Goal: Task Accomplishment & Management: Manage account settings

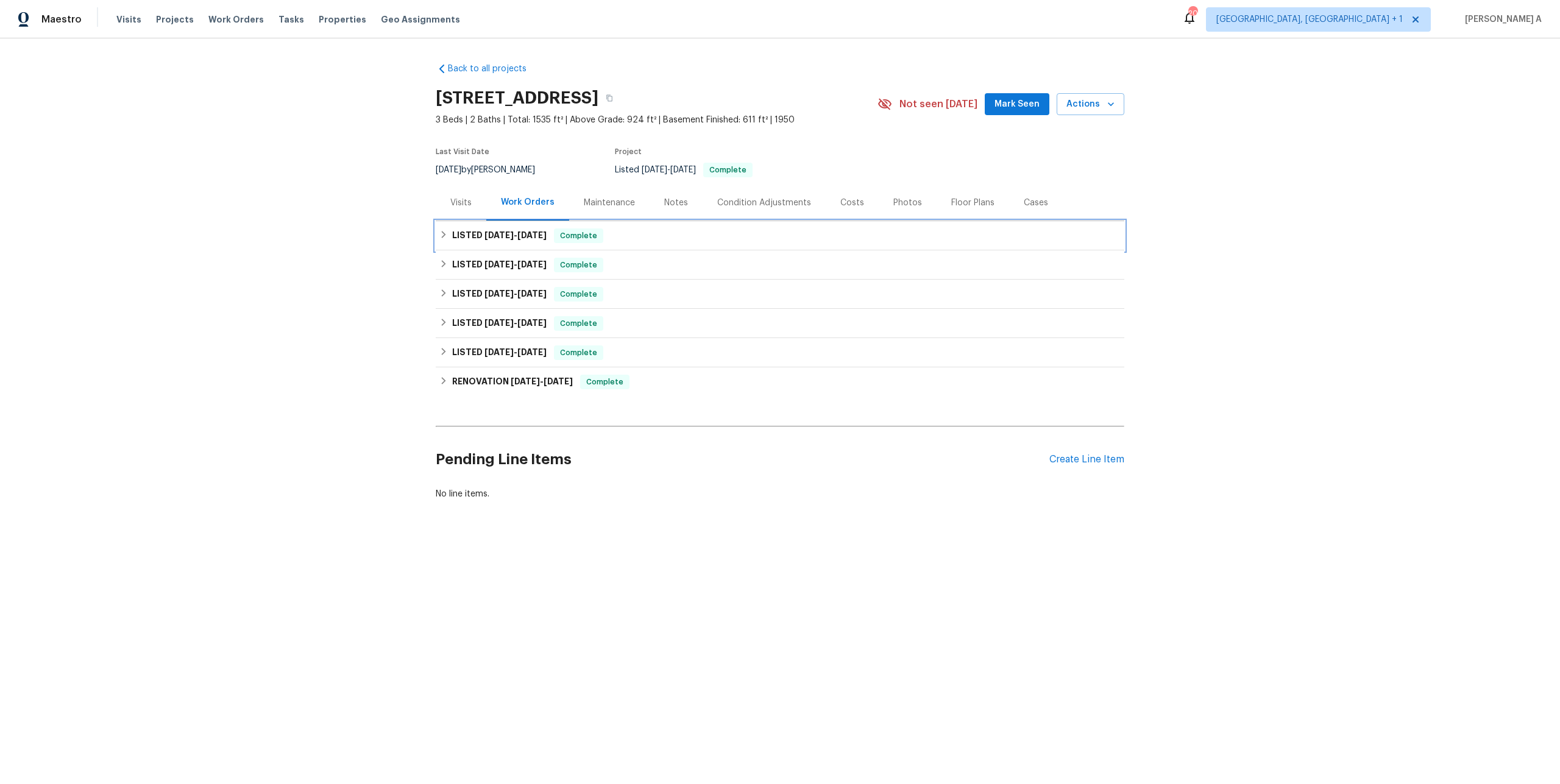
click at [553, 246] on div "LISTED 7/23/25 - 7/25/25 Complete" at bounding box center [780, 236] width 689 height 30
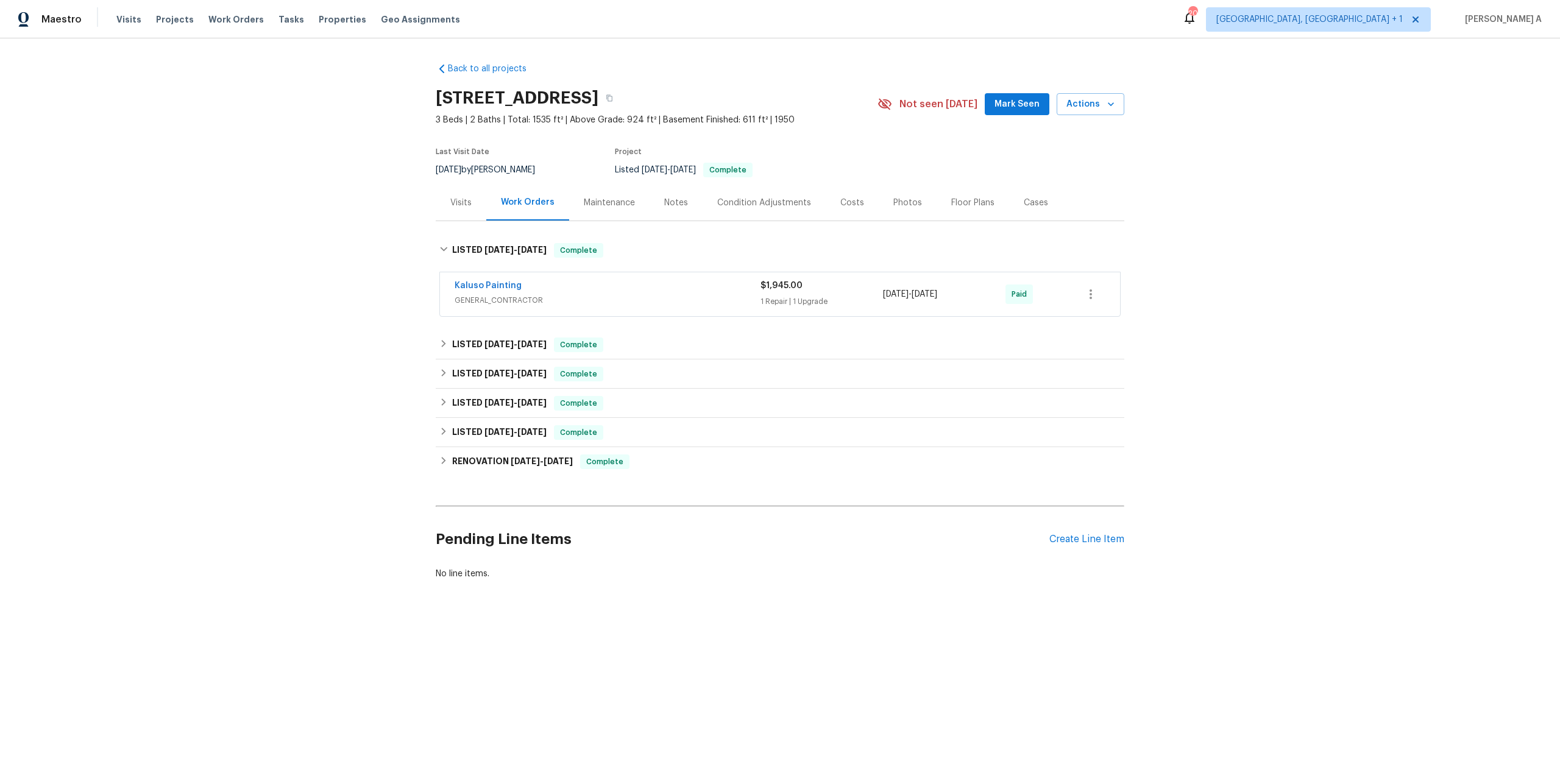
click at [587, 290] on div "Kaluso Painting" at bounding box center [608, 287] width 306 height 15
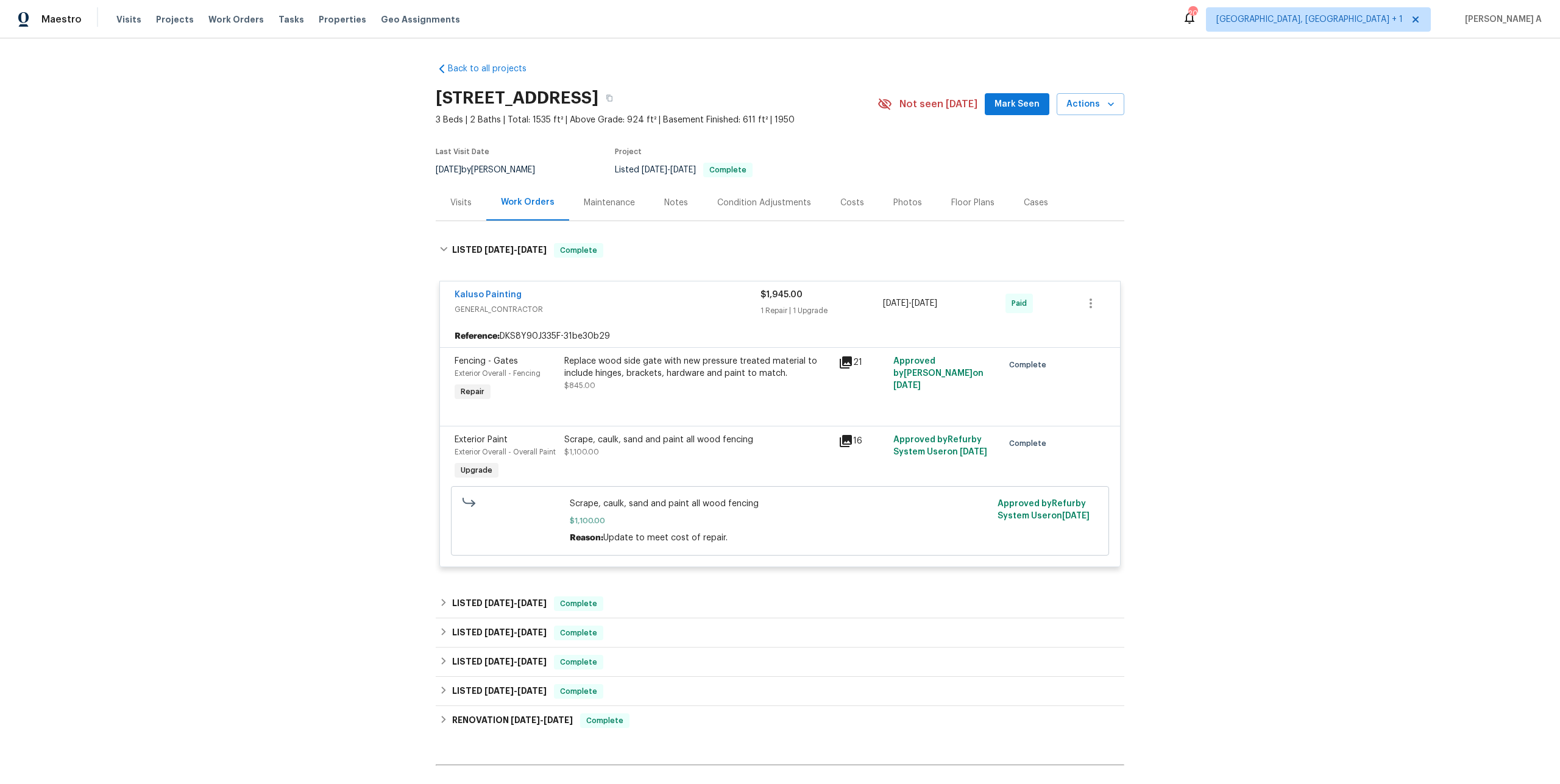
click at [587, 292] on div "Kaluso Painting" at bounding box center [608, 296] width 306 height 15
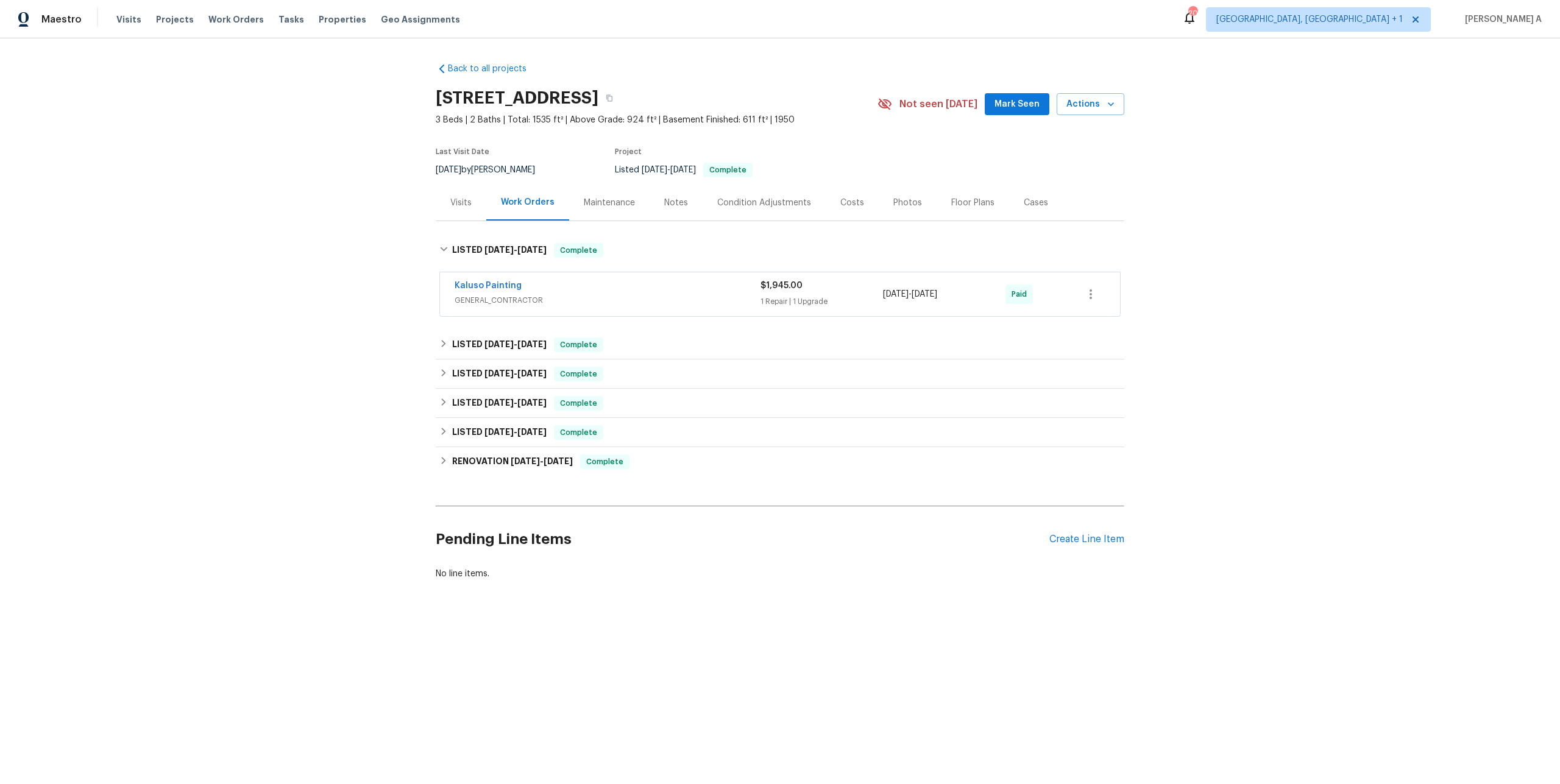
click at [468, 201] on div "Visits" at bounding box center [460, 202] width 21 height 12
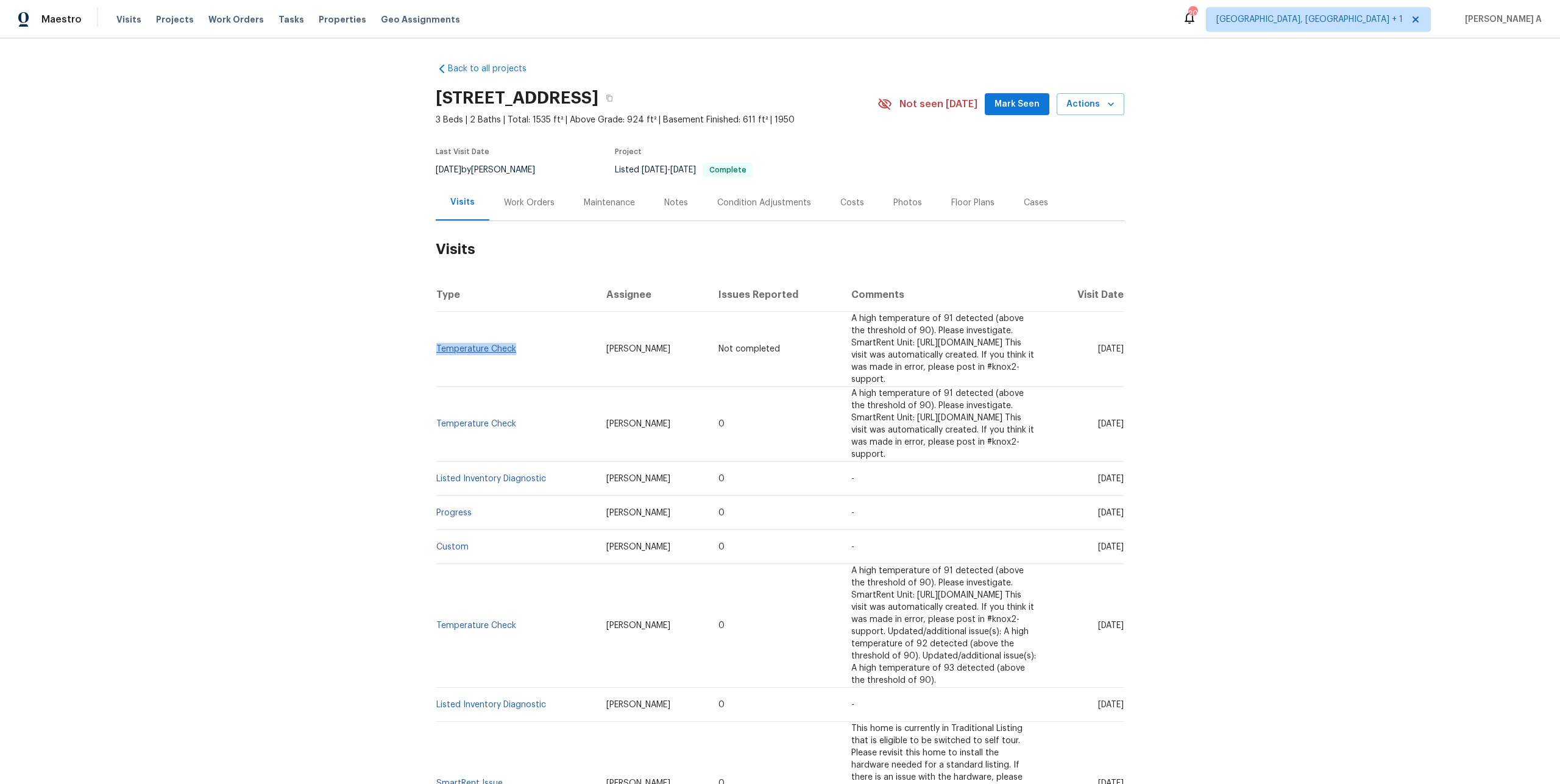
drag, startPoint x: 519, startPoint y: 344, endPoint x: 437, endPoint y: 343, distance: 82.0
click at [437, 343] on td "Temperature Check" at bounding box center [515, 349] width 161 height 75
copy link "Temperature Check"
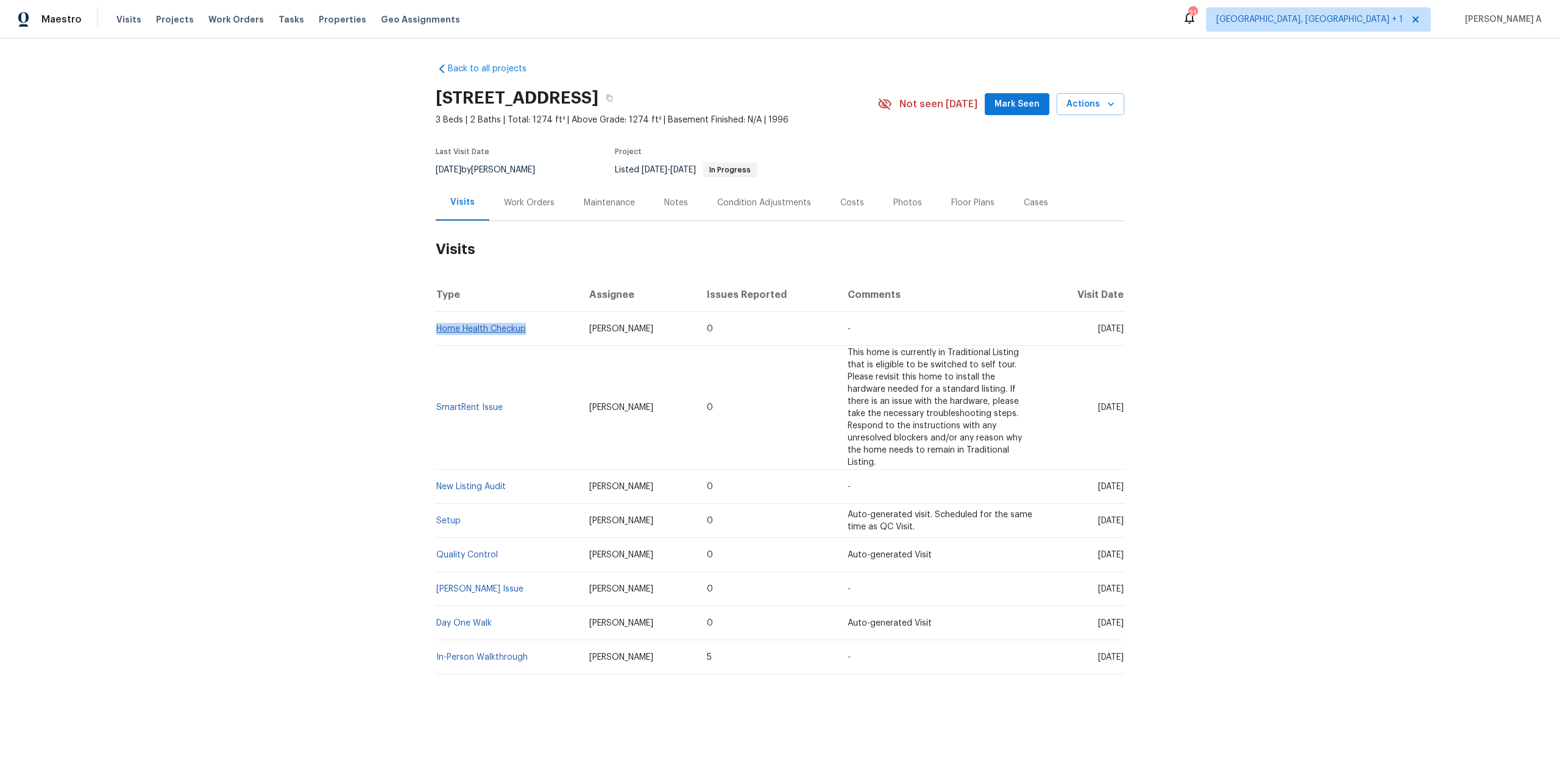
drag, startPoint x: 531, startPoint y: 331, endPoint x: 437, endPoint y: 328, distance: 94.0
click at [437, 328] on td "Home Health Checkup" at bounding box center [507, 328] width 144 height 34
copy link "Home Health Checkup"
click at [532, 198] on div "Work Orders" at bounding box center [529, 202] width 50 height 12
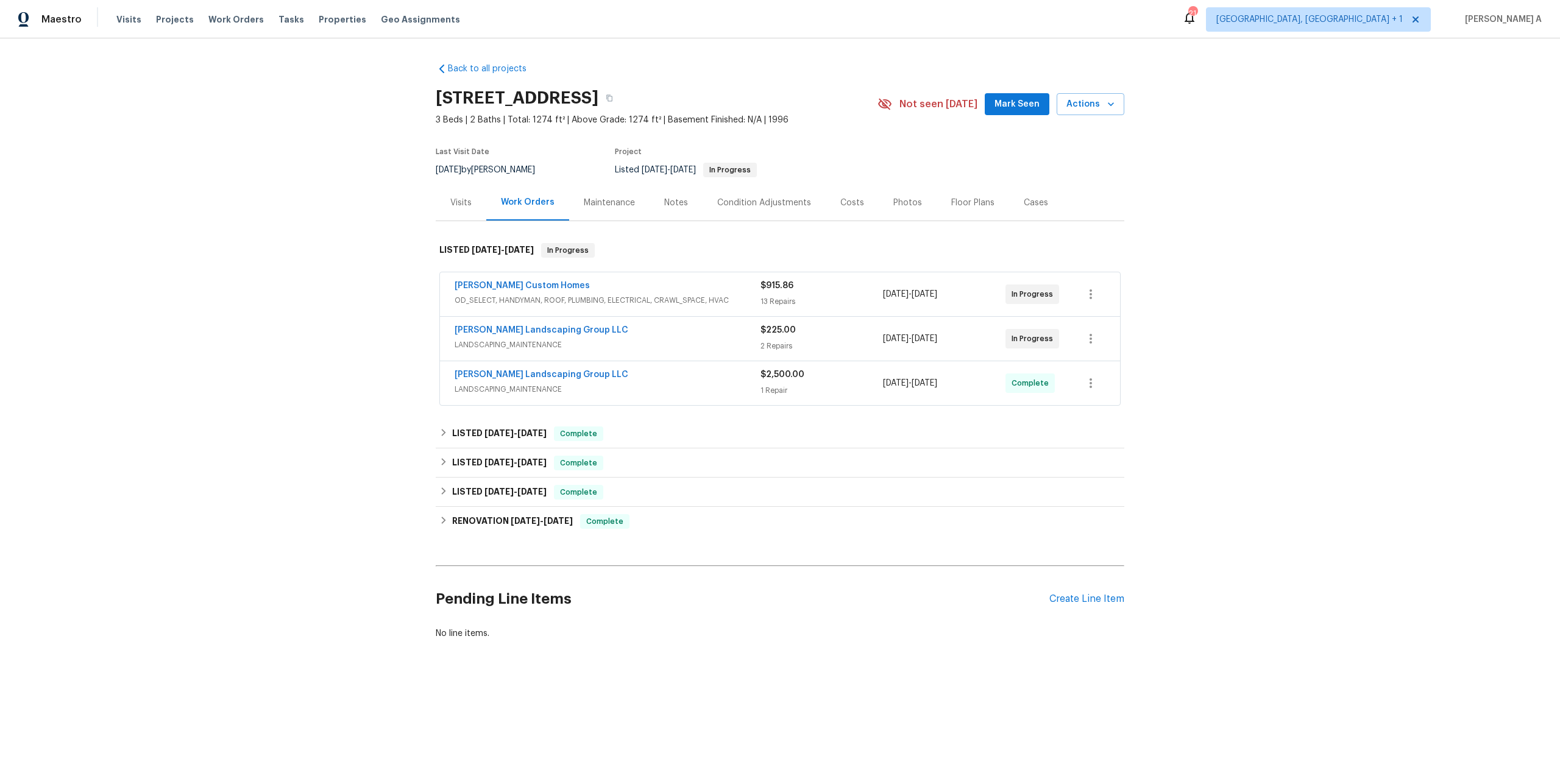
click at [593, 301] on span "OD_SELECT, HANDYMAN, ROOF, PLUMBING, ELECTRICAL, CRAWL_SPACE, HVAC" at bounding box center [608, 300] width 306 height 12
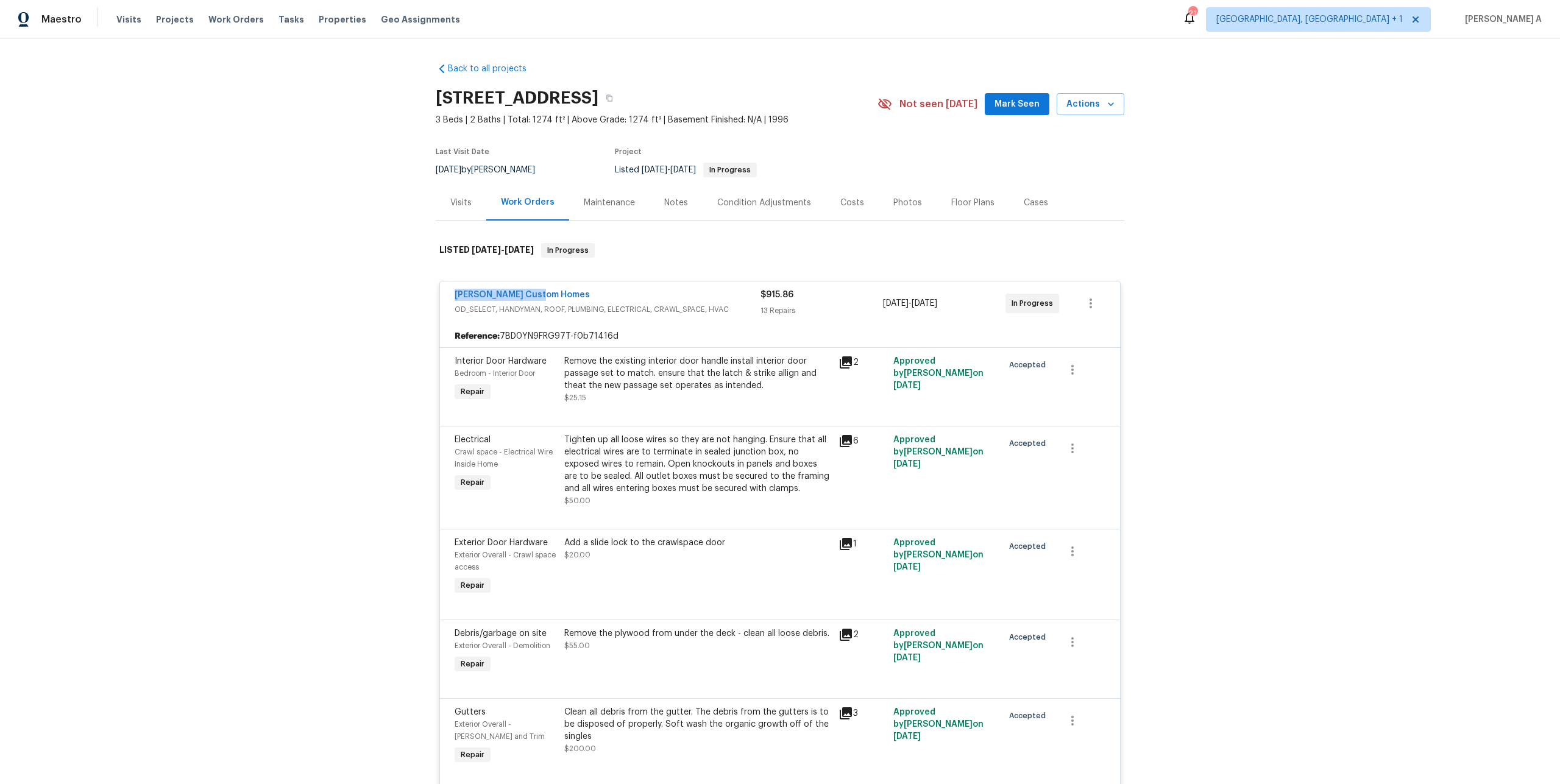
drag, startPoint x: 448, startPoint y: 297, endPoint x: 551, endPoint y: 295, distance: 103.0
click at [551, 295] on div "Rappa Custom Homes OD_SELECT, HANDYMAN, ROOF, PLUMBING, ELECTRICAL, CRAWL_SPACE…" at bounding box center [780, 302] width 680 height 44
copy link "Rappa Custom Homes"
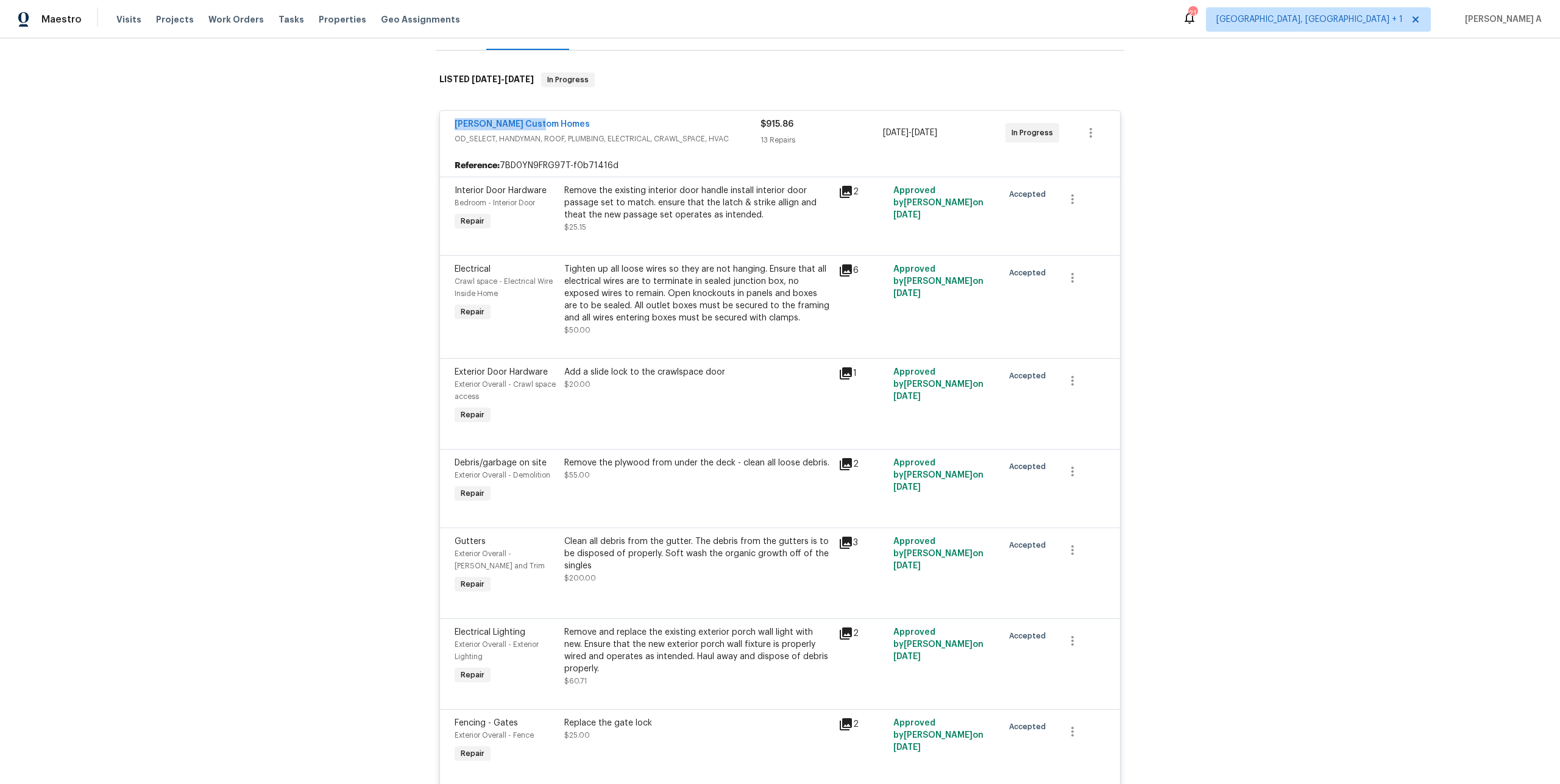
scroll to position [169, 0]
copy link "Rappa Custom Homes"
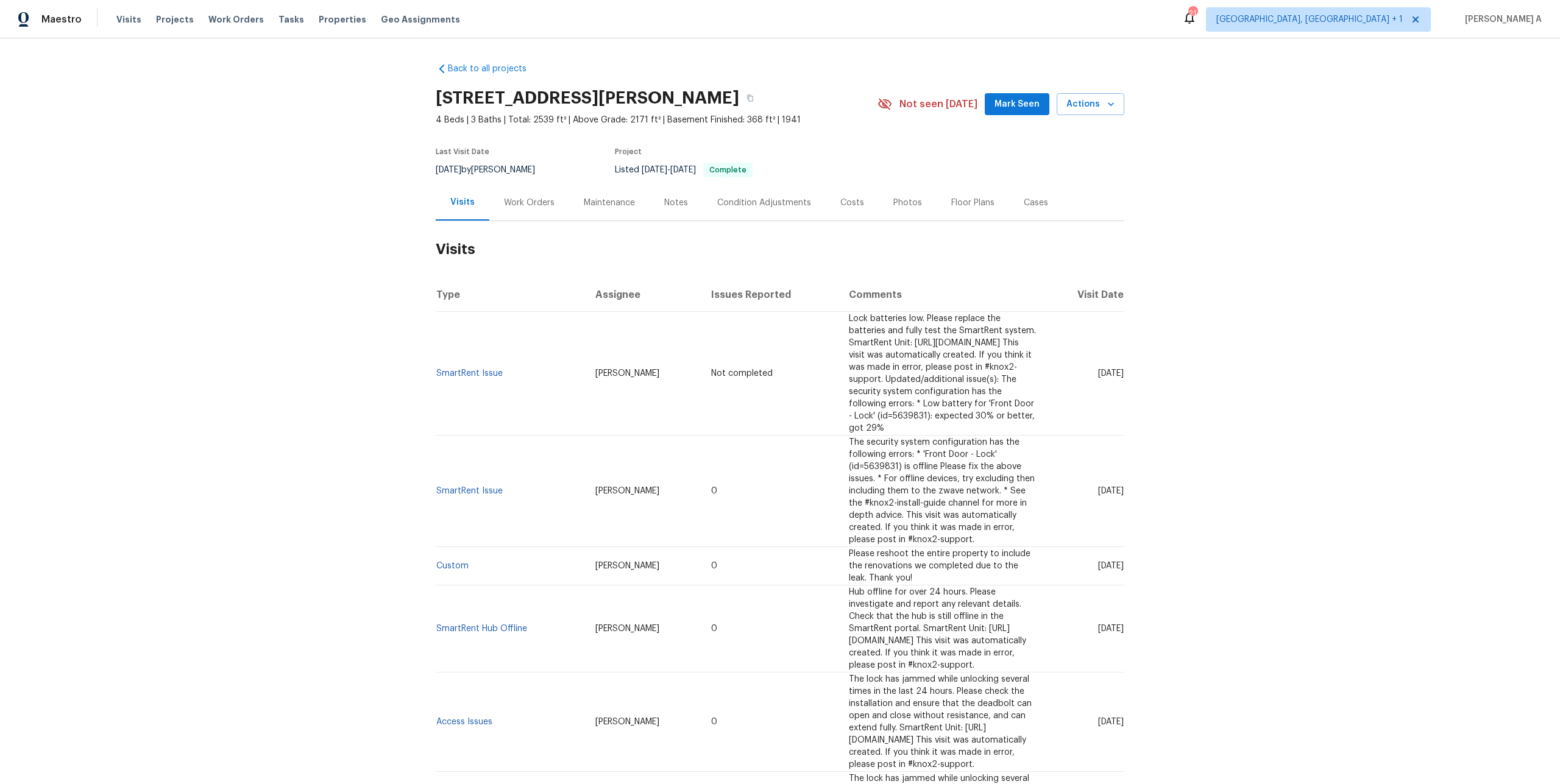
click at [504, 203] on div "Work Orders" at bounding box center [529, 202] width 50 height 12
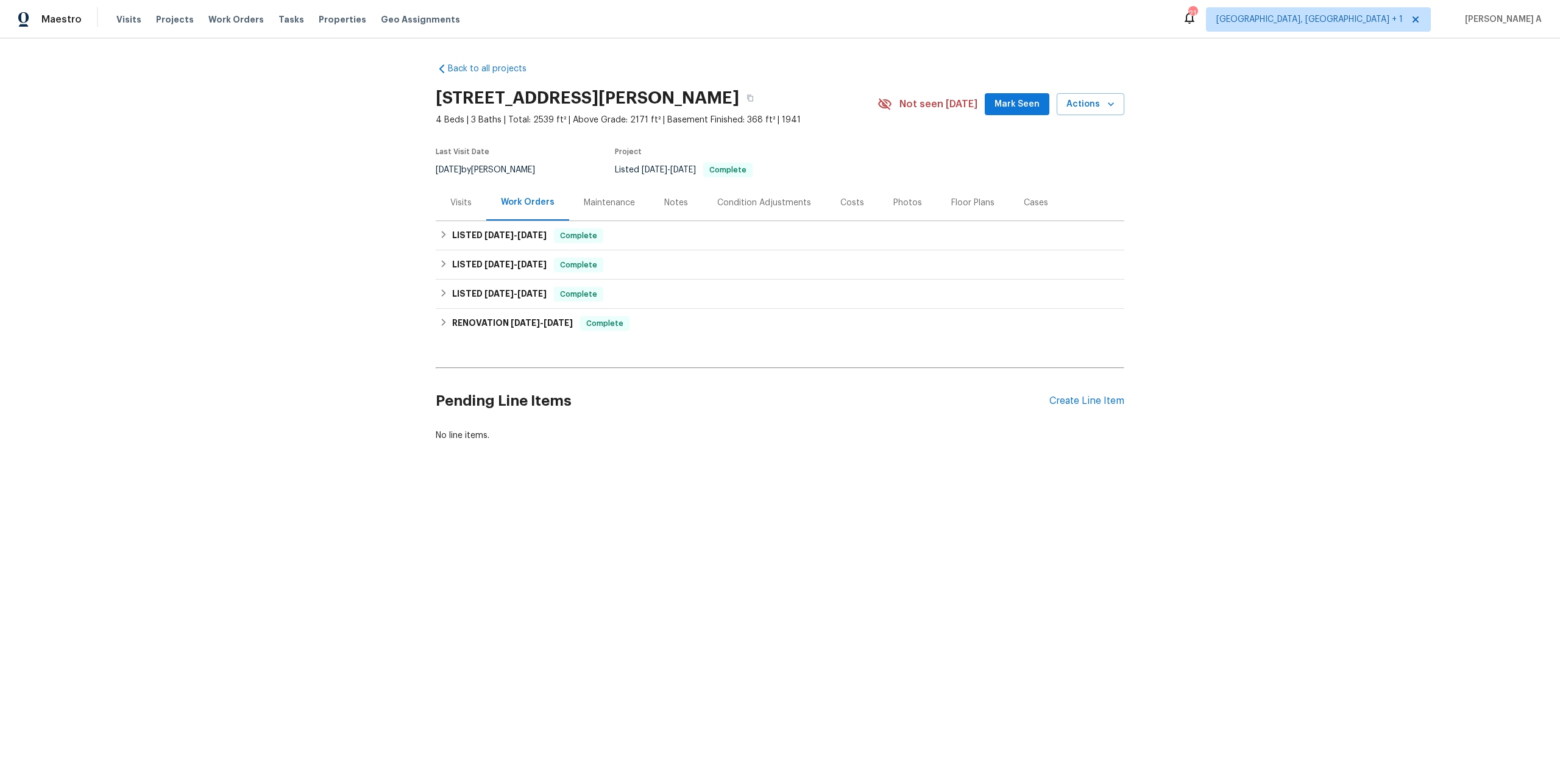
click at [471, 196] on div "Visits" at bounding box center [460, 202] width 50 height 36
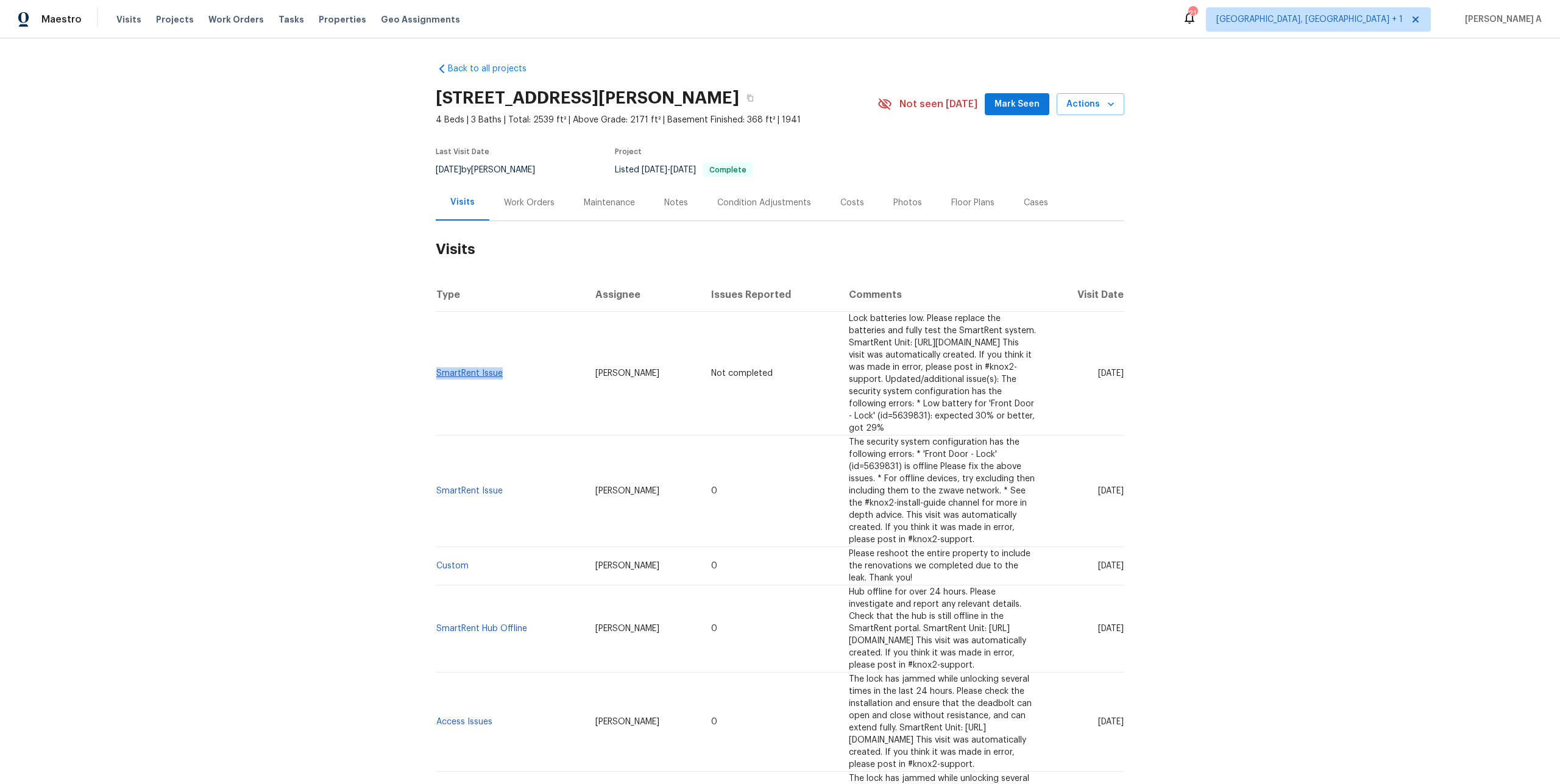
drag, startPoint x: 509, startPoint y: 366, endPoint x: 439, endPoint y: 363, distance: 70.1
click at [439, 363] on td "SmartRent Issue" at bounding box center [510, 373] width 150 height 123
copy link "SmartRent Issue"
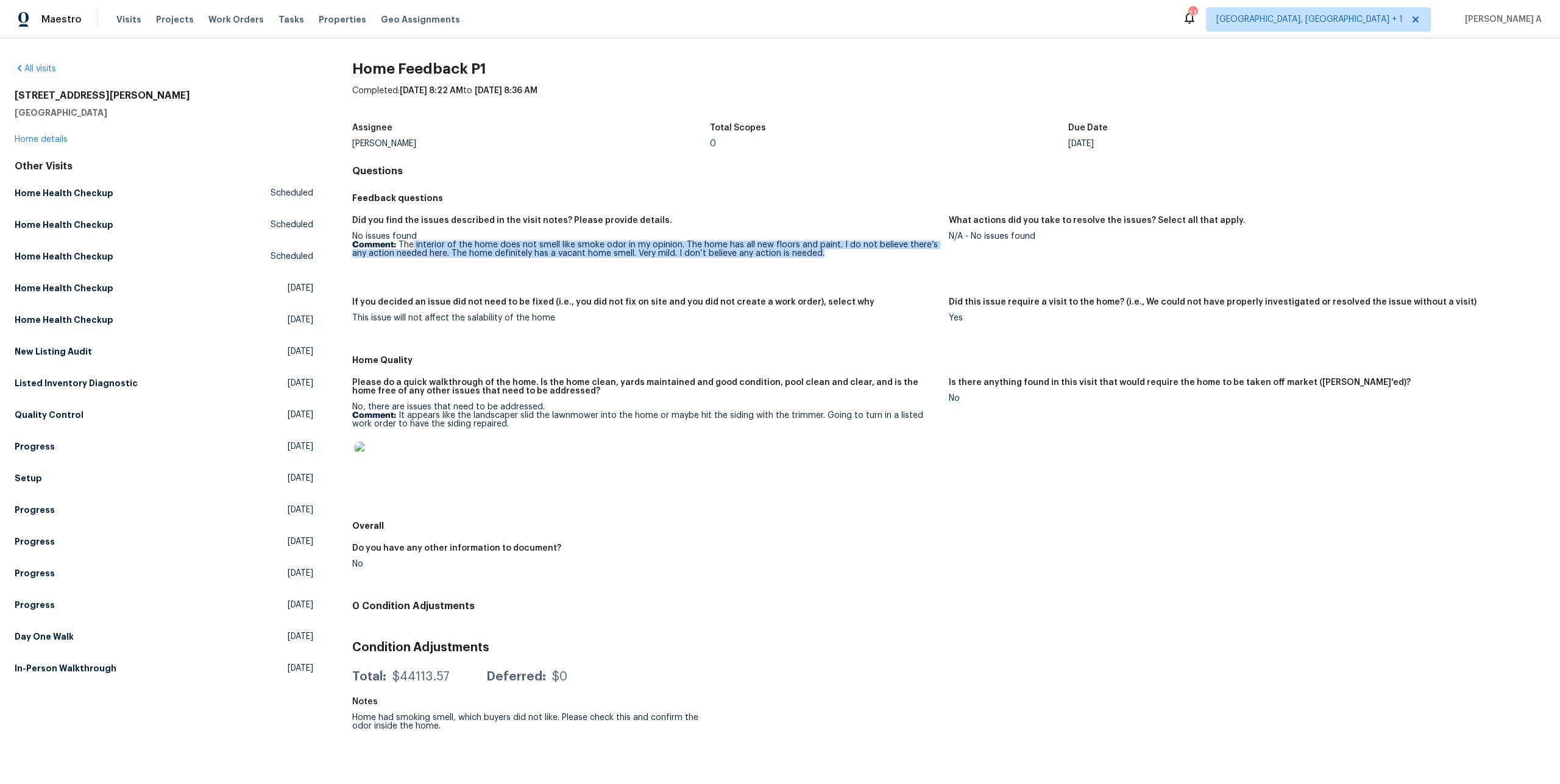
drag, startPoint x: 414, startPoint y: 245, endPoint x: 838, endPoint y: 251, distance: 424.0
click at [838, 252] on p "Comment: The interior of the home does not smell like smoke odor in my opinion.…" at bounding box center [646, 249] width 587 height 17
copy p "interior of the home does not smell like smoke odor in my opinion. The home has…"
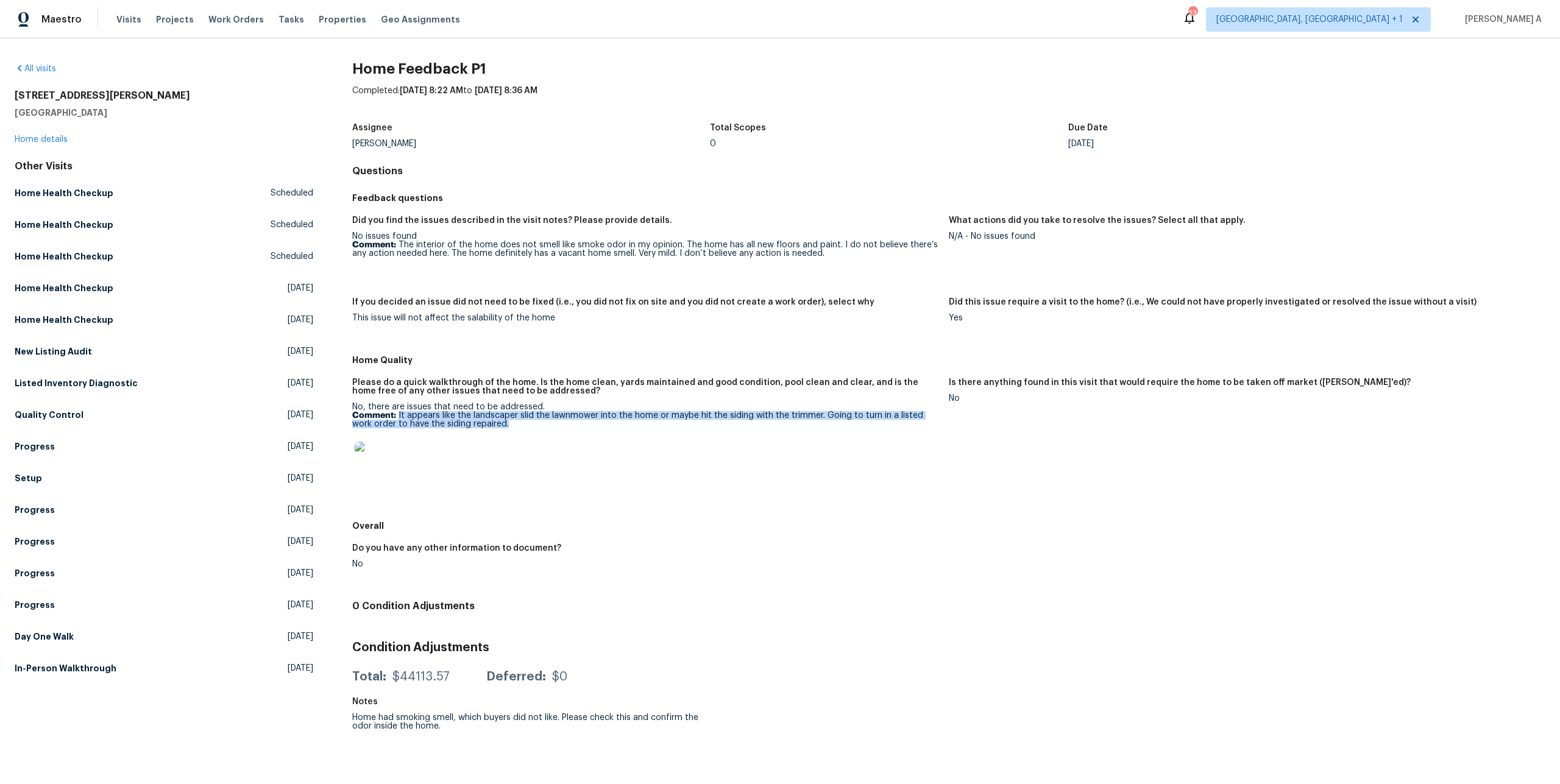
drag, startPoint x: 483, startPoint y: 426, endPoint x: 398, endPoint y: 415, distance: 85.7
click at [398, 415] on p "Comment: It appears like the landscaper slid the lawnmower into the home or may…" at bounding box center [646, 419] width 587 height 17
copy p "It appears like the landscaper slid the lawnmower into the home or maybe hit th…"
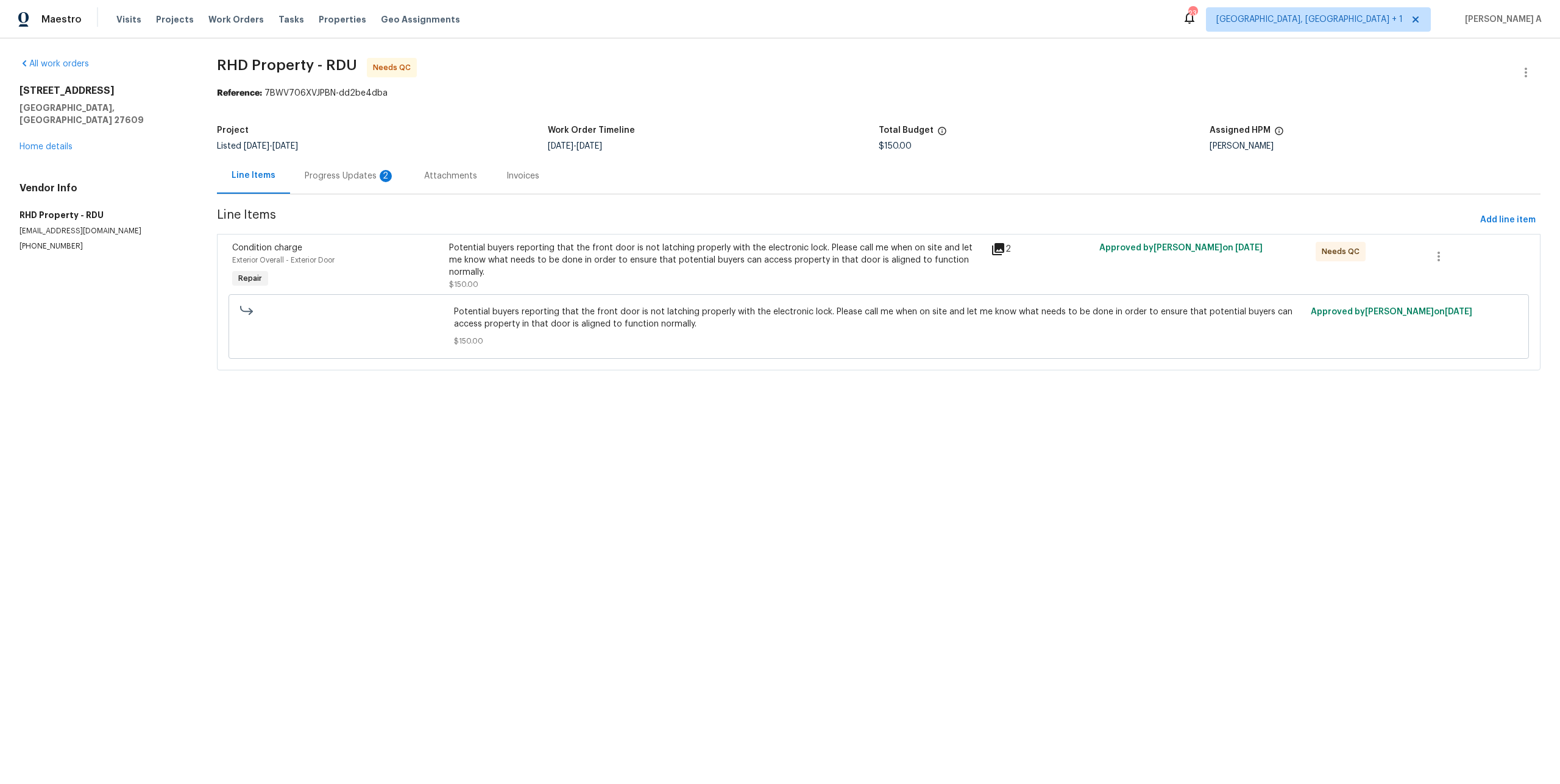
click at [358, 190] on div "Progress Updates 2" at bounding box center [350, 175] width 120 height 36
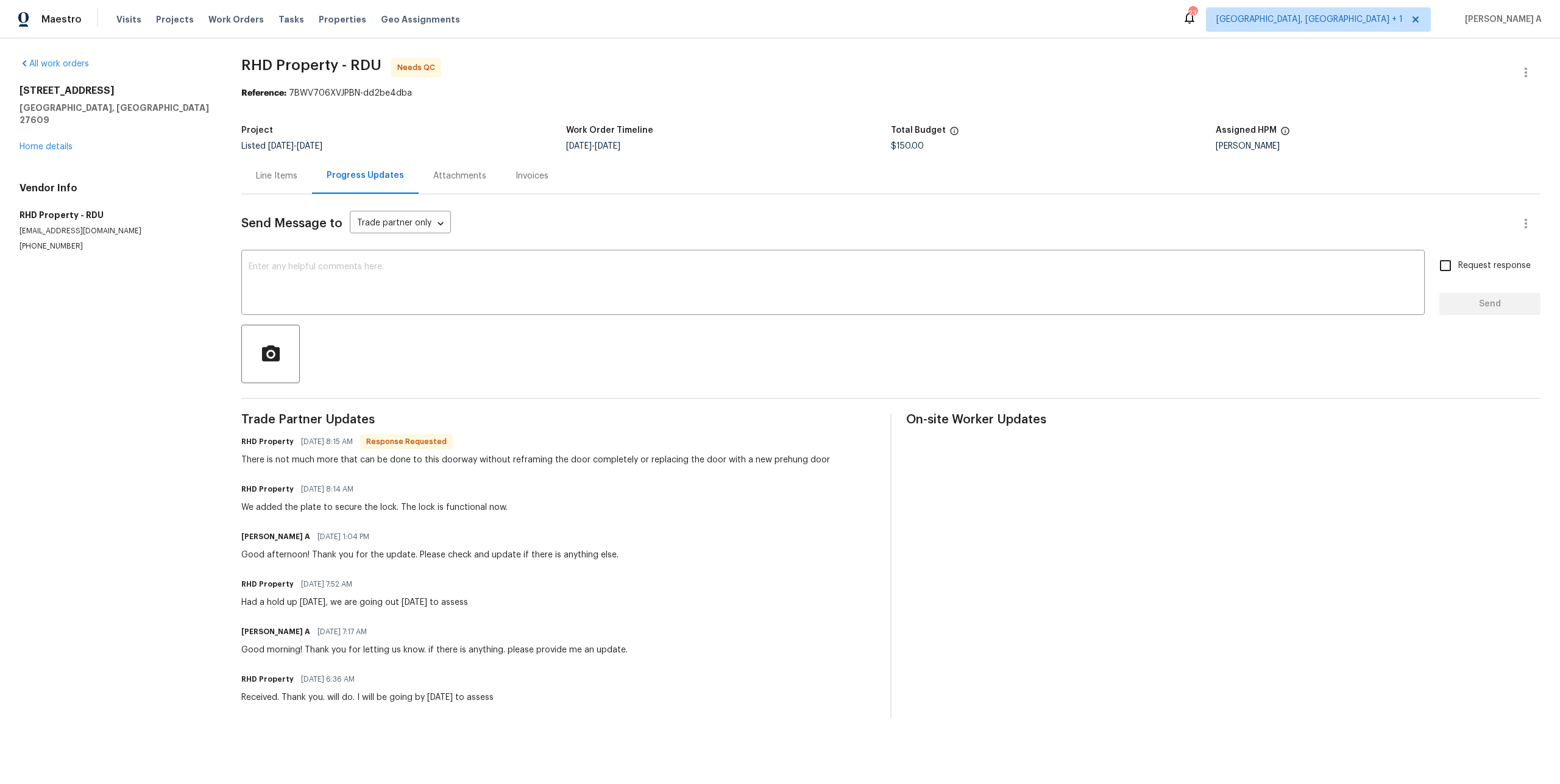
click at [279, 174] on div "Line Items" at bounding box center [277, 175] width 42 height 12
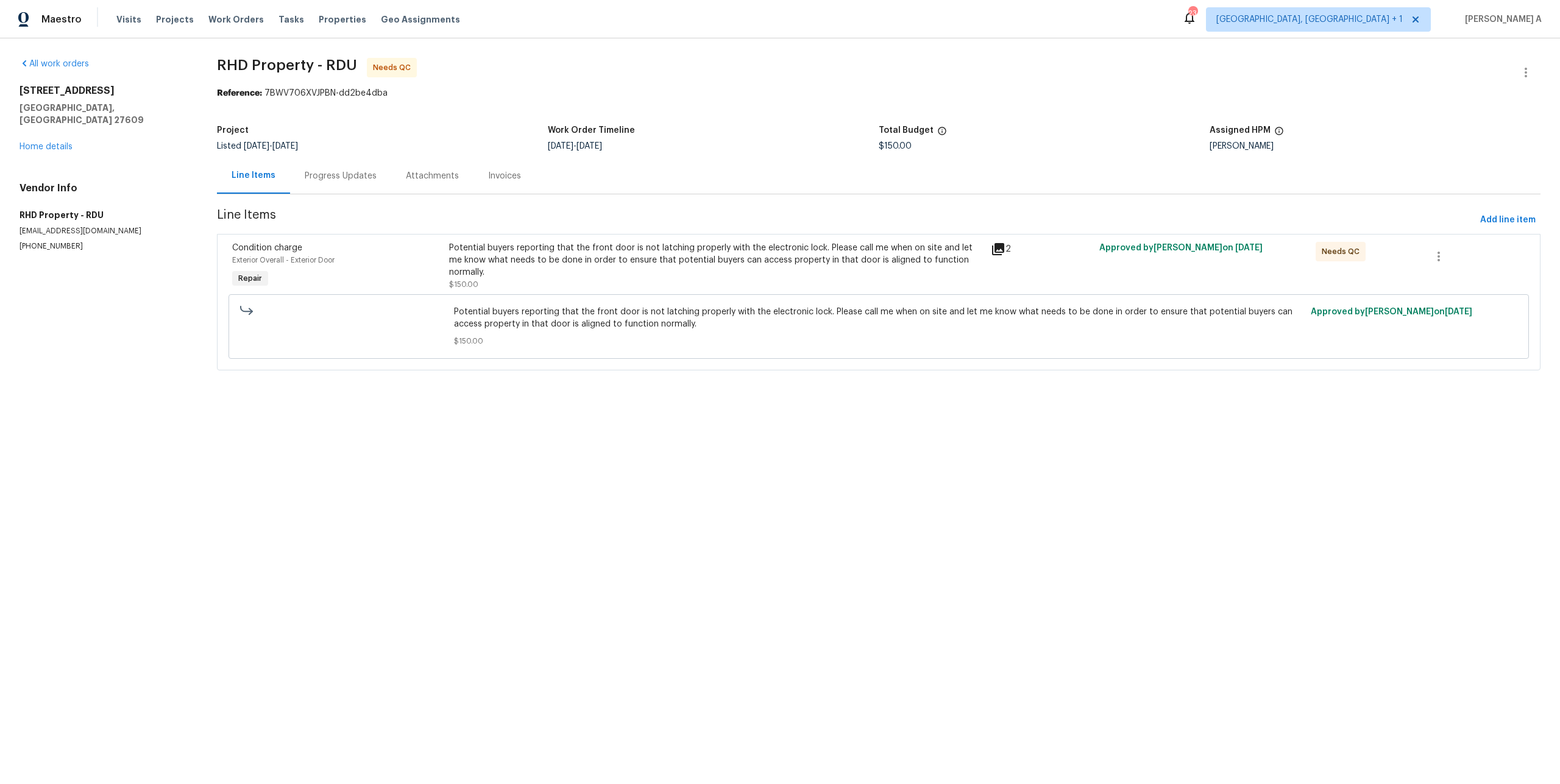
click at [561, 276] on div "Potential buyers reporting that the front door is not latching properly with th…" at bounding box center [716, 266] width 535 height 49
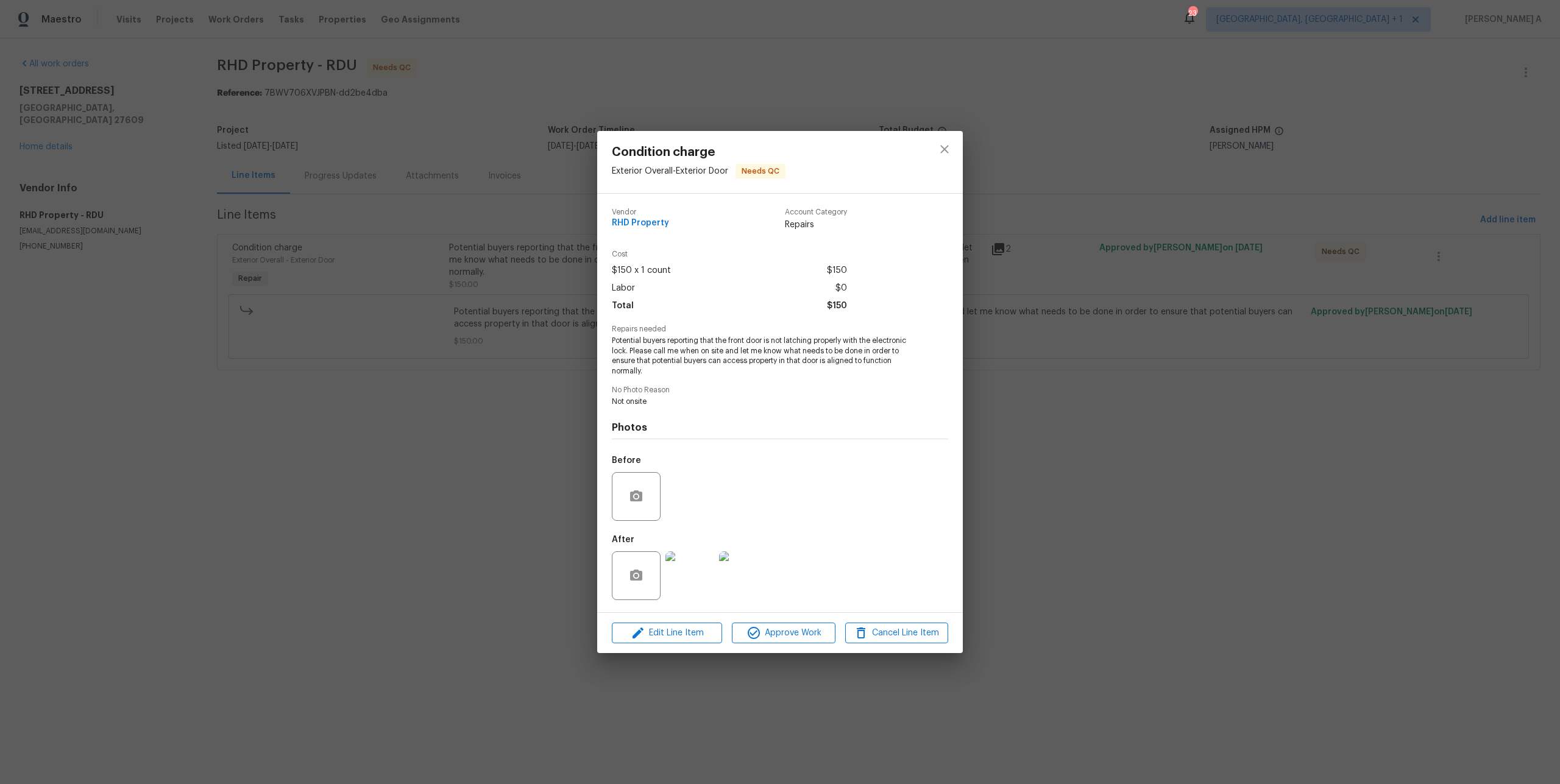
click at [683, 563] on img at bounding box center [690, 575] width 49 height 49
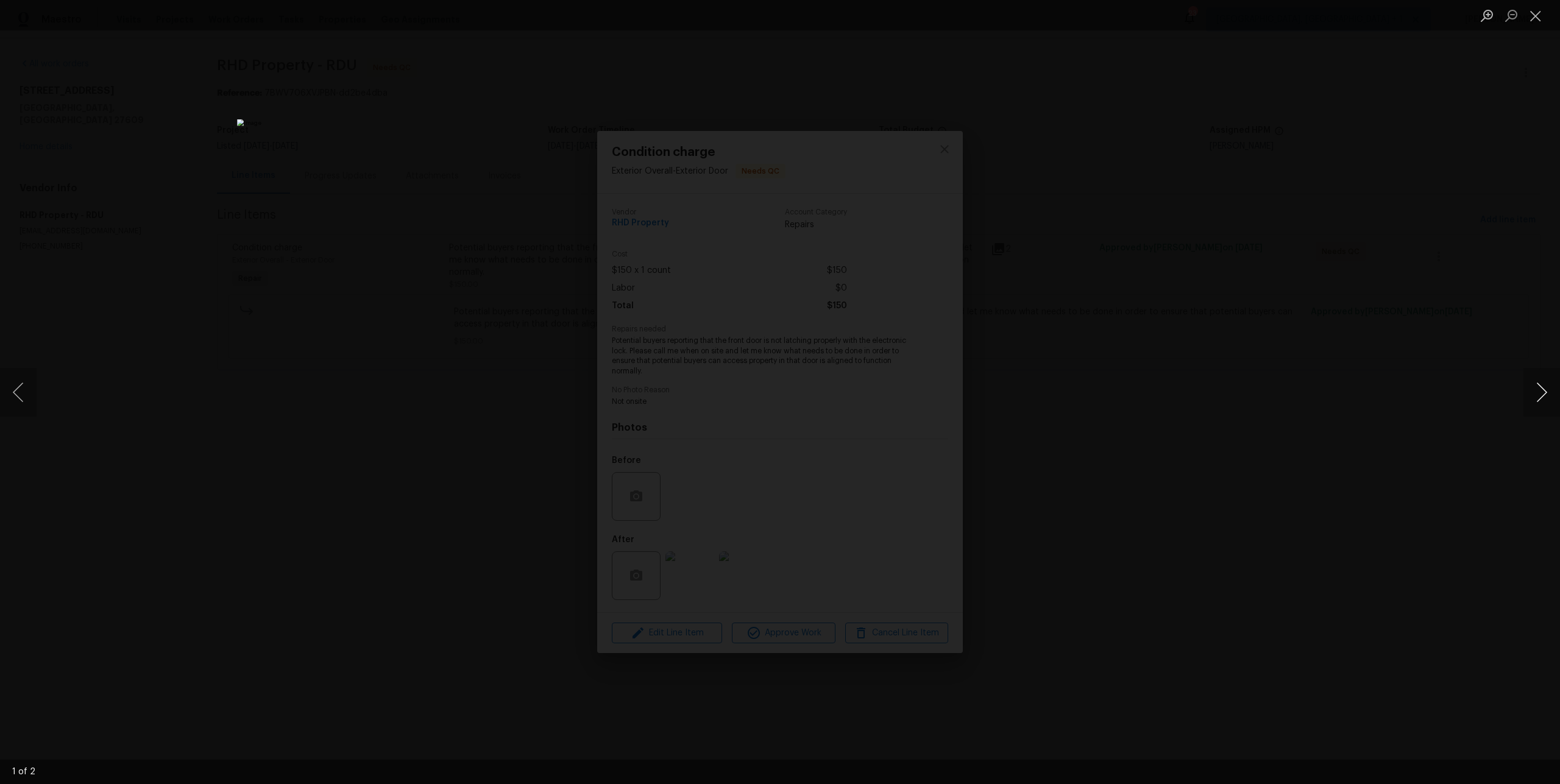
click at [1541, 409] on button "Next image" at bounding box center [1541, 392] width 36 height 49
click at [1429, 345] on div "Lightbox" at bounding box center [780, 392] width 1560 height 784
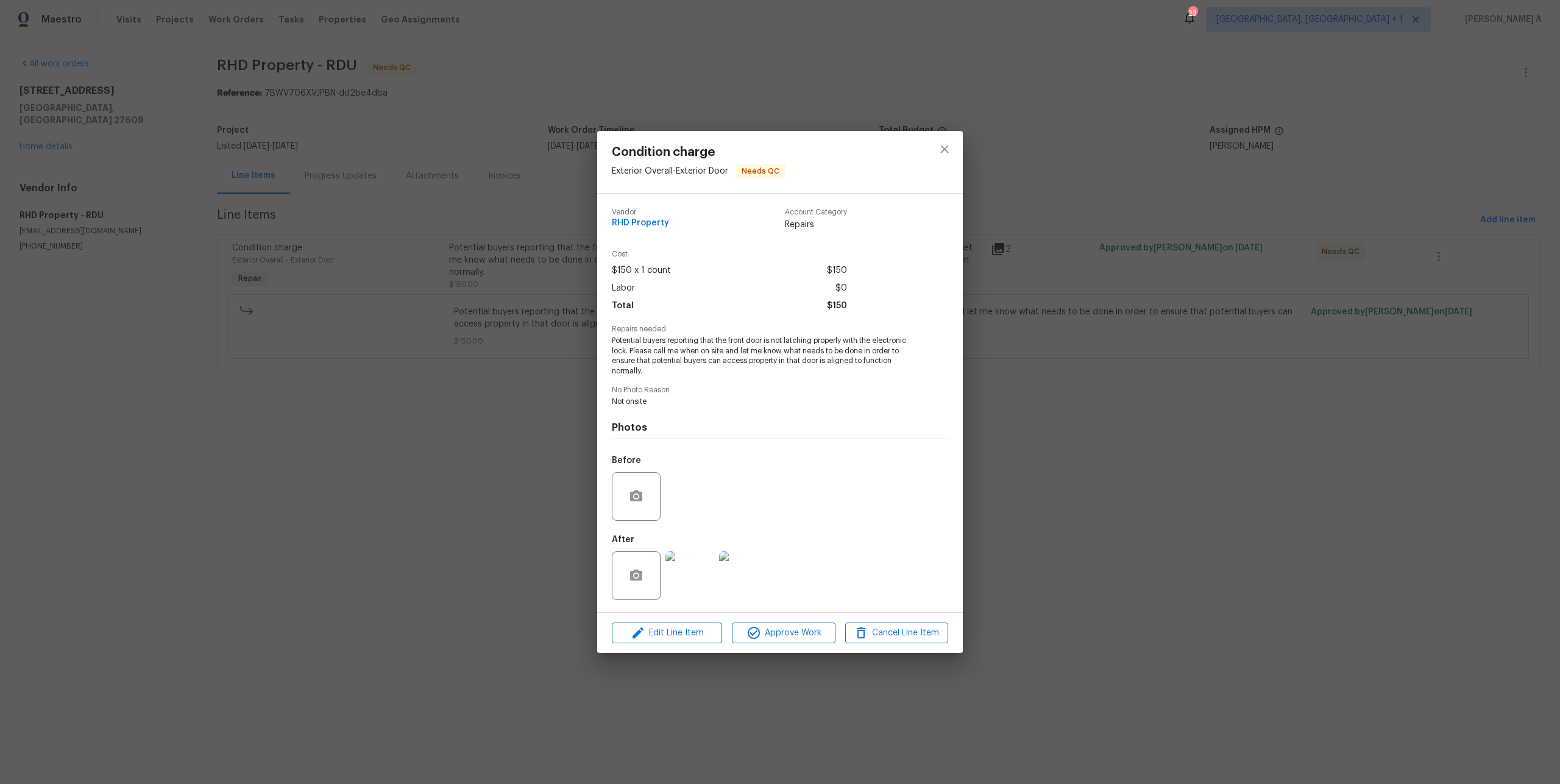
click at [1283, 345] on div "Condition charge Exterior Overall - Exterior Door Needs QC Vendor RHD Property …" at bounding box center [780, 392] width 1560 height 784
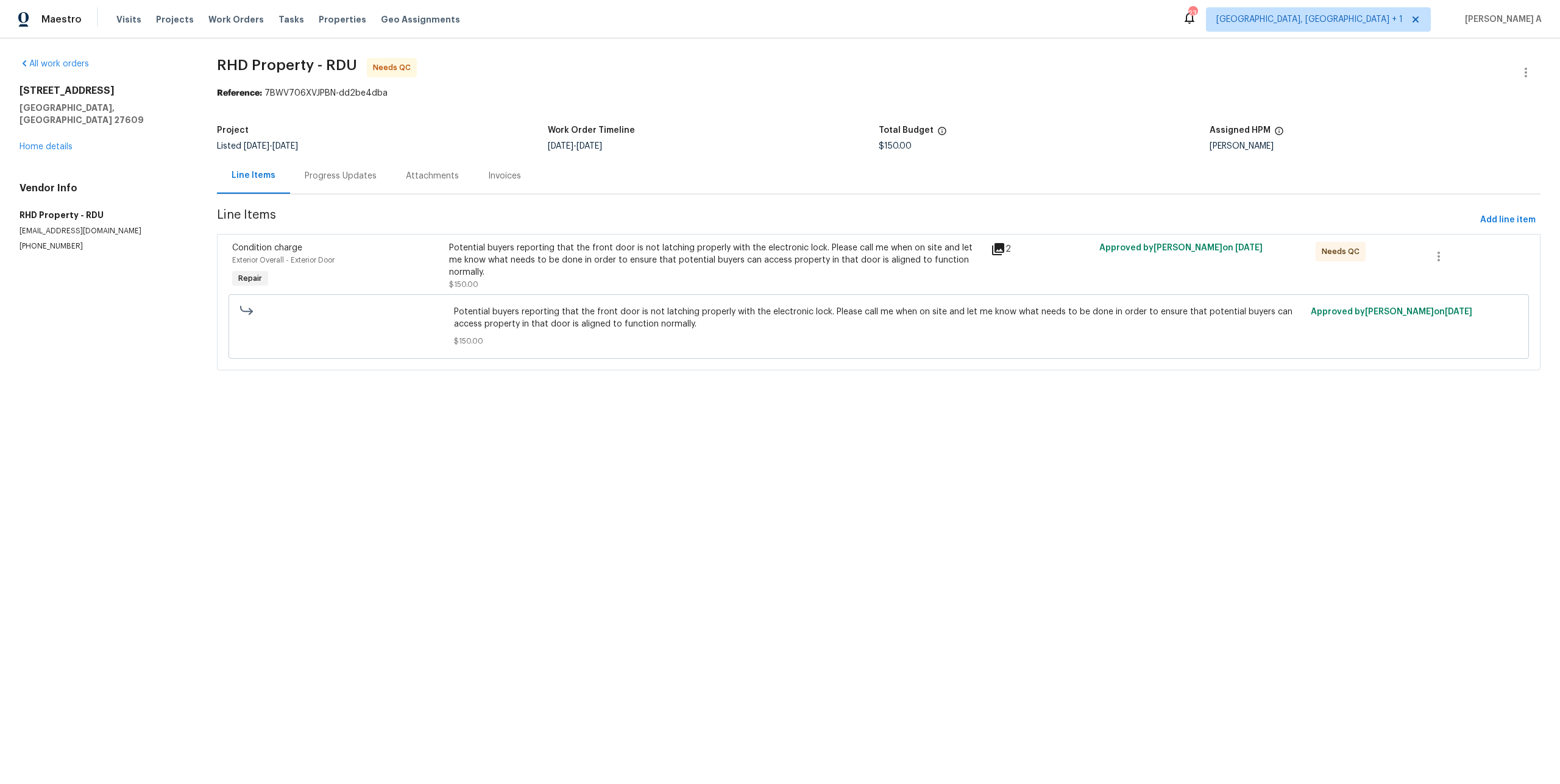
click at [361, 172] on div "Progress Updates" at bounding box center [340, 175] width 71 height 12
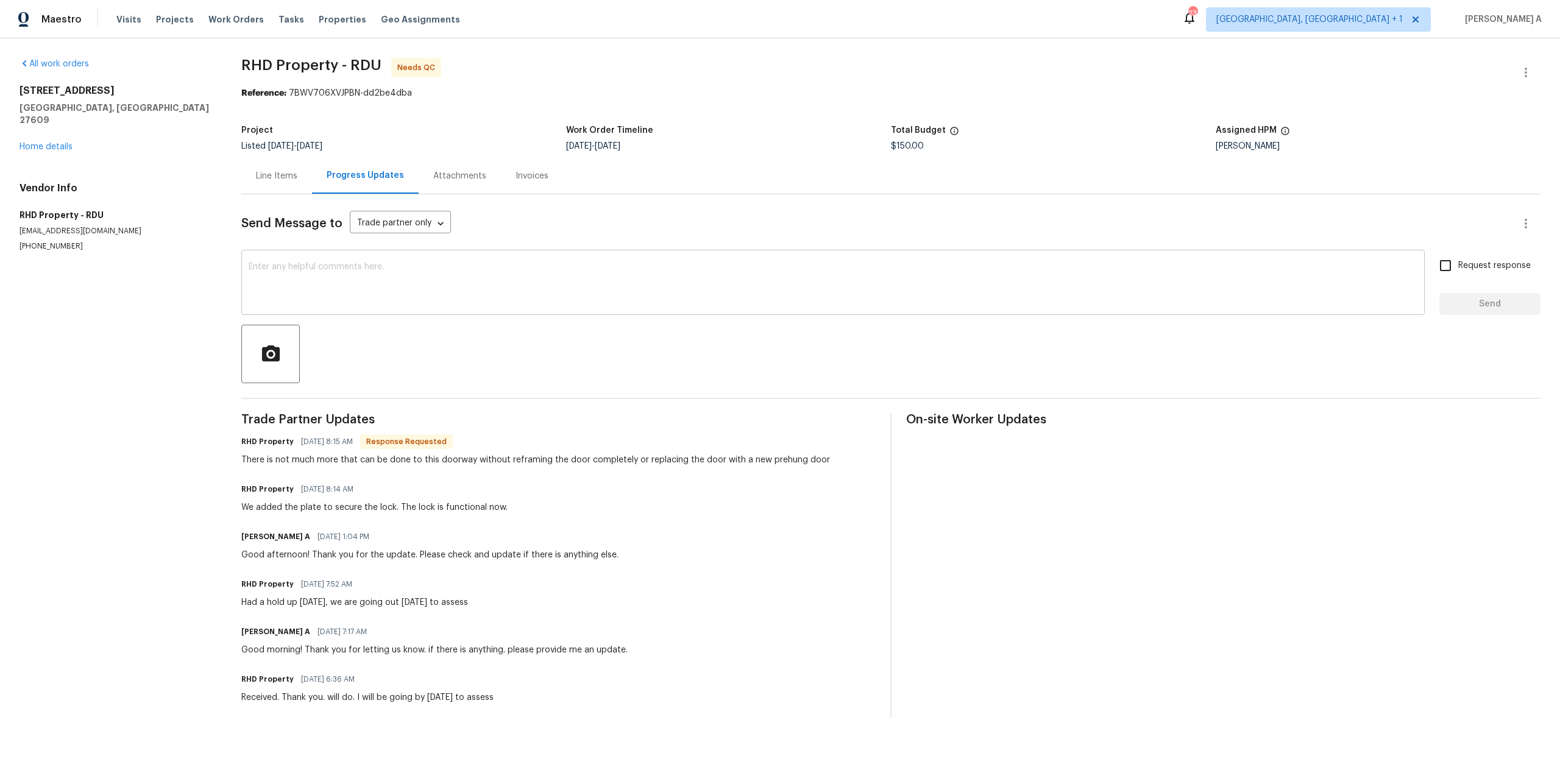
click at [415, 285] on textarea at bounding box center [832, 284] width 1168 height 43
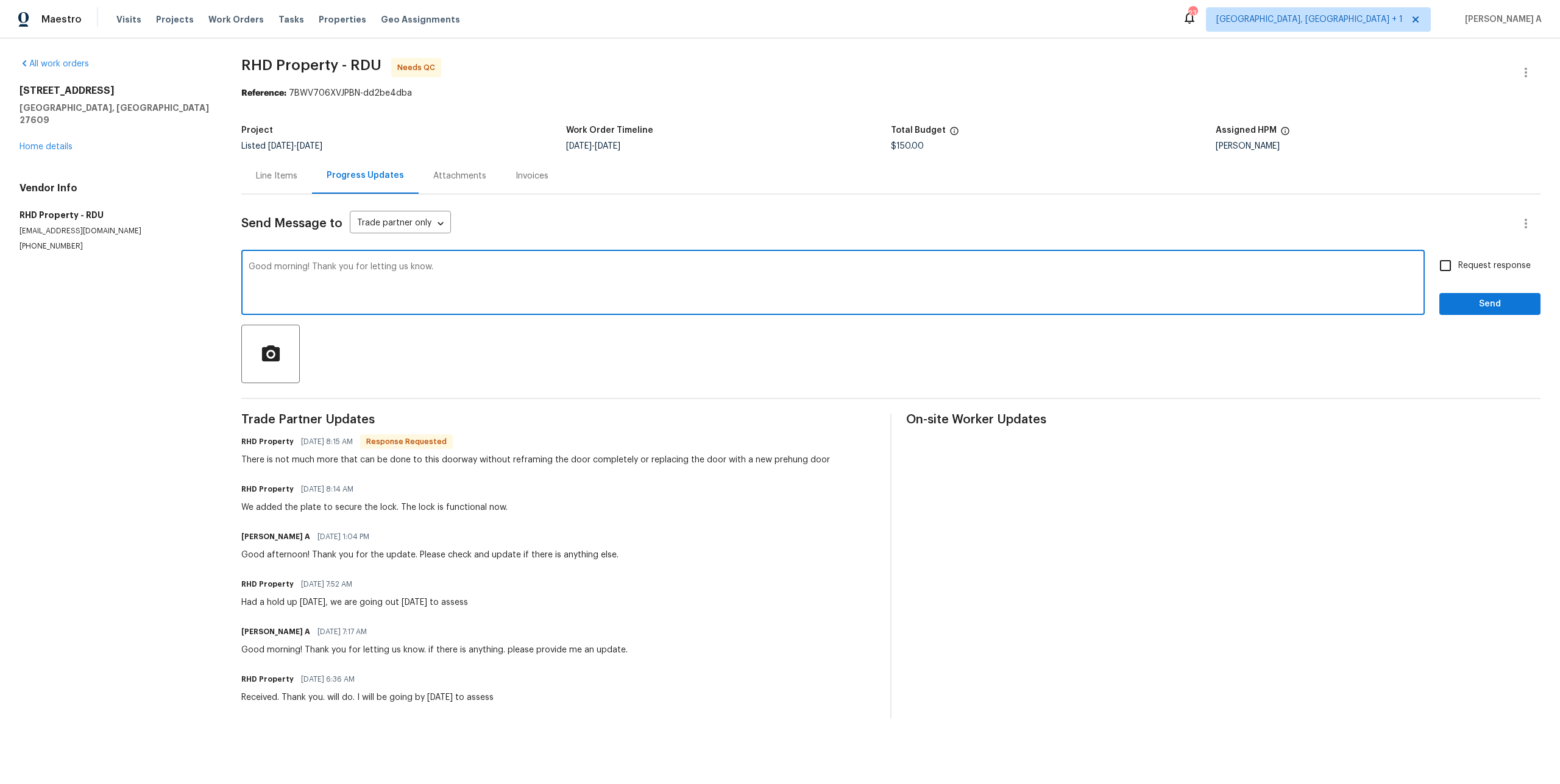
type textarea "Good morning! Thank you for letting us know."
click at [355, 264] on textarea "Good morning! Thank you for letting us know." at bounding box center [832, 284] width 1168 height 43
click at [289, 181] on div "Line Items" at bounding box center [277, 175] width 42 height 12
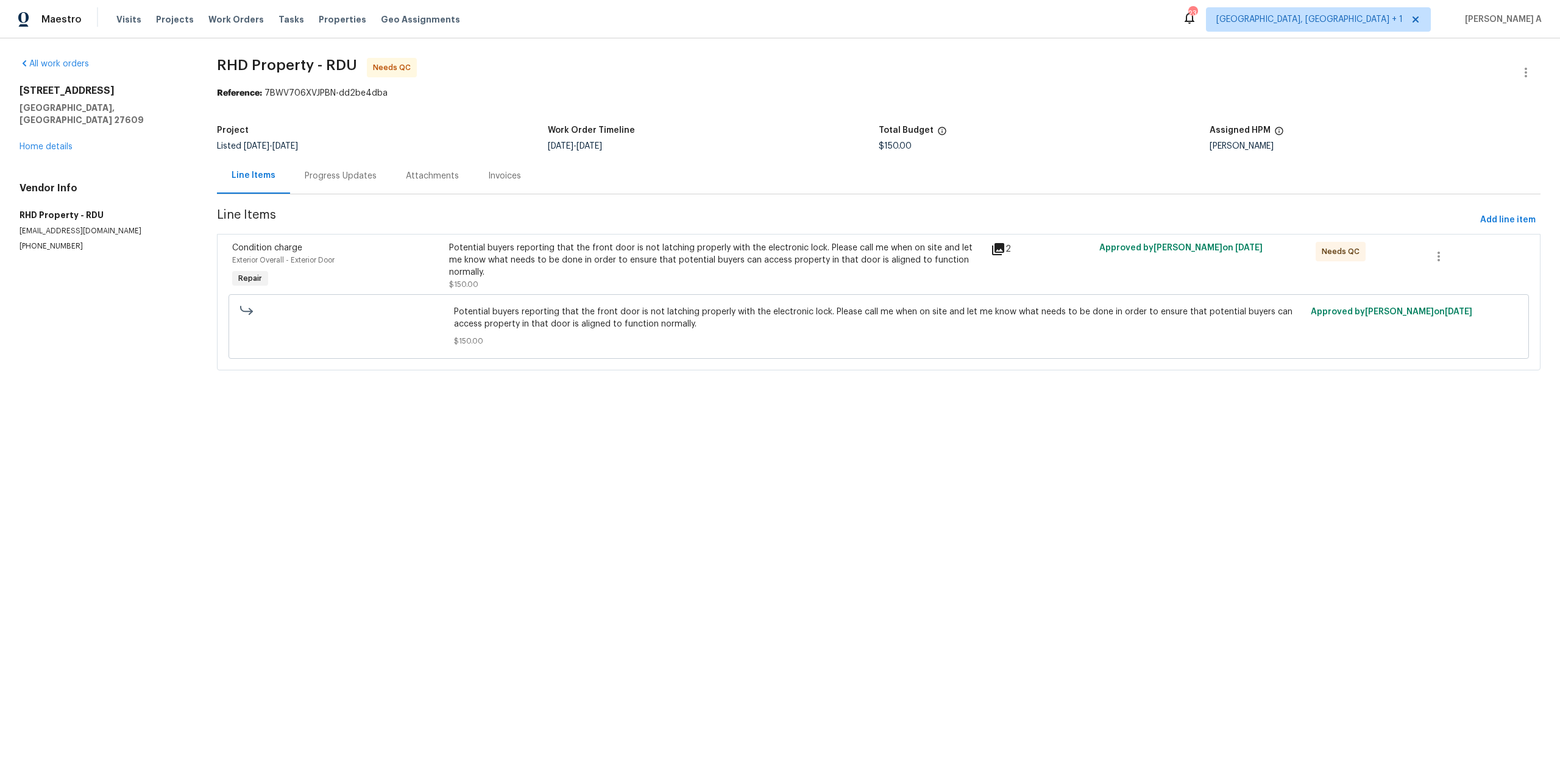
click at [328, 180] on div "Progress Updates" at bounding box center [340, 175] width 71 height 12
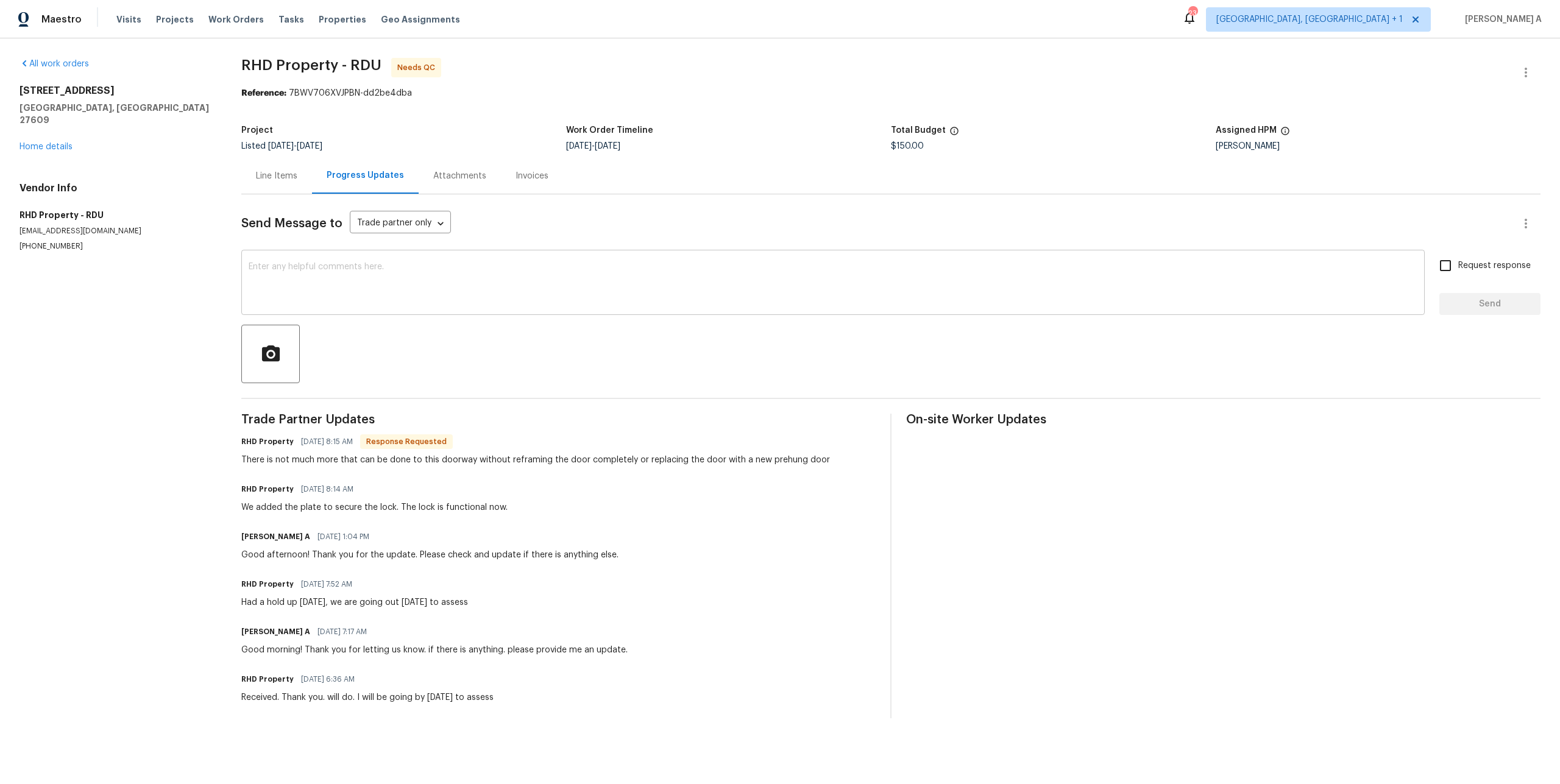
click at [346, 283] on textarea at bounding box center [832, 284] width 1168 height 43
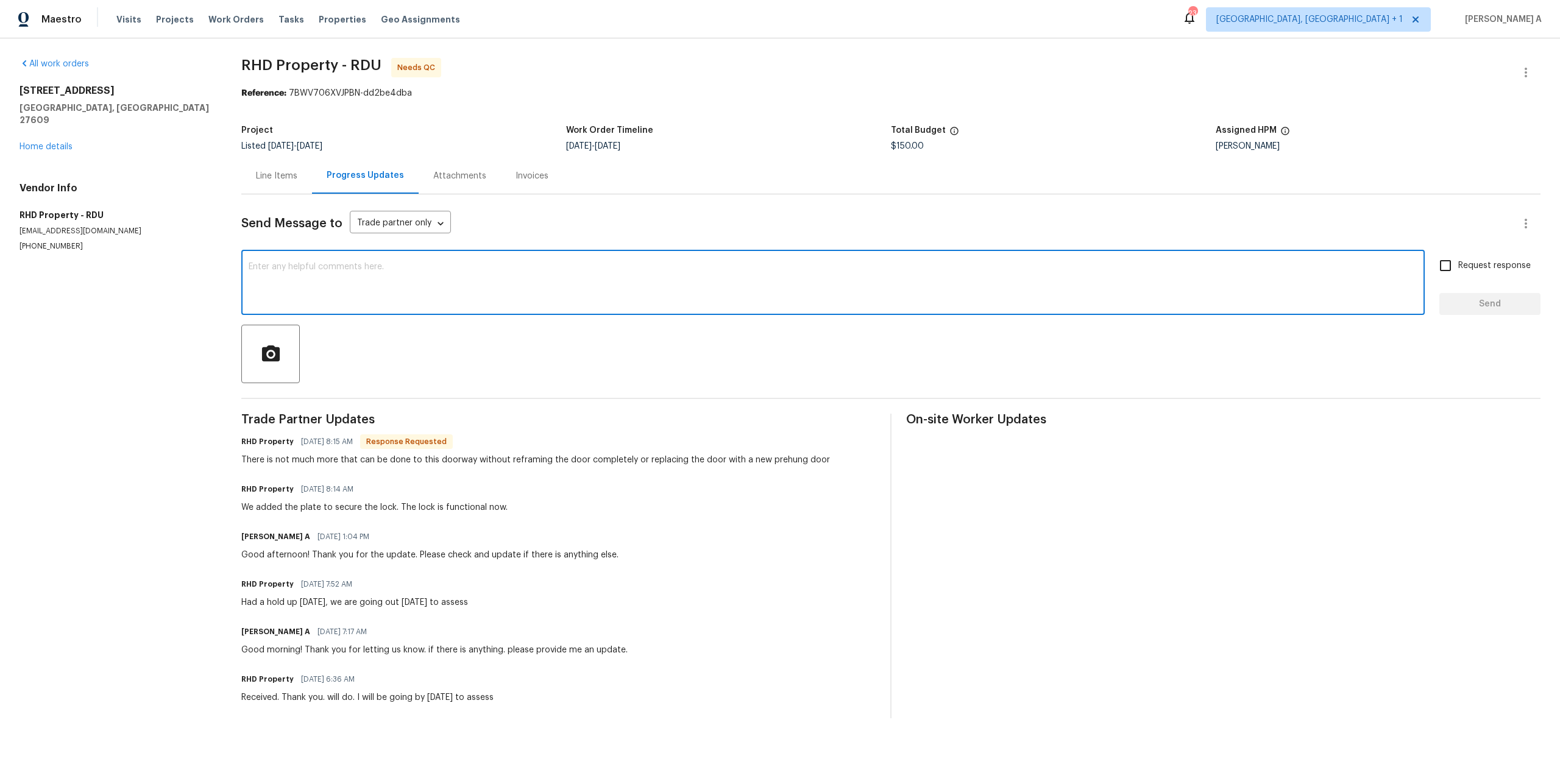
paste textarea "Good morning! Thank you for letting us know."
click at [451, 271] on textarea "Good morning! Thank you for letting us know. I'm the WO now." at bounding box center [832, 284] width 1168 height 43
click at [569, 265] on textarea "Good morning! Thank you for letting us know. I'm approving the WO now." at bounding box center [832, 284] width 1168 height 43
type textarea "Good morning! Thank you for letting us know. I'm approving the WO now."
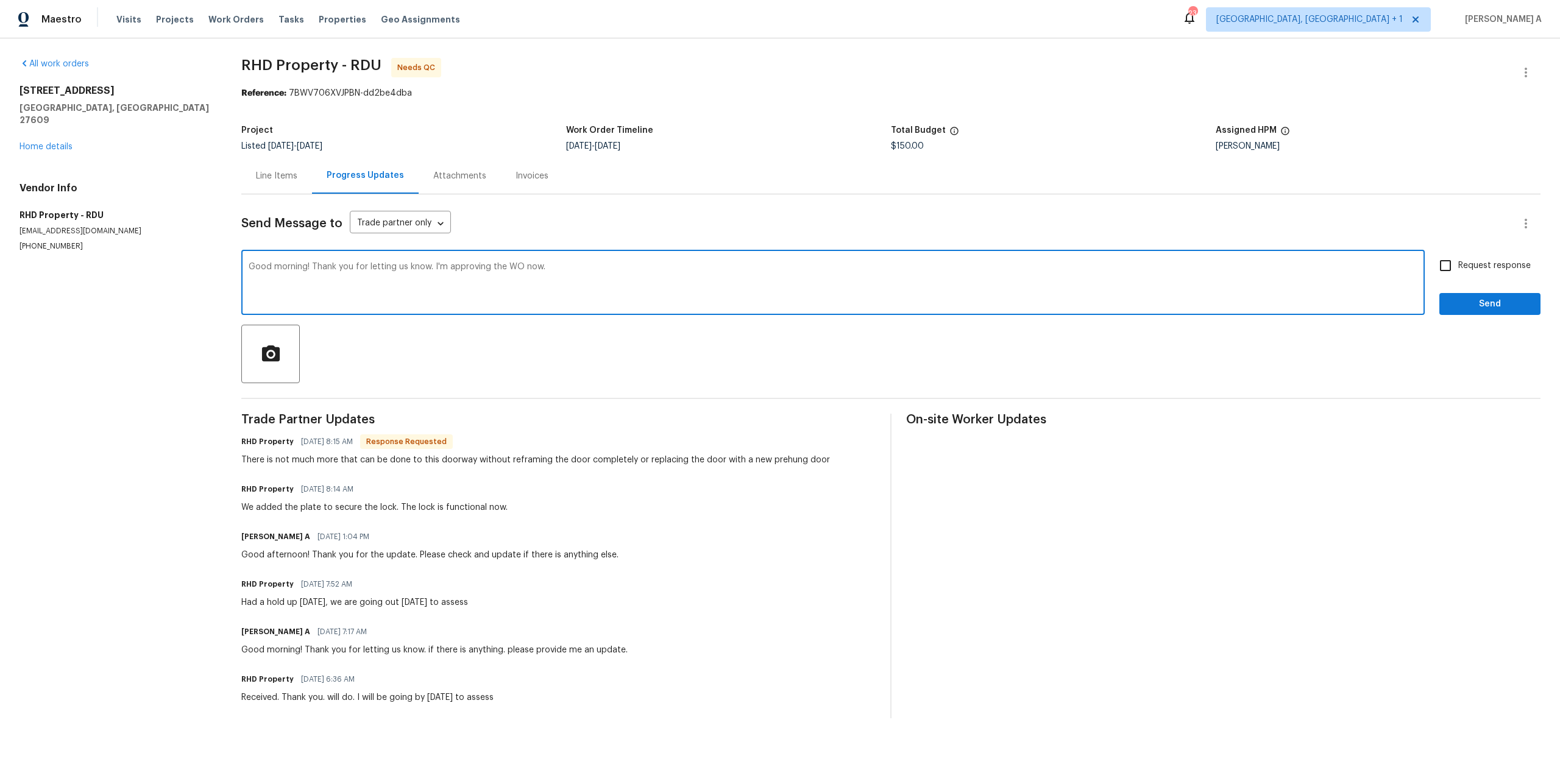
click at [1477, 274] on label "Request response" at bounding box center [1482, 265] width 98 height 26
click at [1458, 274] on input "Request response" at bounding box center [1446, 265] width 26 height 26
checkbox input "true"
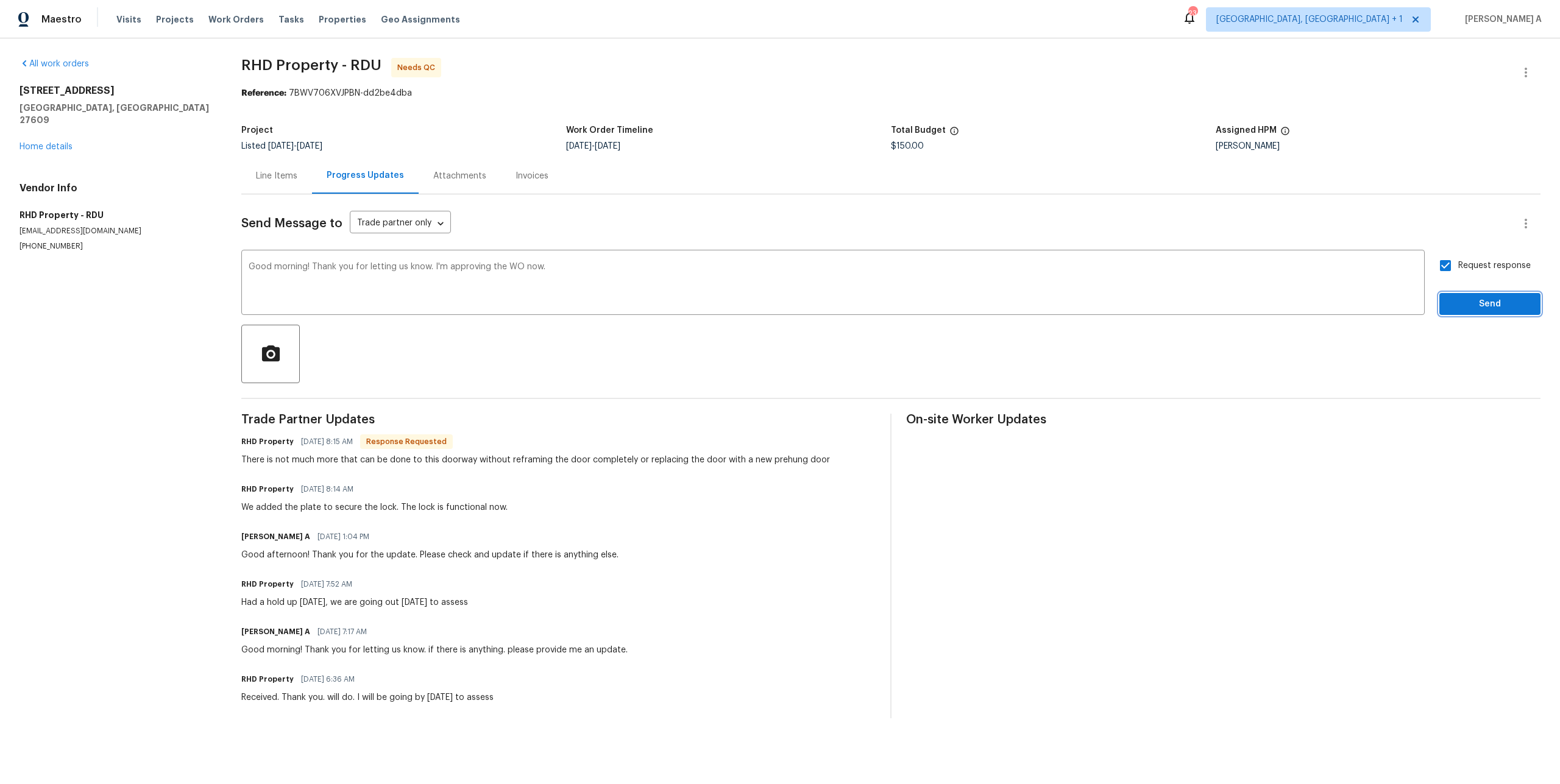
click at [1481, 301] on span "Send" at bounding box center [1489, 304] width 82 height 15
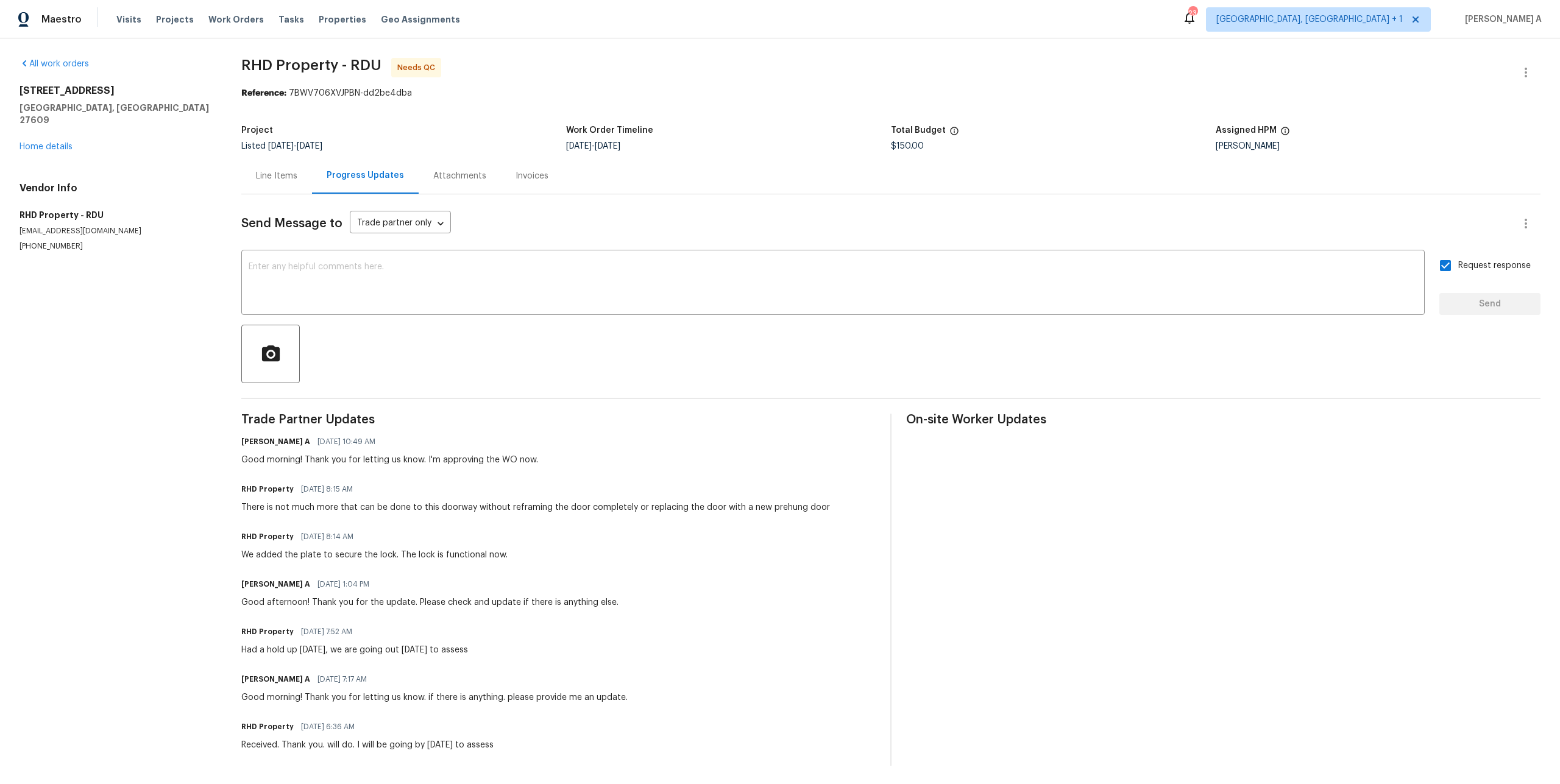
click at [266, 181] on div "Line Items" at bounding box center [277, 175] width 42 height 12
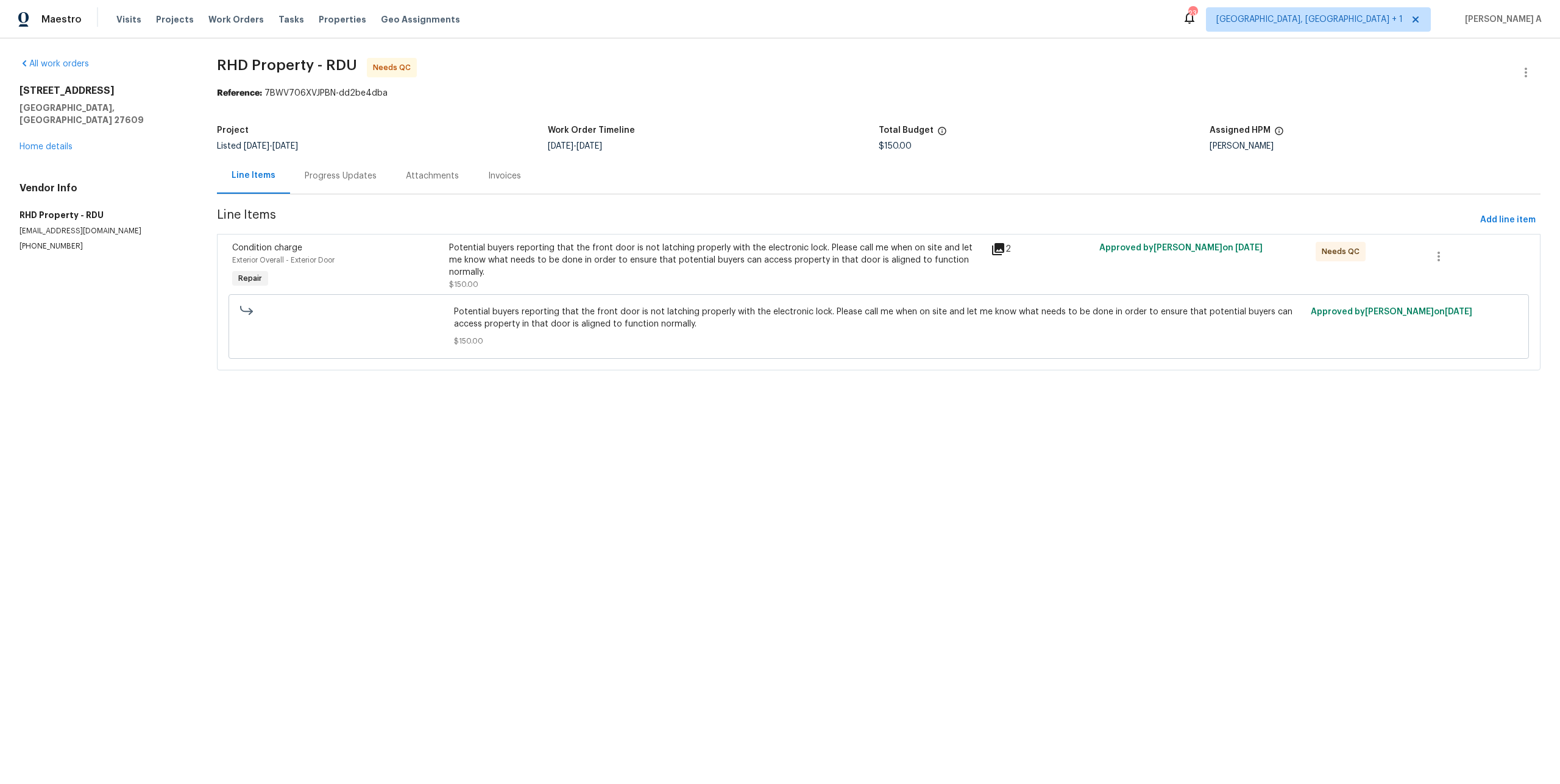
click at [923, 271] on div "Potential buyers reporting that the front door is not latching properly with th…" at bounding box center [716, 266] width 535 height 49
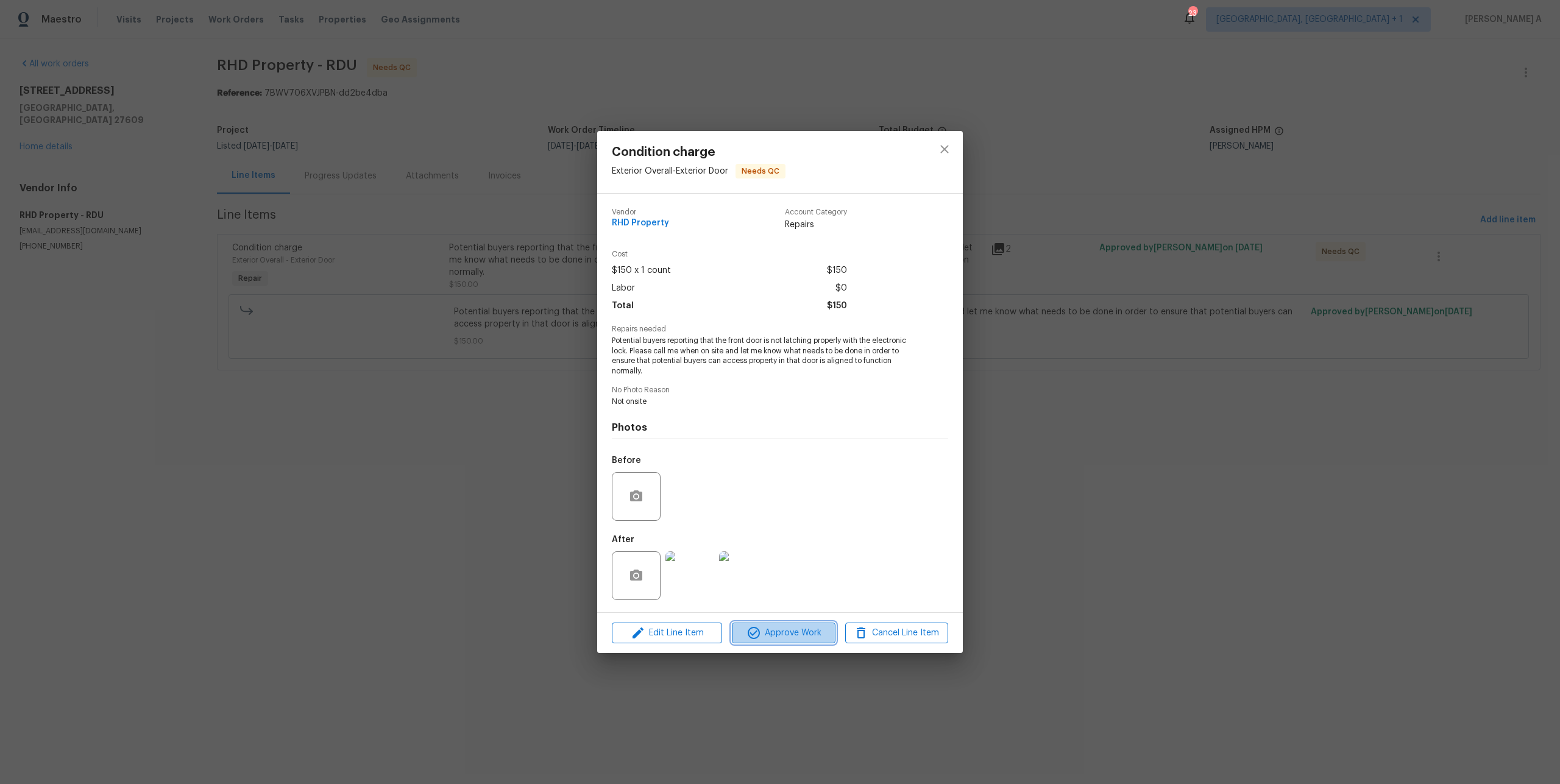
click at [774, 632] on span "Approve Work" at bounding box center [783, 633] width 96 height 15
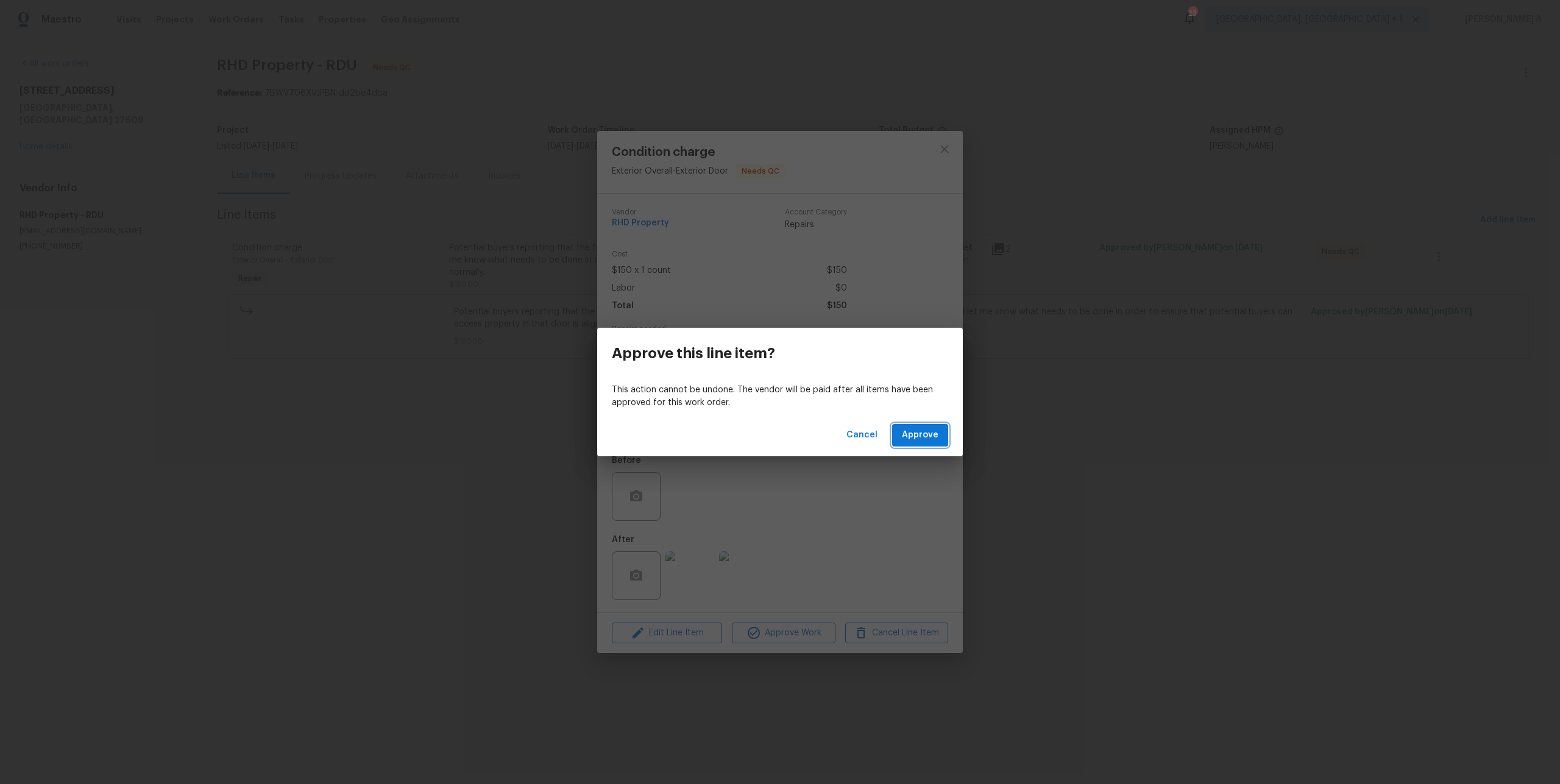
click at [914, 443] on button "Approve" at bounding box center [920, 435] width 56 height 22
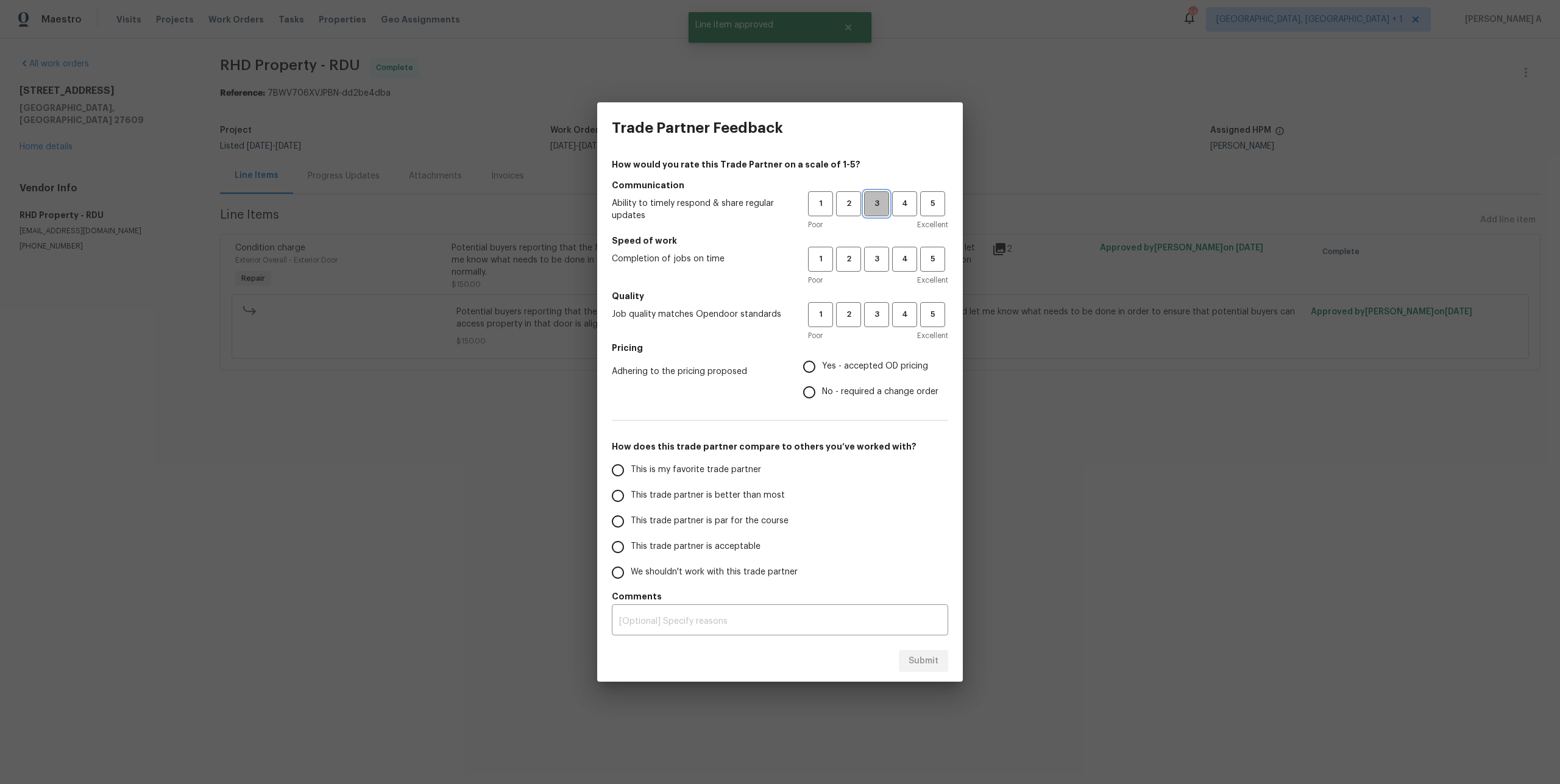
click at [870, 203] on span "3" at bounding box center [876, 203] width 22 height 14
click at [871, 253] on span "3" at bounding box center [876, 259] width 22 height 14
click at [885, 320] on span "3" at bounding box center [876, 315] width 22 height 14
click at [839, 373] on label "Yes - accepted OD pricing" at bounding box center [867, 366] width 142 height 26
click at [822, 373] on input "Yes - accepted OD pricing" at bounding box center [809, 366] width 26 height 26
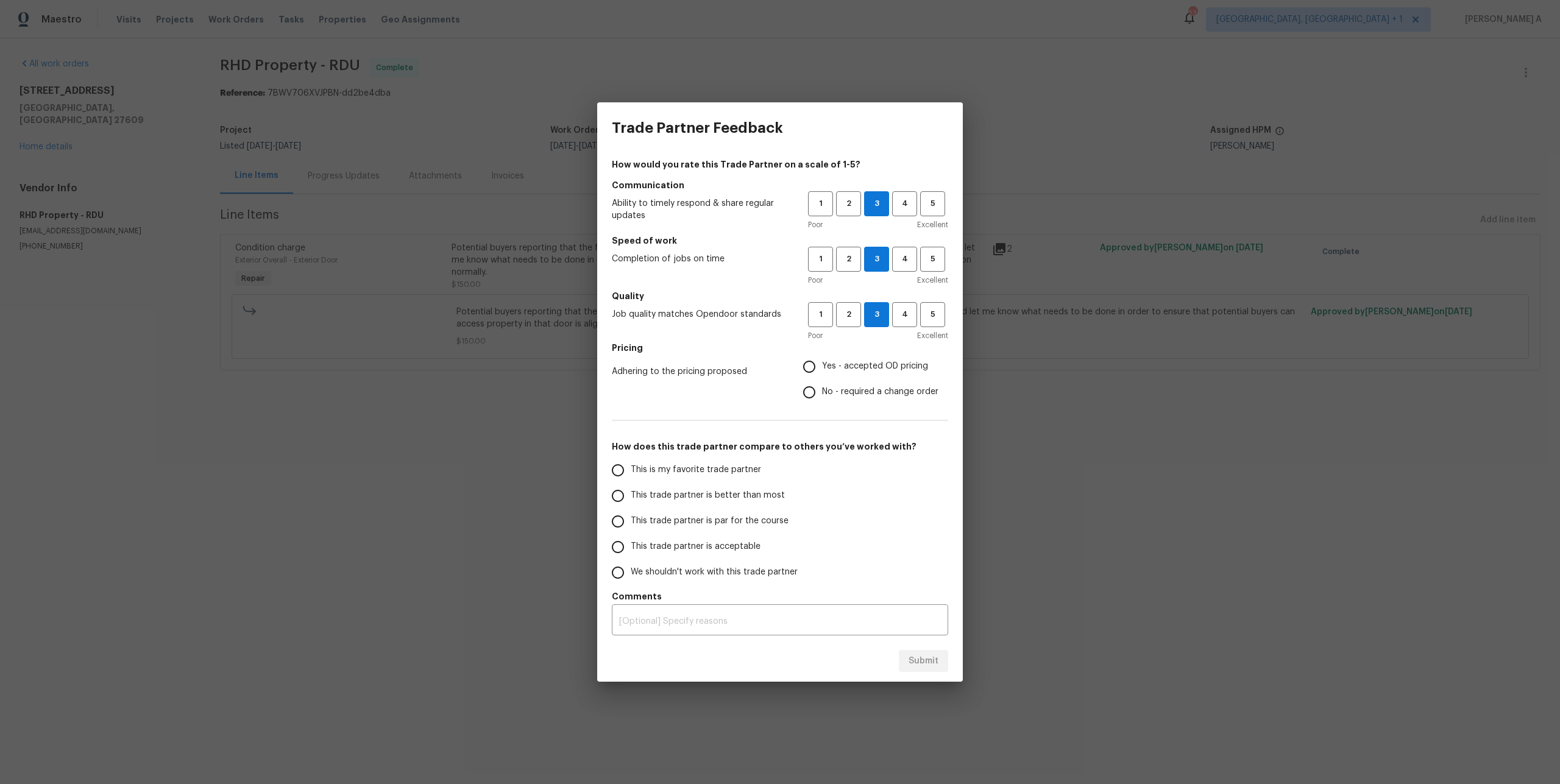
radio input "true"
click at [718, 552] on span "This trade partner is acceptable" at bounding box center [696, 546] width 130 height 13
click at [631, 552] on input "This trade partner is acceptable" at bounding box center [618, 547] width 26 height 26
click at [906, 664] on button "Submit" at bounding box center [923, 662] width 49 height 22
radio input "true"
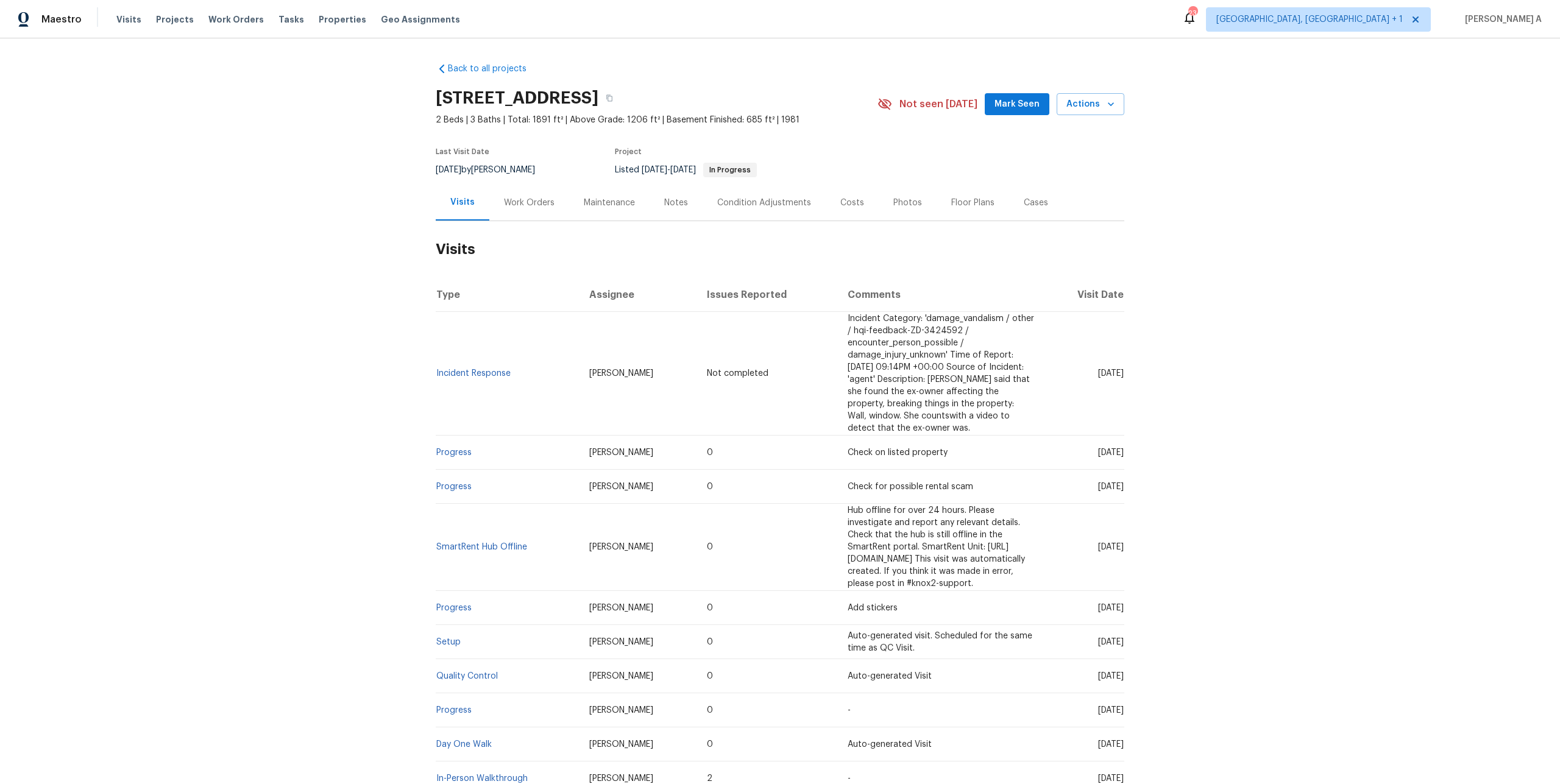
click at [499, 209] on div "Work Orders" at bounding box center [529, 202] width 80 height 36
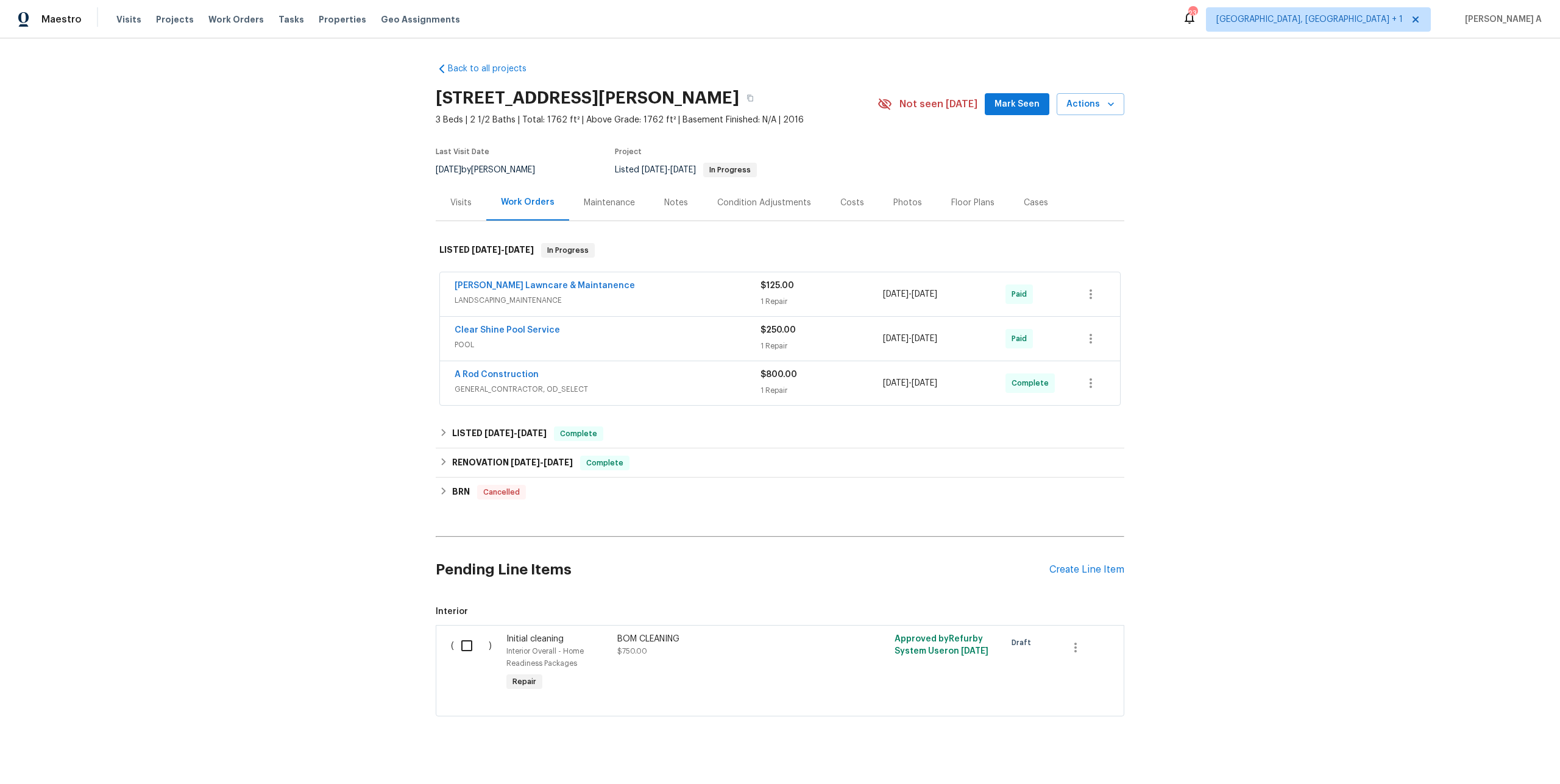
click at [593, 341] on span "POOL" at bounding box center [608, 344] width 306 height 12
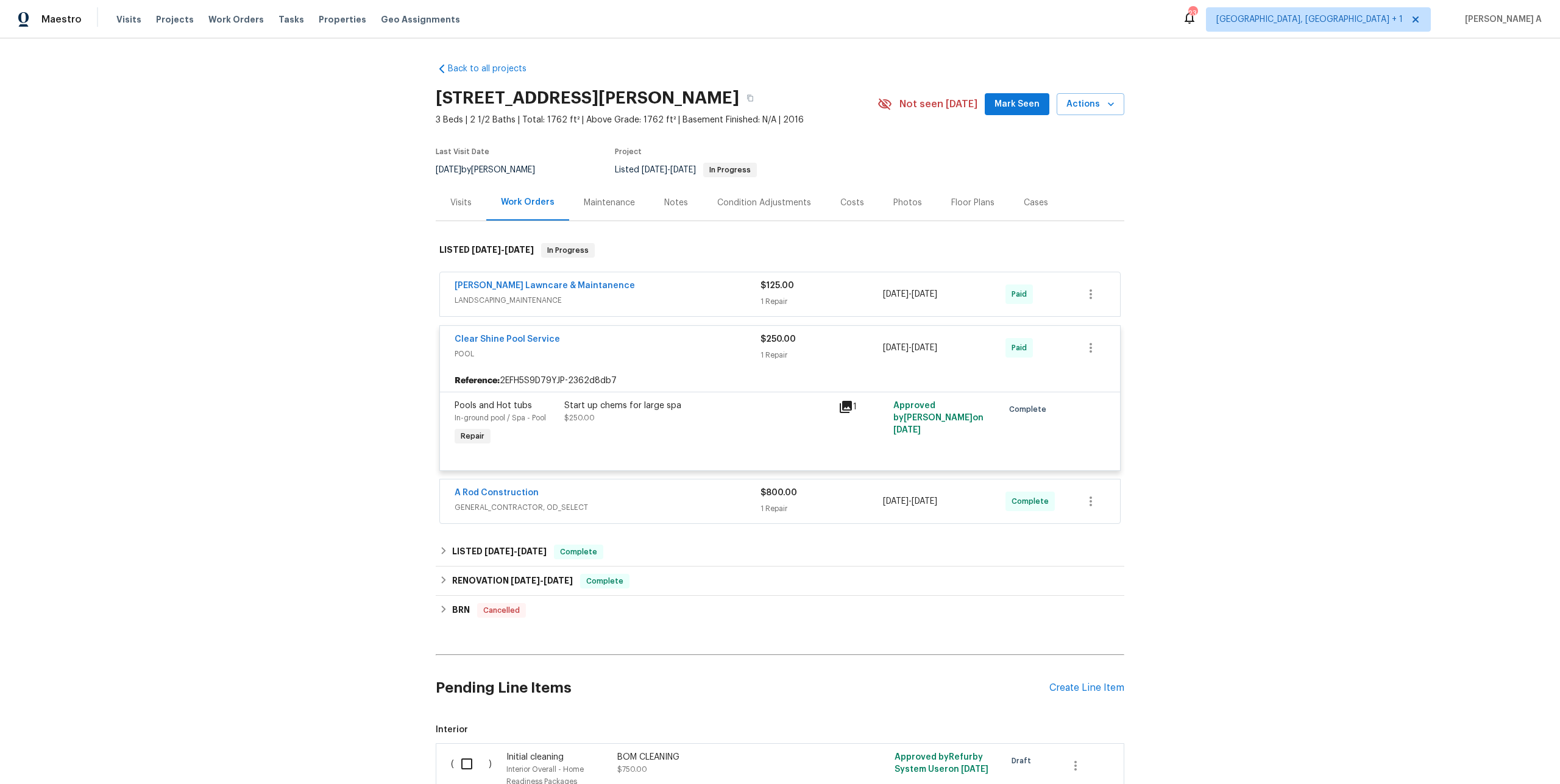
click at [596, 345] on div "Clear Shine Pool Service" at bounding box center [608, 341] width 306 height 15
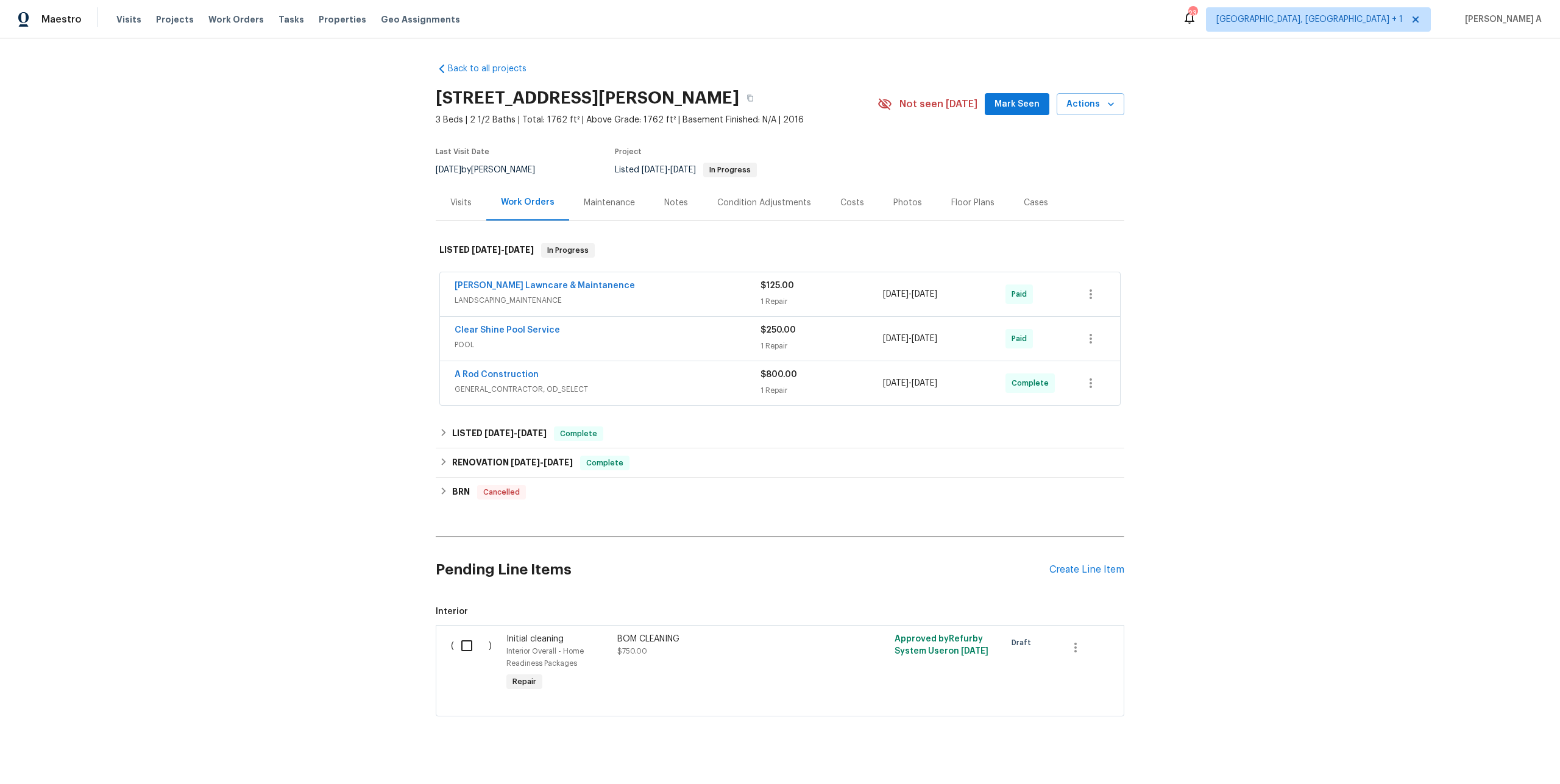
click at [608, 367] on div "A Rod Construction GENERAL_CONTRACTOR, OD_SELECT $800.00 1 Repair 8/8/2025 - 8/…" at bounding box center [780, 382] width 680 height 44
click at [613, 379] on div "A Rod Construction" at bounding box center [608, 376] width 306 height 15
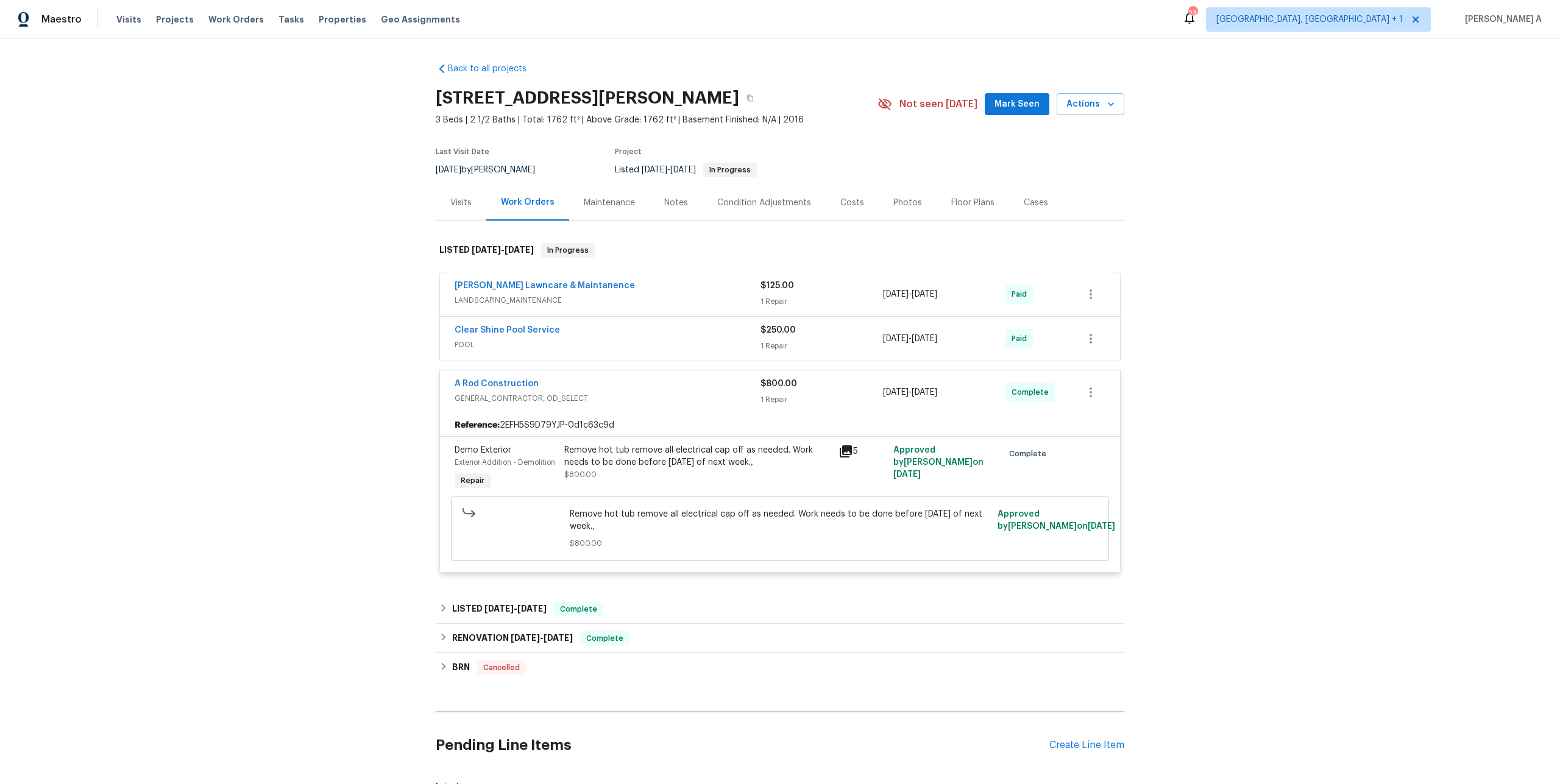
click at [819, 457] on div "Remove hot tub remove all electrical cap off as needed. Work needs to be done b…" at bounding box center [698, 456] width 267 height 24
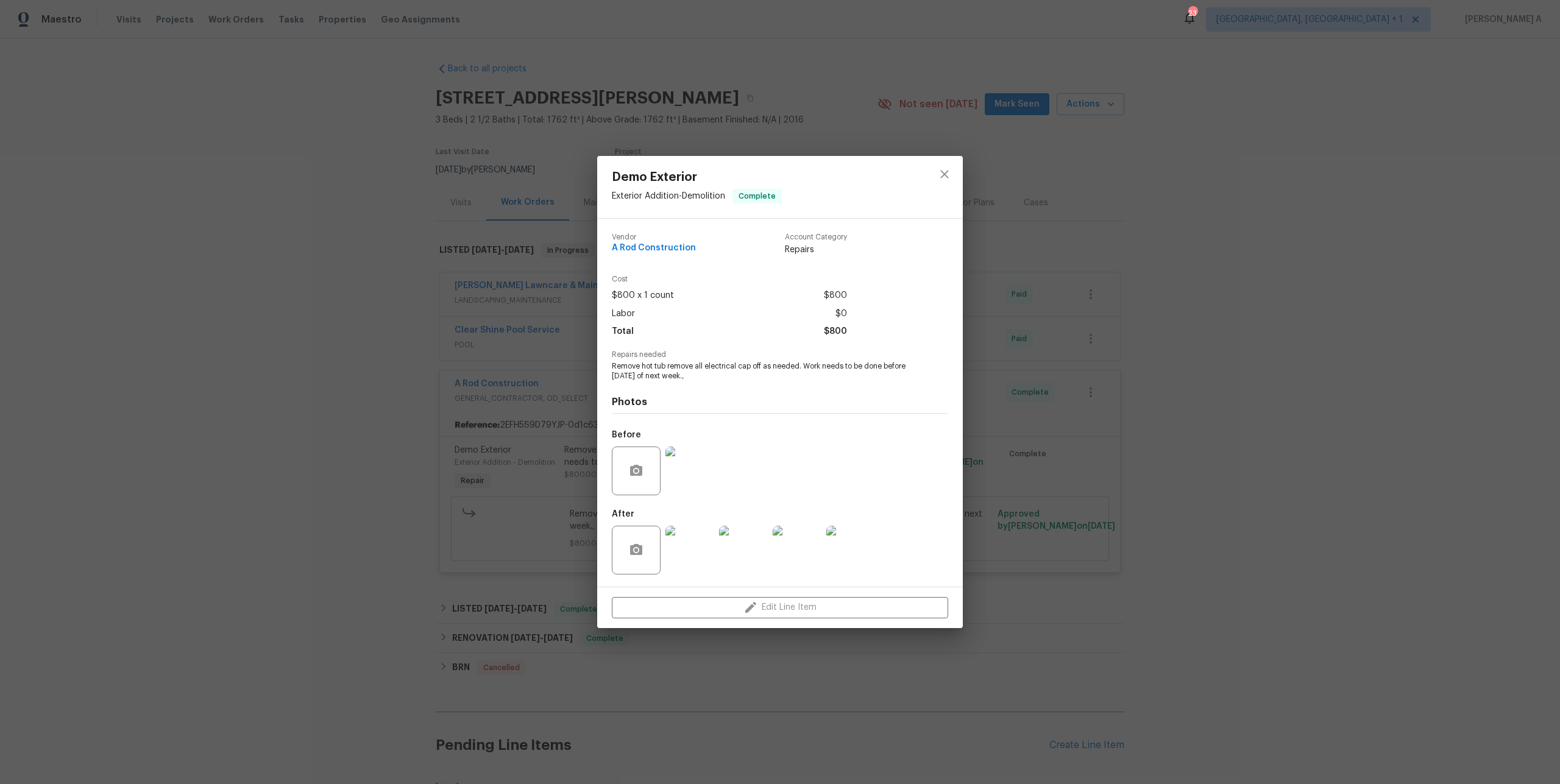
click at [700, 478] on img at bounding box center [690, 470] width 49 height 49
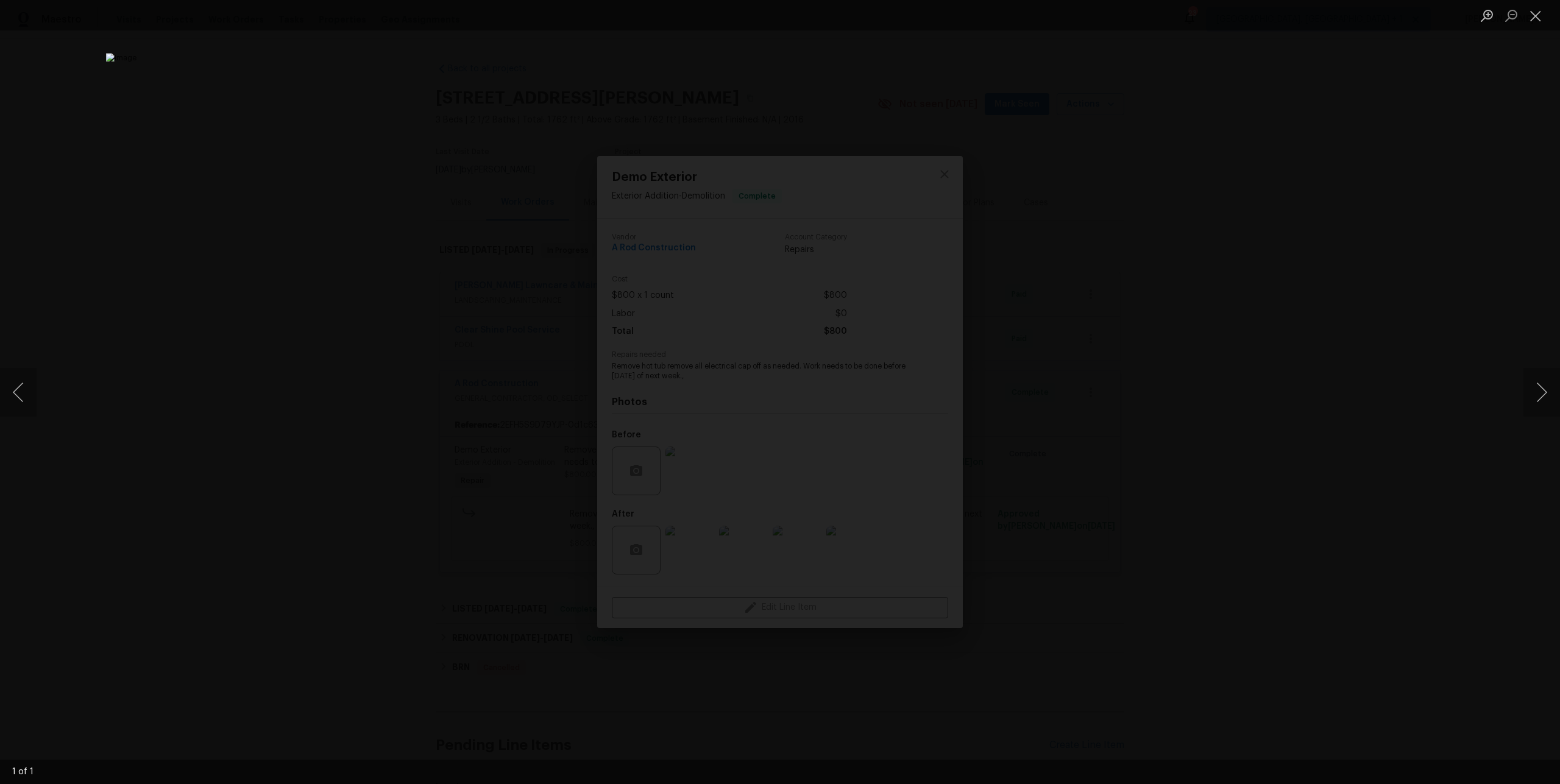
click at [1077, 485] on div "Lightbox" at bounding box center [780, 392] width 1560 height 784
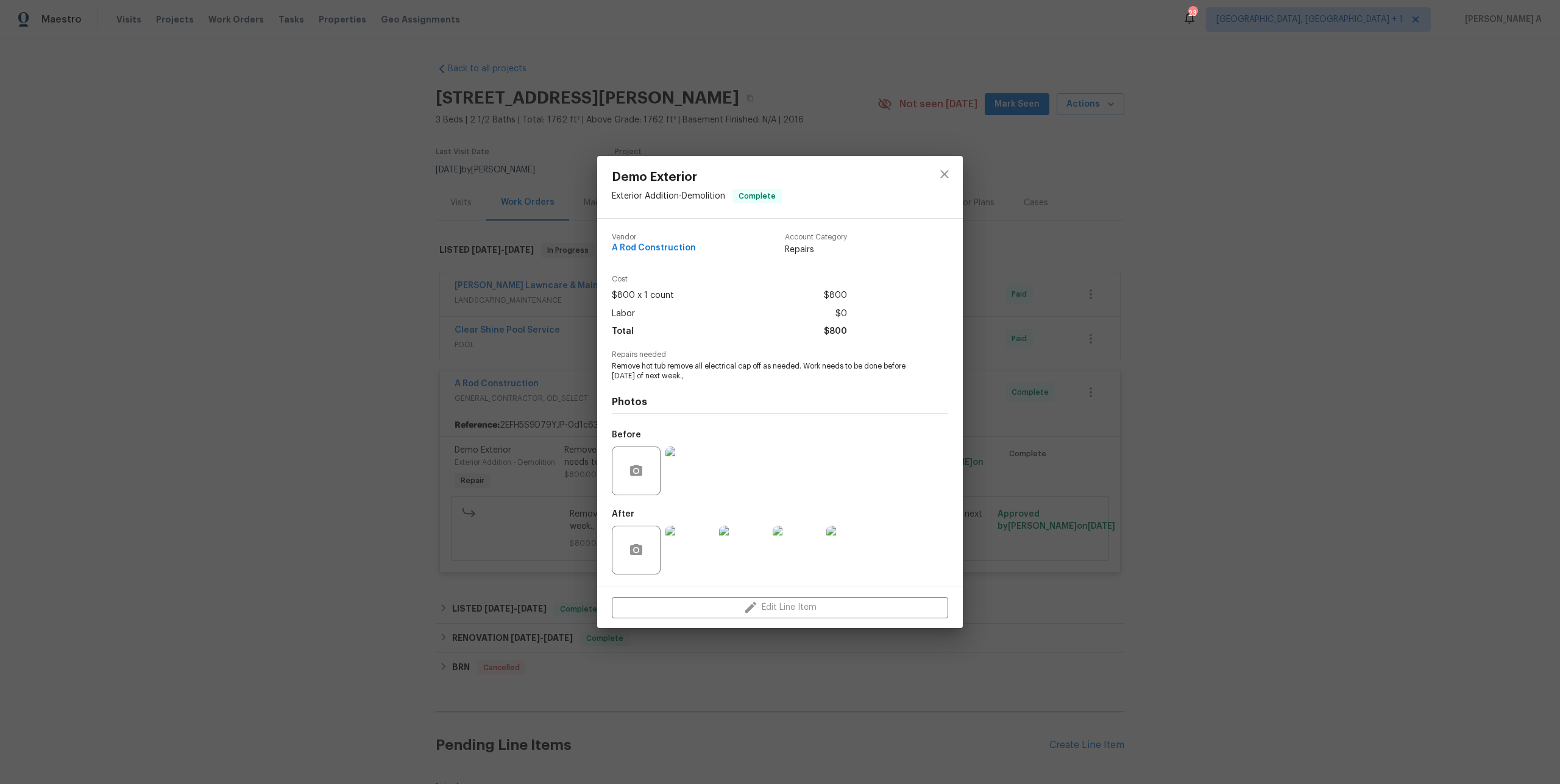
click at [694, 549] on img at bounding box center [690, 550] width 49 height 49
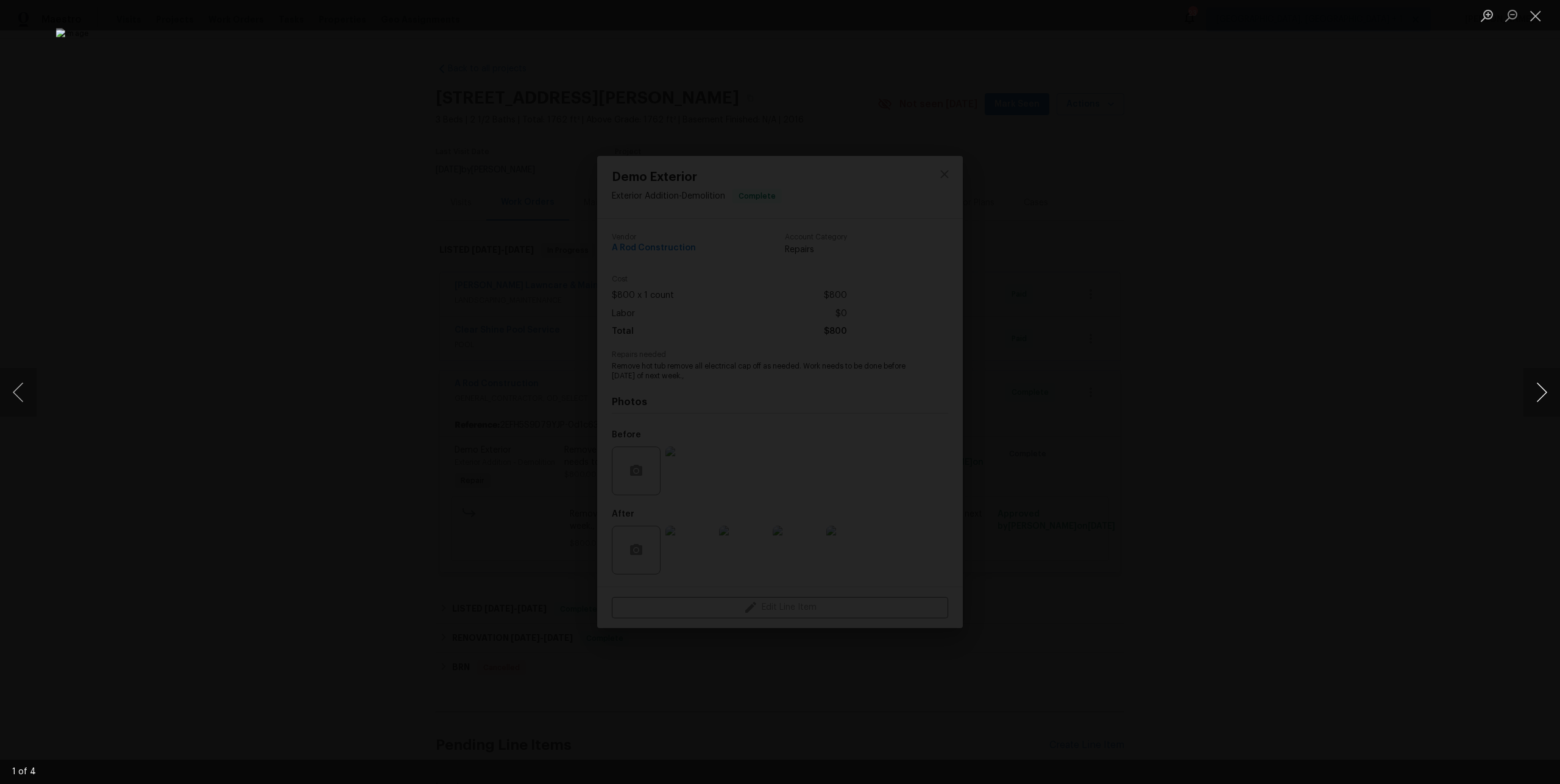
click at [1541, 396] on button "Next image" at bounding box center [1541, 392] width 36 height 49
click at [1424, 352] on div "Lightbox" at bounding box center [780, 392] width 1560 height 784
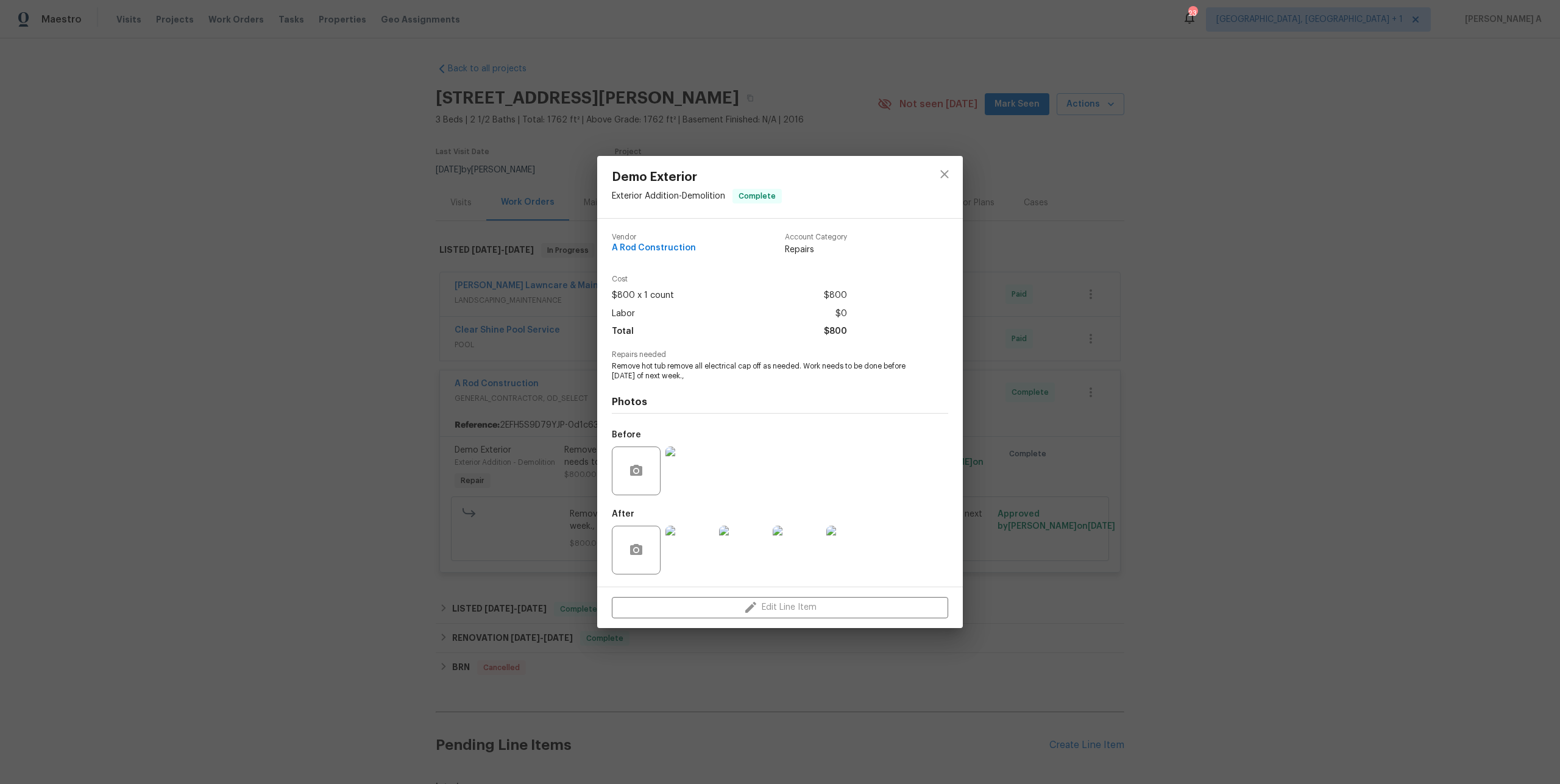
click at [1190, 419] on div "Demo Exterior Exterior Addition - Demolition Complete Vendor A Rod Construction…" at bounding box center [780, 392] width 1560 height 784
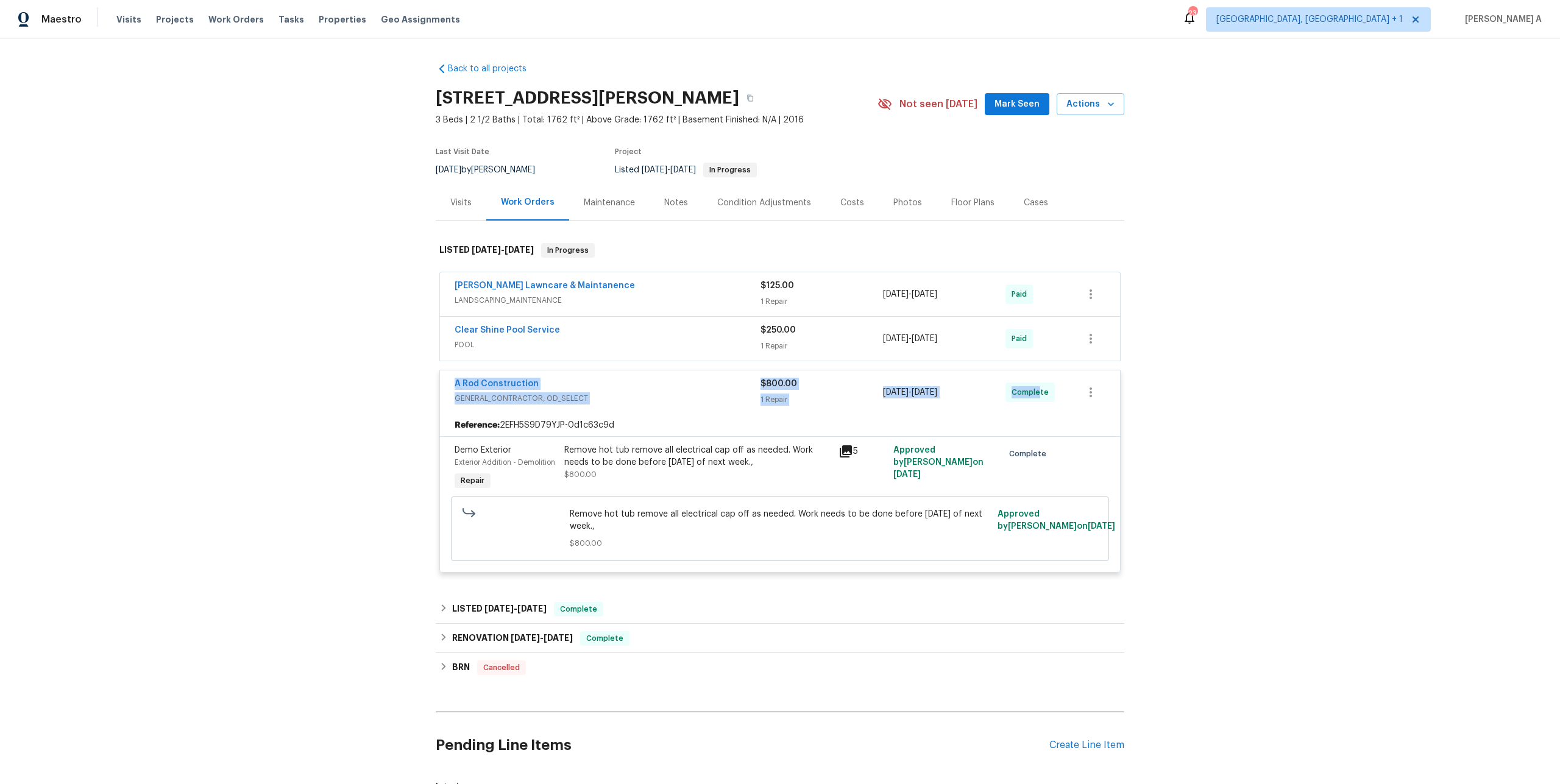
drag, startPoint x: 449, startPoint y: 385, endPoint x: 1038, endPoint y: 390, distance: 589.0
click at [1038, 390] on div "A Rod Construction GENERAL_CONTRACTOR, OD_SELECT $800.00 1 Repair 8/8/2025 - 8/…" at bounding box center [780, 392] width 680 height 44
copy div "A Rod Construction GENERAL_CONTRACTOR, OD_SELECT $800.00 1 Repair 8/8/2025 - 8/…"
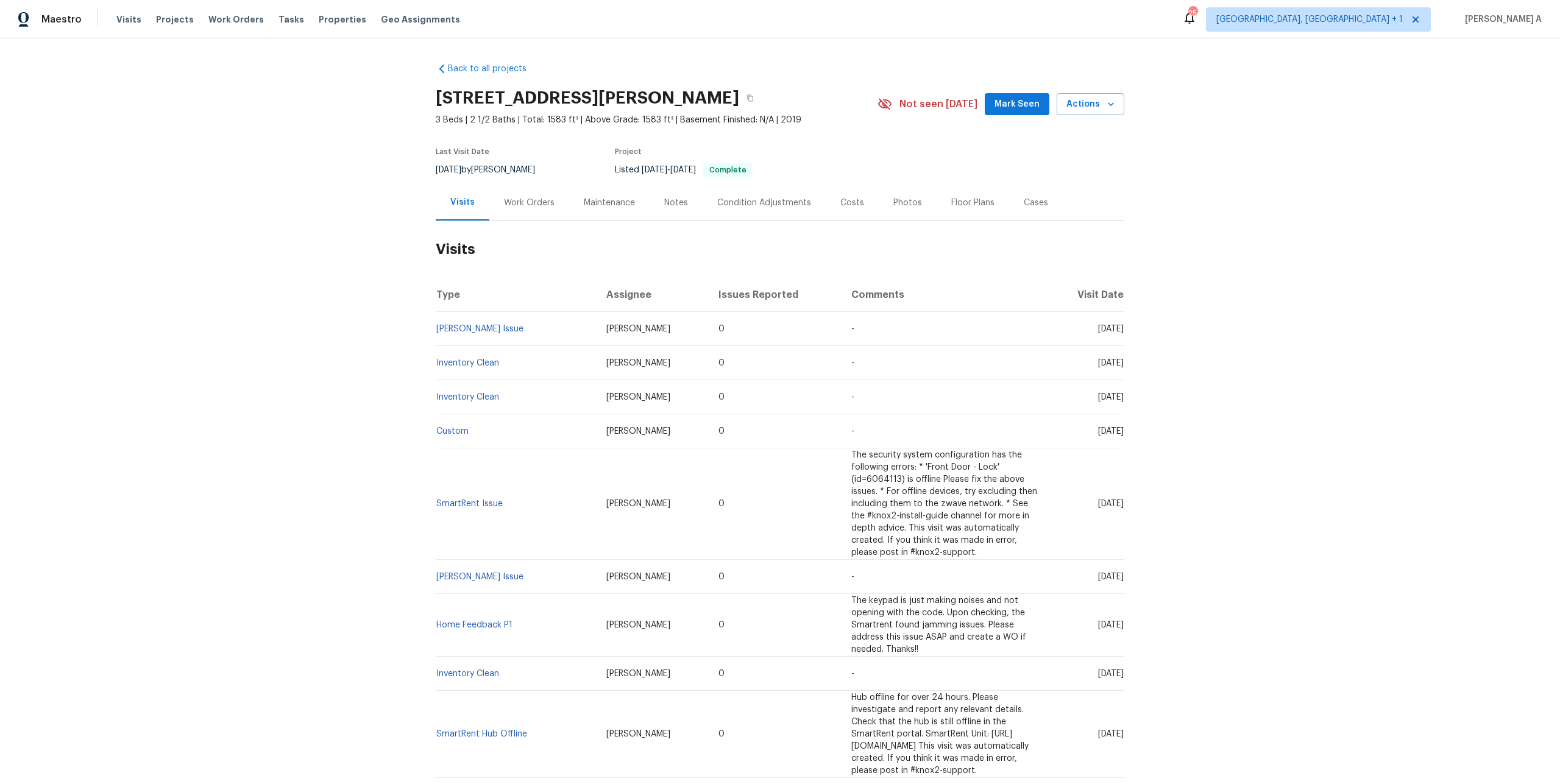
click at [525, 199] on div "Work Orders" at bounding box center [529, 202] width 50 height 12
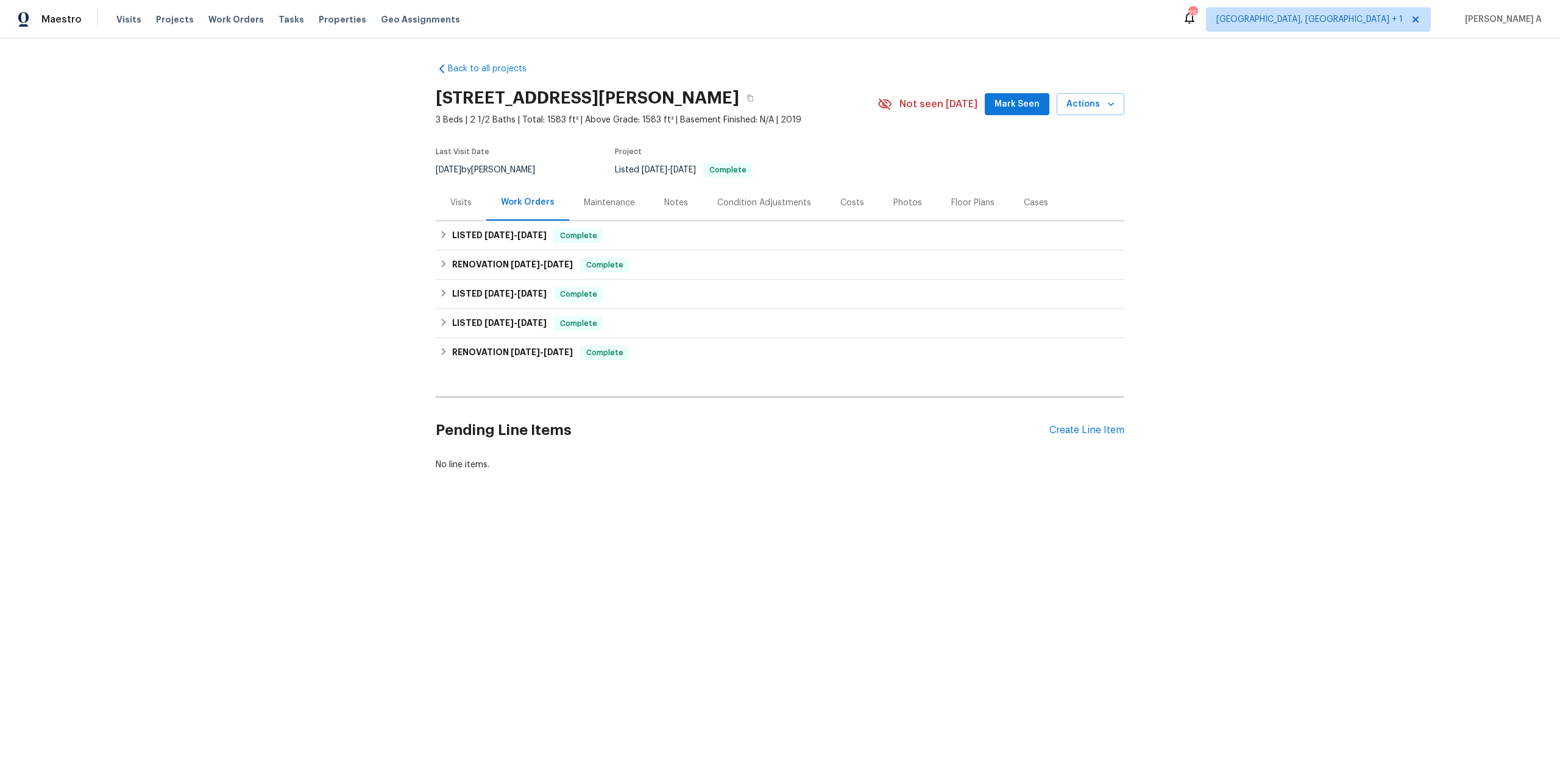
click at [468, 203] on div "Visits" at bounding box center [460, 202] width 21 height 12
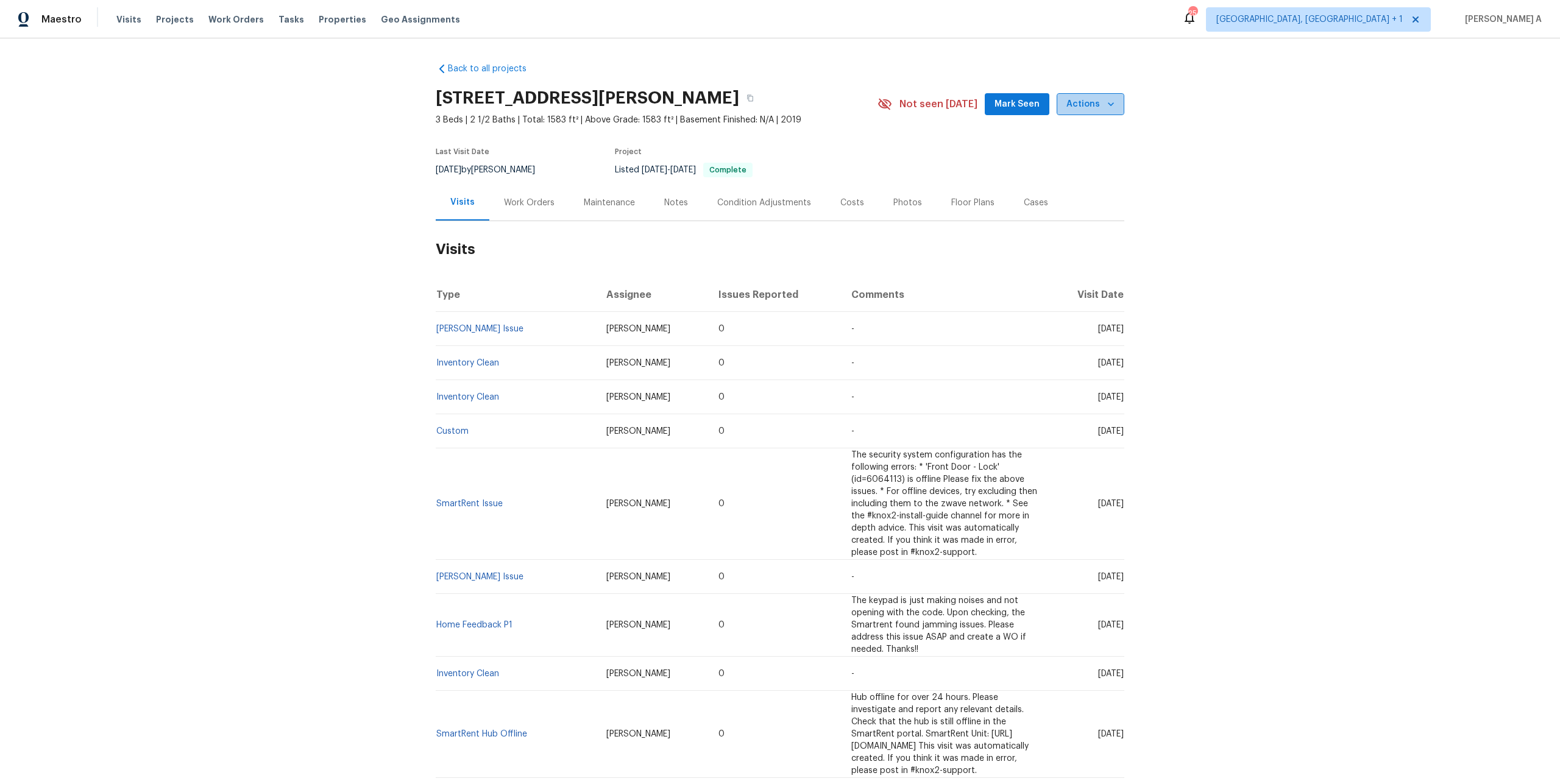
click at [1106, 106] on icon "button" at bounding box center [1110, 104] width 12 height 12
click at [1062, 148] on p "Schedule a visit" at bounding box center [1046, 150] width 63 height 13
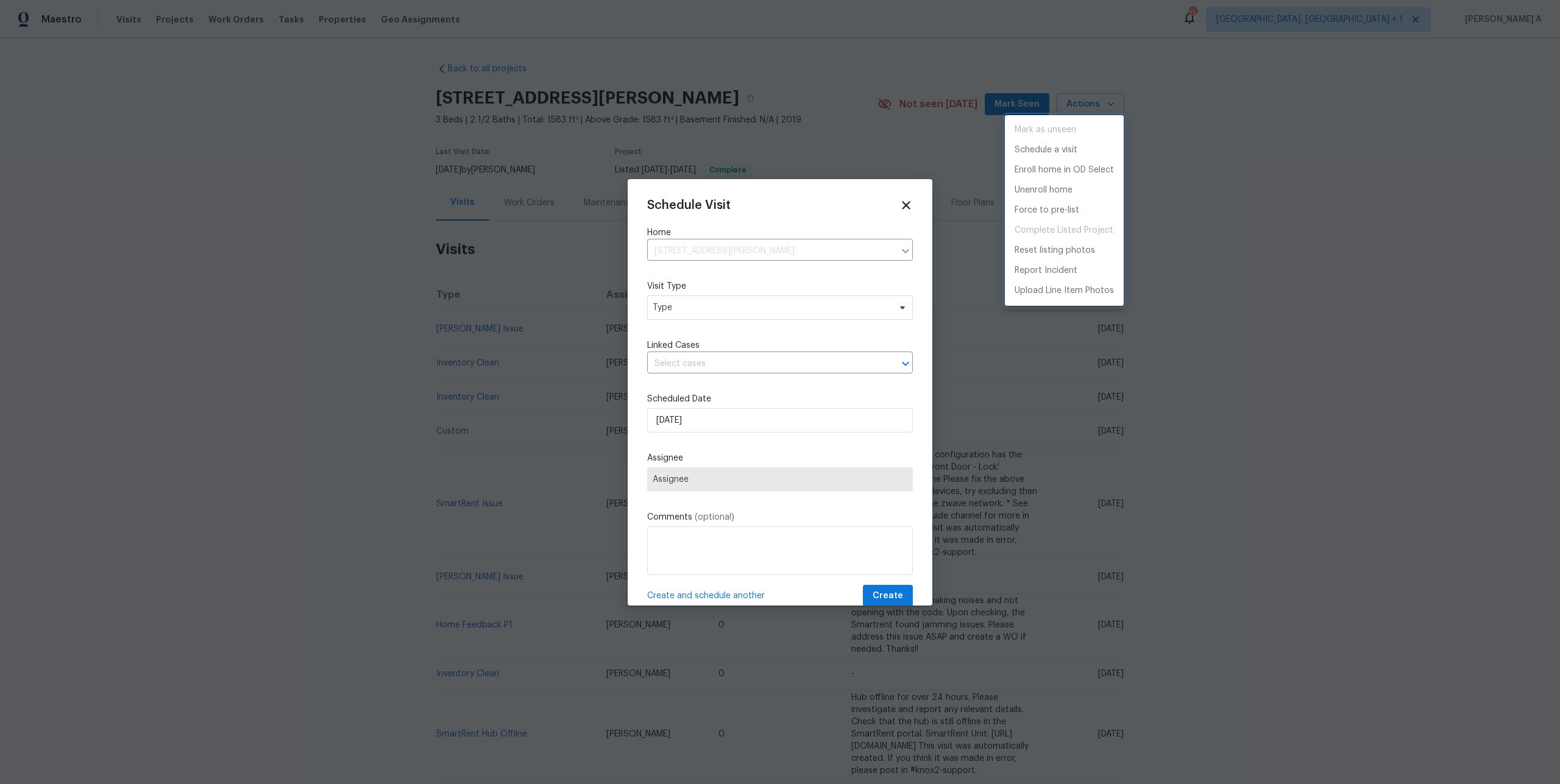
click at [791, 304] on div at bounding box center [780, 392] width 1560 height 784
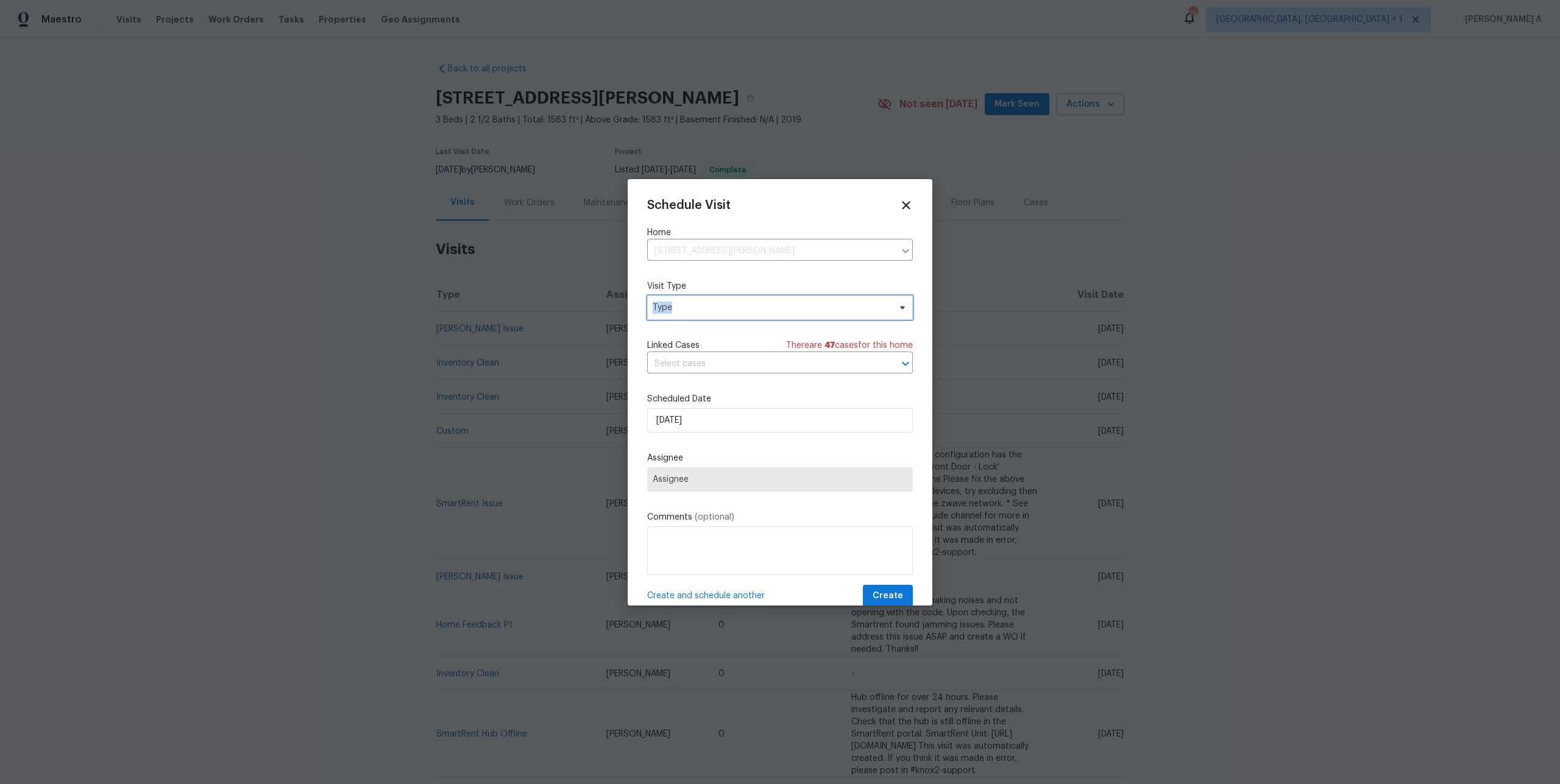
click at [791, 304] on span "Type" at bounding box center [770, 307] width 237 height 12
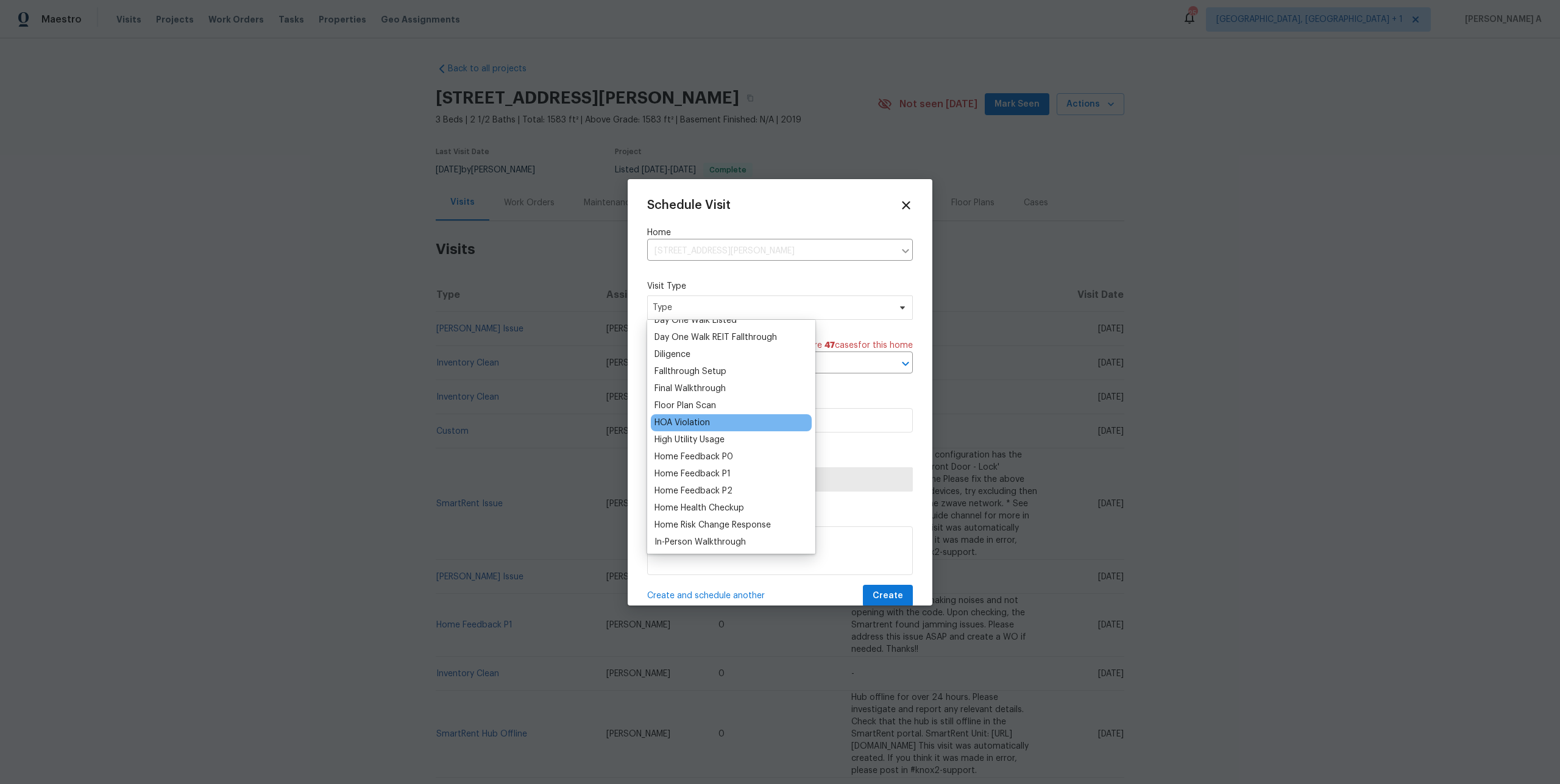
scroll to position [265, 0]
click at [715, 446] on div "Home Feedback P0" at bounding box center [730, 441] width 161 height 17
click at [716, 452] on div "Home Feedback P1" at bounding box center [692, 457] width 76 height 12
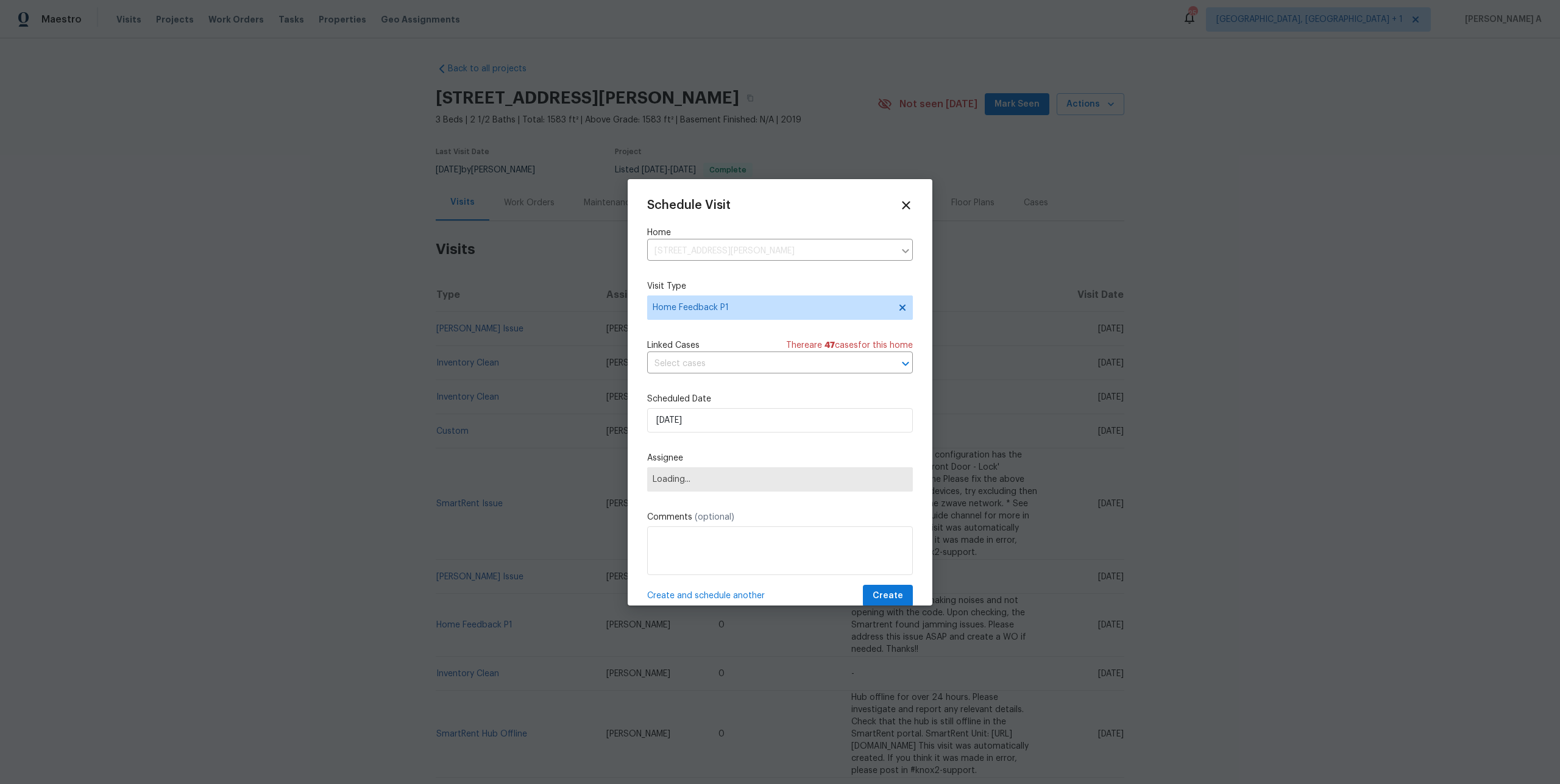
click at [703, 379] on div "Schedule Visit Home 11019 Quercia Cir, Fountain, CO 80817 ​ Visit Type Home Fee…" at bounding box center [780, 403] width 265 height 409
click at [703, 375] on div "Schedule Visit Home 11019 Quercia Cir, Fountain, CO 80817 ​ Visit Type Home Fee…" at bounding box center [780, 403] width 265 height 409
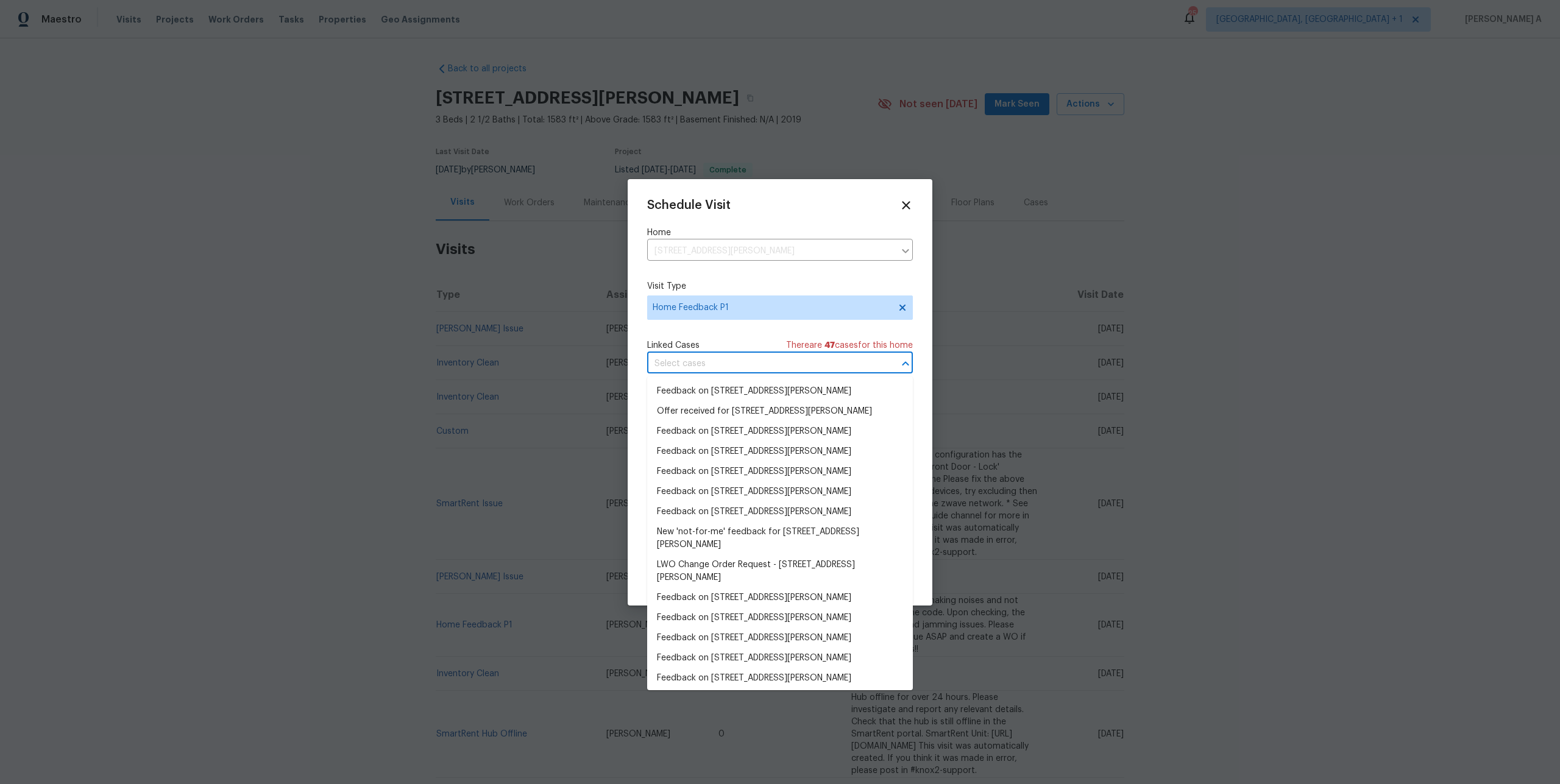
click at [702, 370] on input "text" at bounding box center [763, 364] width 232 height 19
click at [705, 386] on li "Feedback on 11019 Quercia Cir, Fountain, CO 80817" at bounding box center [780, 392] width 265 height 20
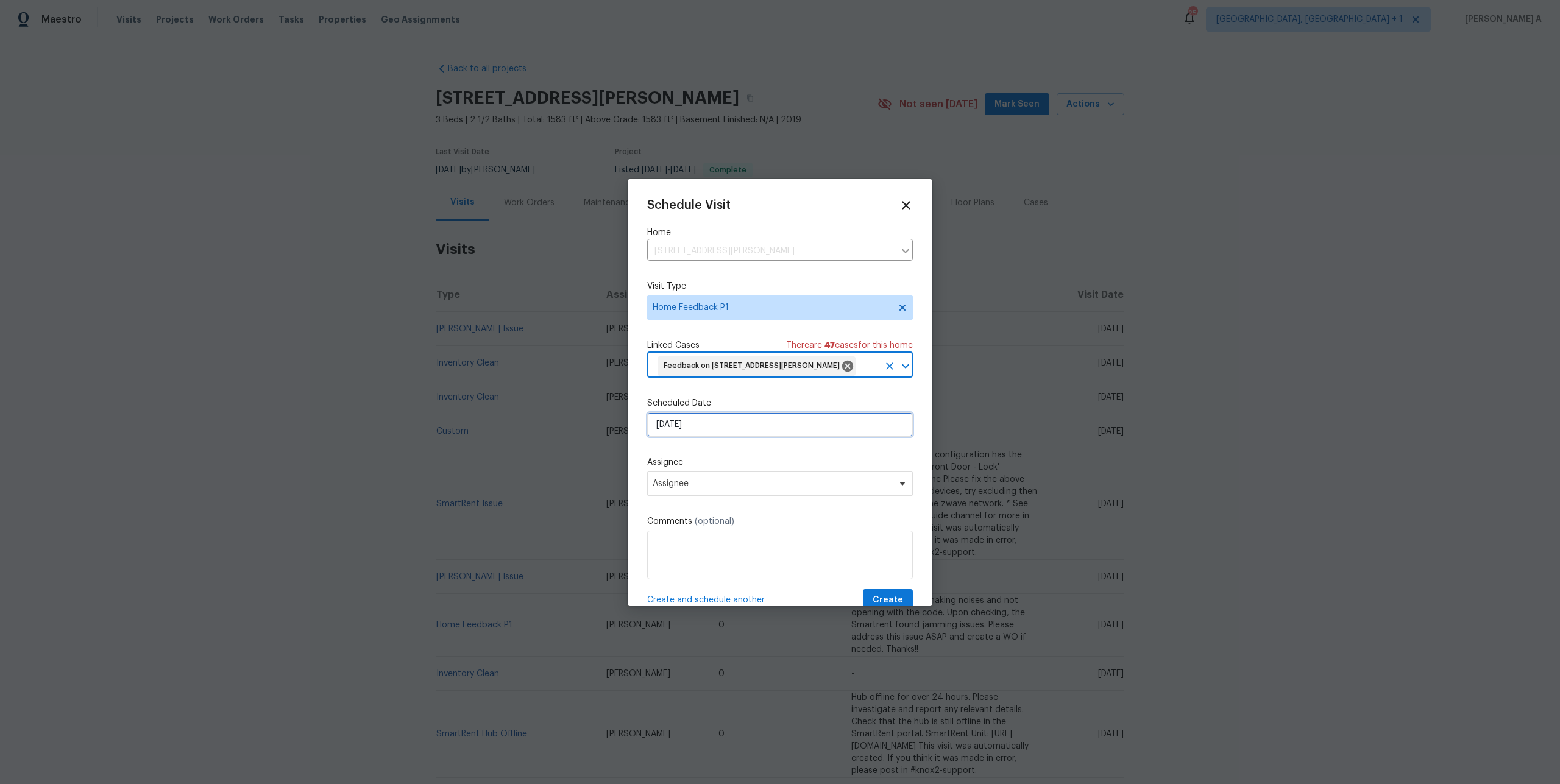
click at [711, 420] on input "8/20/2025" at bounding box center [780, 425] width 265 height 24
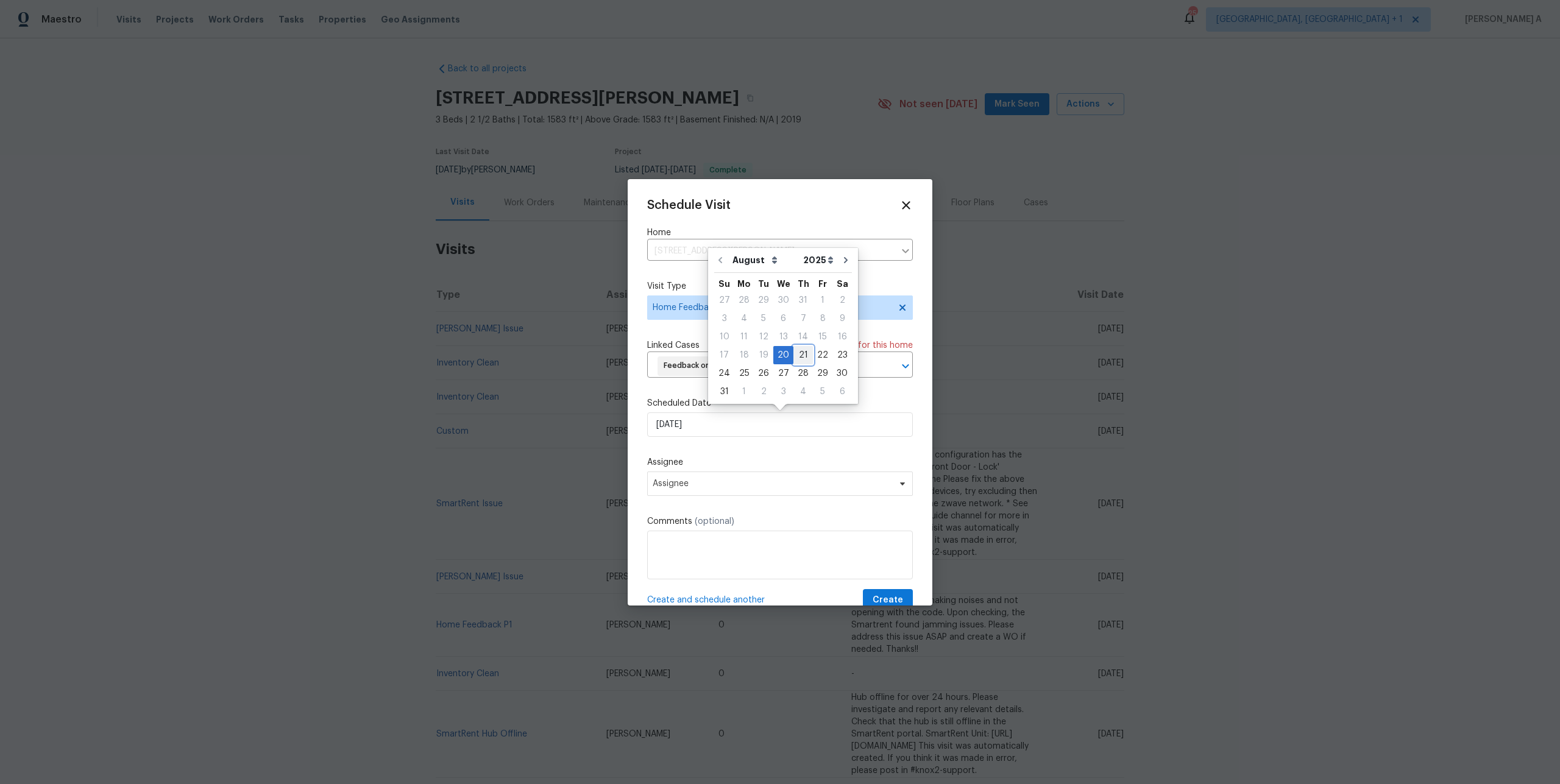
click at [801, 357] on div "21" at bounding box center [803, 355] width 19 height 17
type input "8/21/2025"
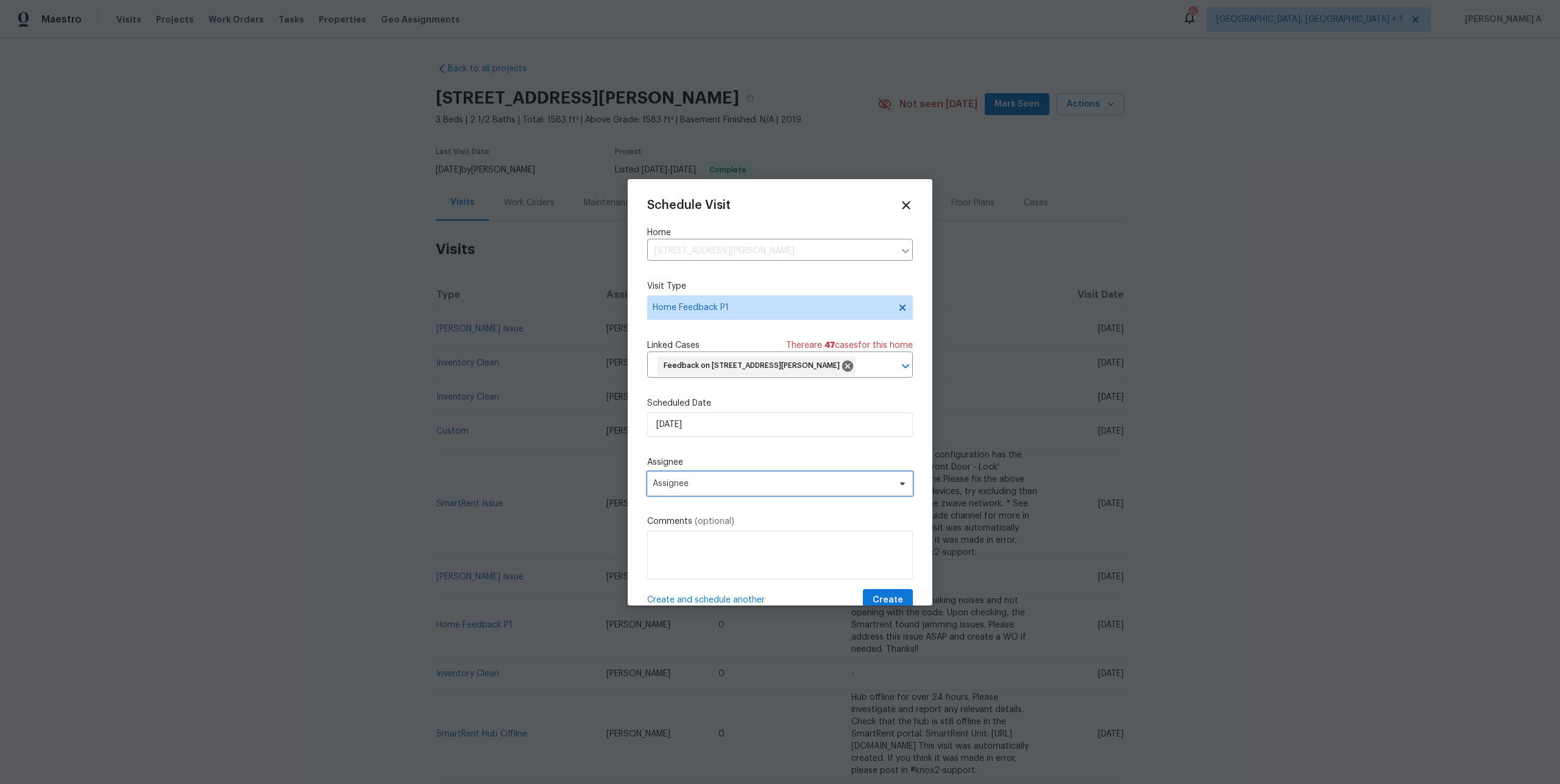
click at [758, 495] on span "Assignee" at bounding box center [780, 483] width 265 height 24
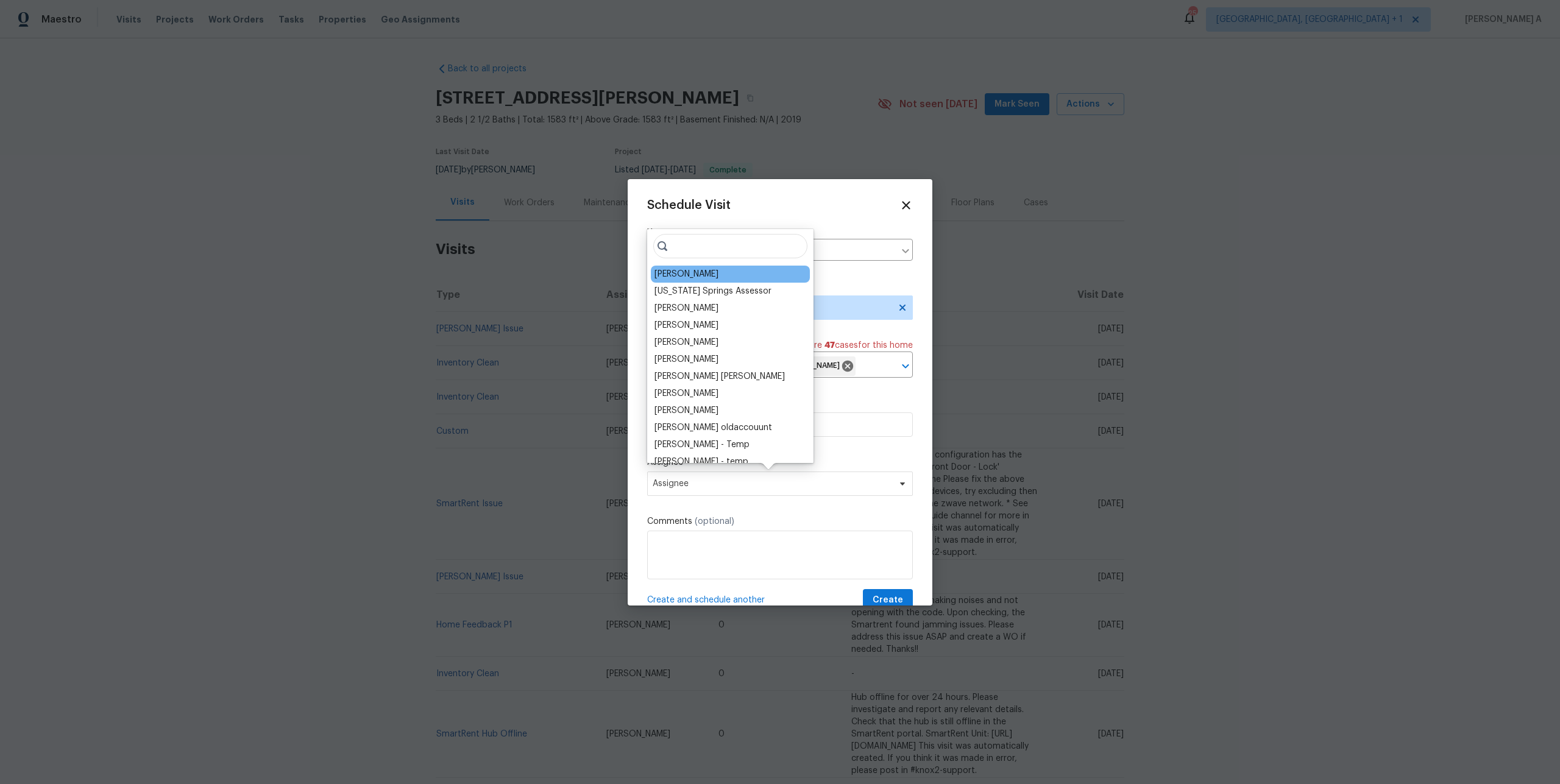
click at [697, 266] on div "Chris Thomas" at bounding box center [729, 274] width 159 height 17
click at [697, 268] on div "Chris Thomas" at bounding box center [686, 274] width 64 height 12
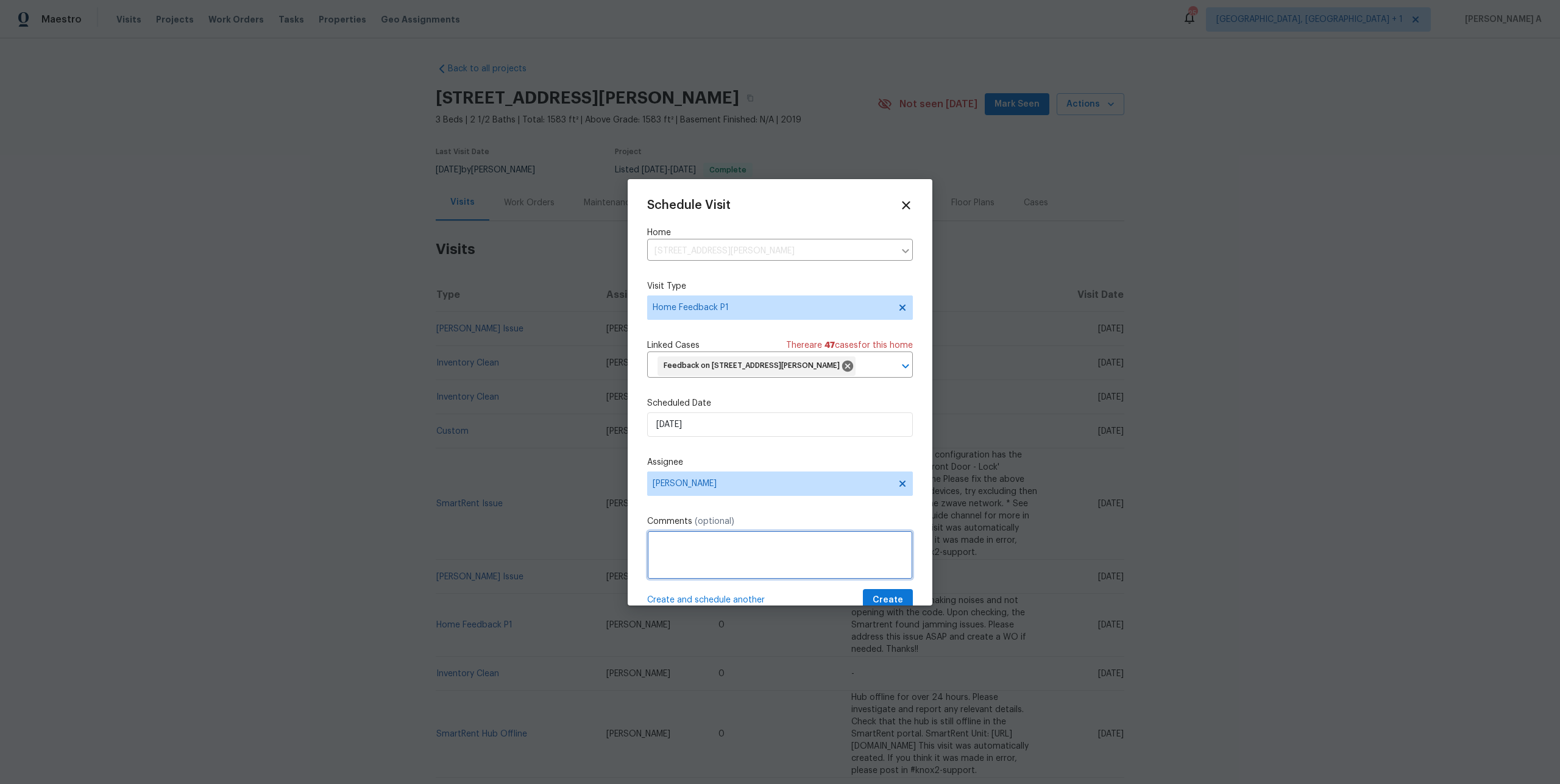
click at [694, 533] on textarea at bounding box center [780, 555] width 265 height 49
paste textarea "Paint touch ups. Possible hail damage to outside, roof check. Faint pet odor."
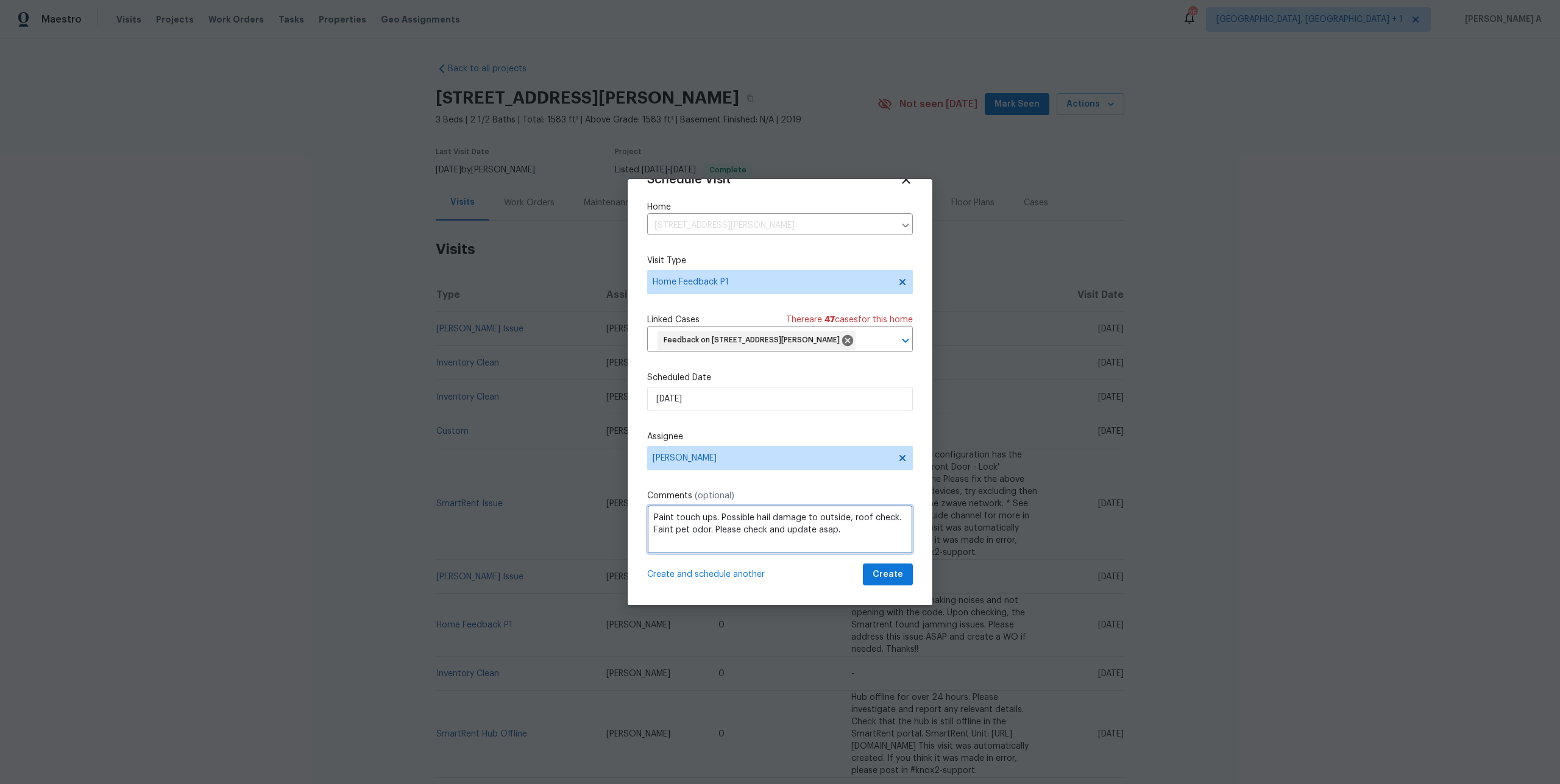
type textarea "Paint touch ups. Possible hail damage to outside, roof check. Faint pet odor. P…"
click at [897, 590] on div "Schedule Visit Home 11019 Quercia Cir, Fountain, CO 80817 ​ Visit Type Home Fee…" at bounding box center [780, 392] width 304 height 427
click at [894, 582] on span "Create" at bounding box center [887, 574] width 31 height 15
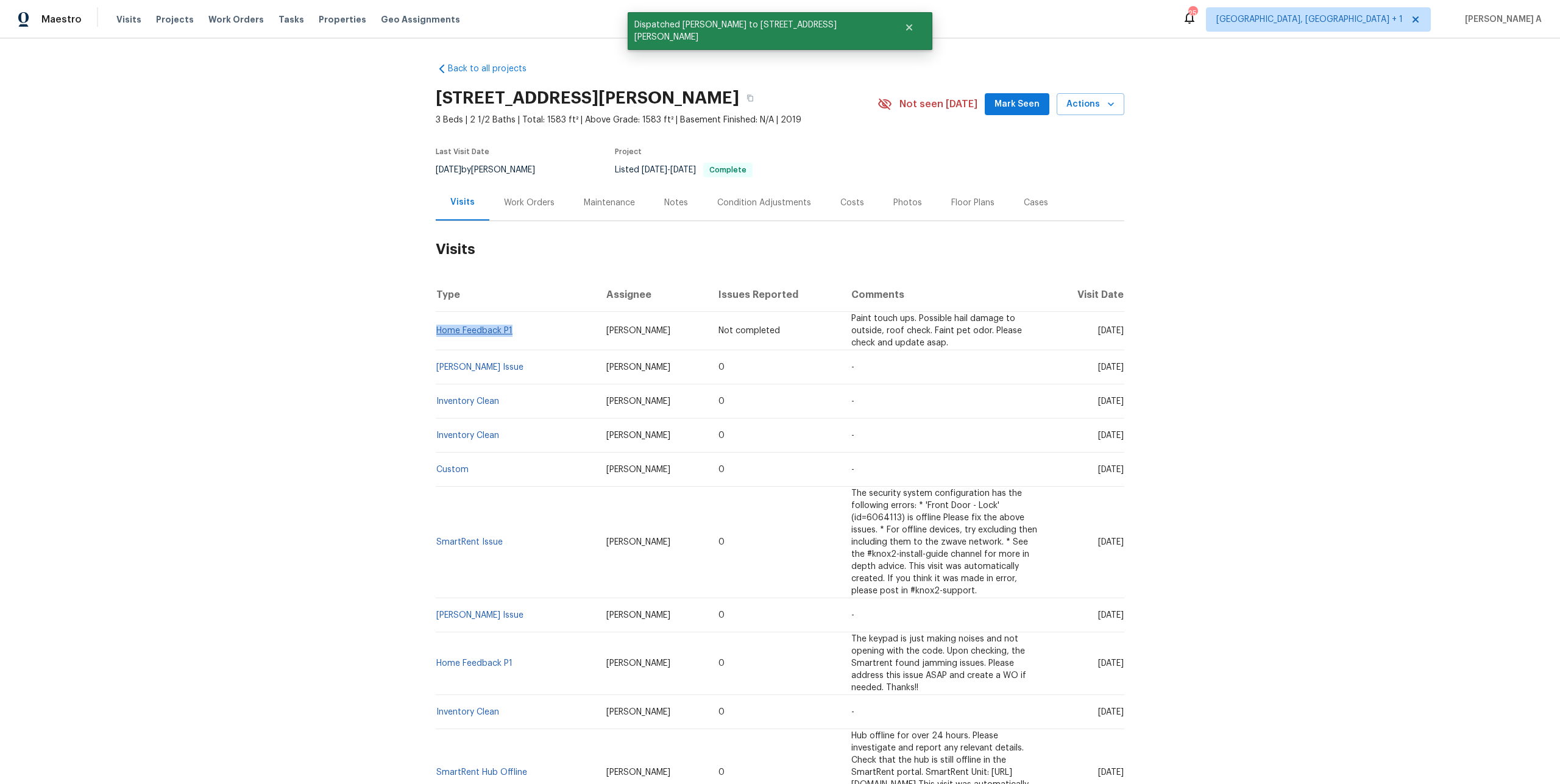
drag, startPoint x: 522, startPoint y: 333, endPoint x: 437, endPoint y: 327, distance: 85.2
click at [437, 327] on td "Home Feedback P1" at bounding box center [515, 330] width 161 height 38
copy link "Home Feedback P1"
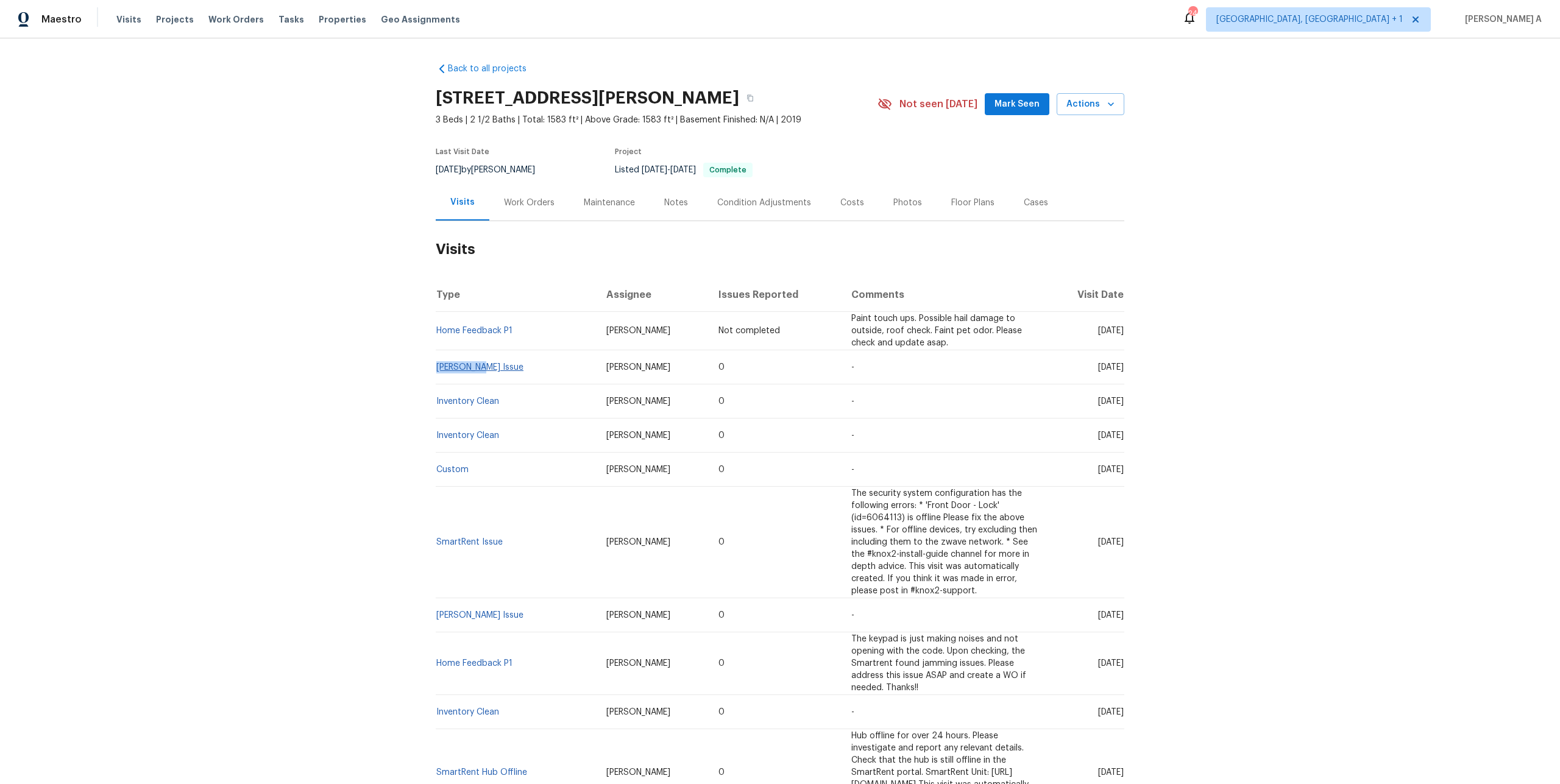
drag, startPoint x: 487, startPoint y: 368, endPoint x: 438, endPoint y: 361, distance: 49.5
click at [438, 361] on td "Knox Issue" at bounding box center [515, 367] width 161 height 34
copy link "Knox Issue"
click at [497, 208] on div "Work Orders" at bounding box center [529, 202] width 80 height 36
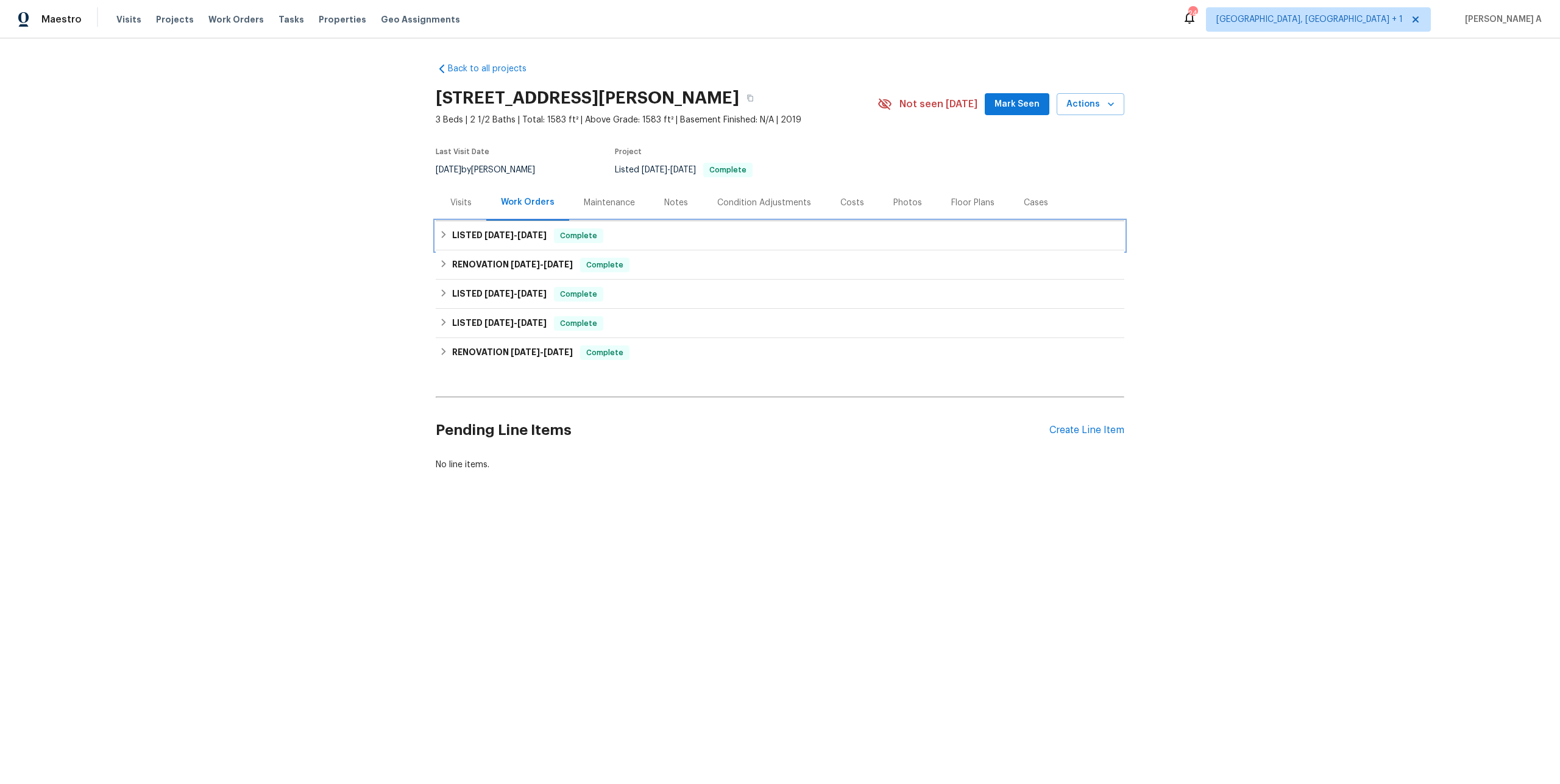
click at [517, 237] on span "6/26/25 - 6/30/25" at bounding box center [515, 235] width 62 height 8
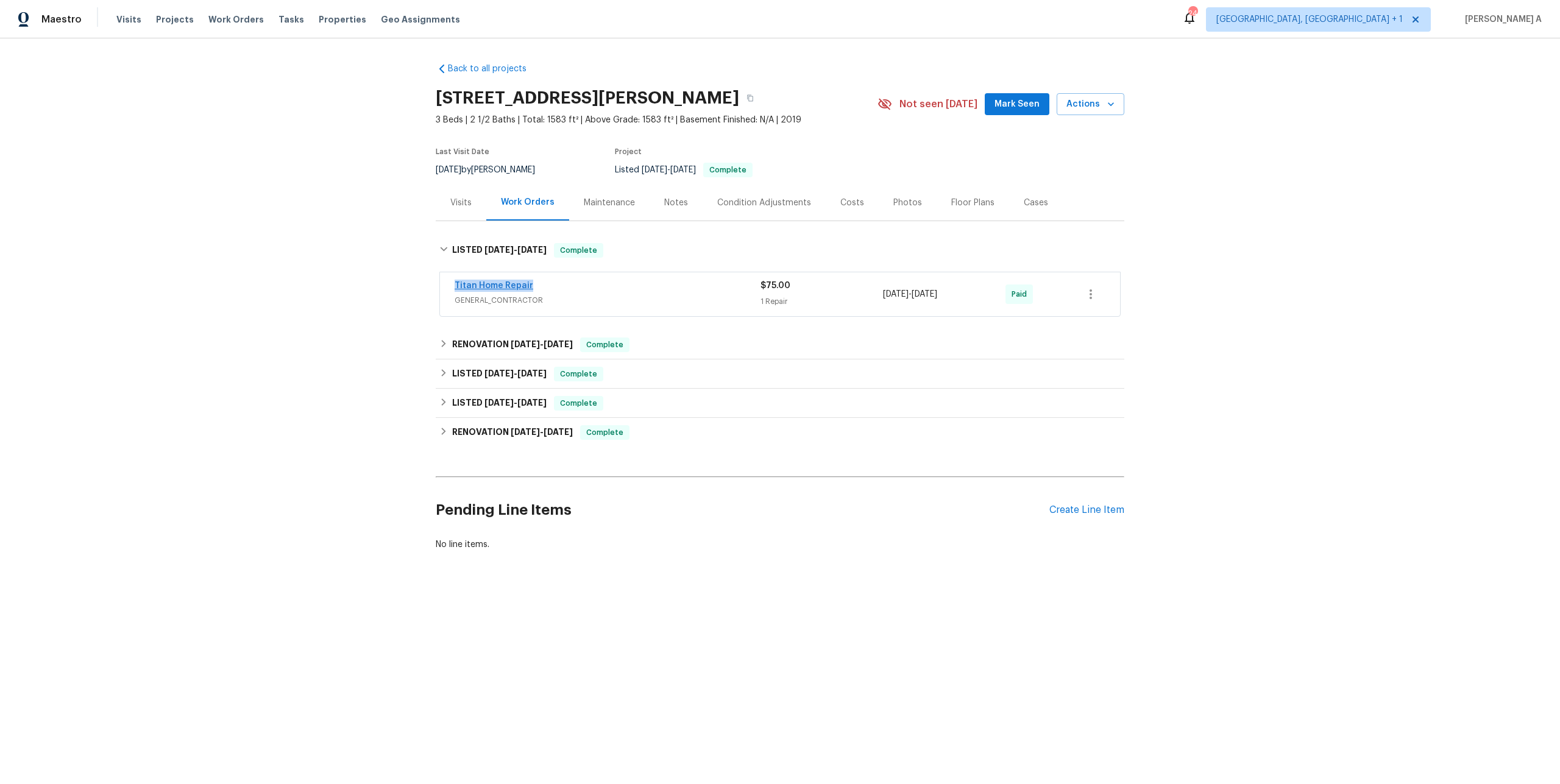
drag, startPoint x: 543, startPoint y: 288, endPoint x: 456, endPoint y: 281, distance: 87.3
click at [456, 281] on div "Titan Home Repair" at bounding box center [608, 287] width 306 height 15
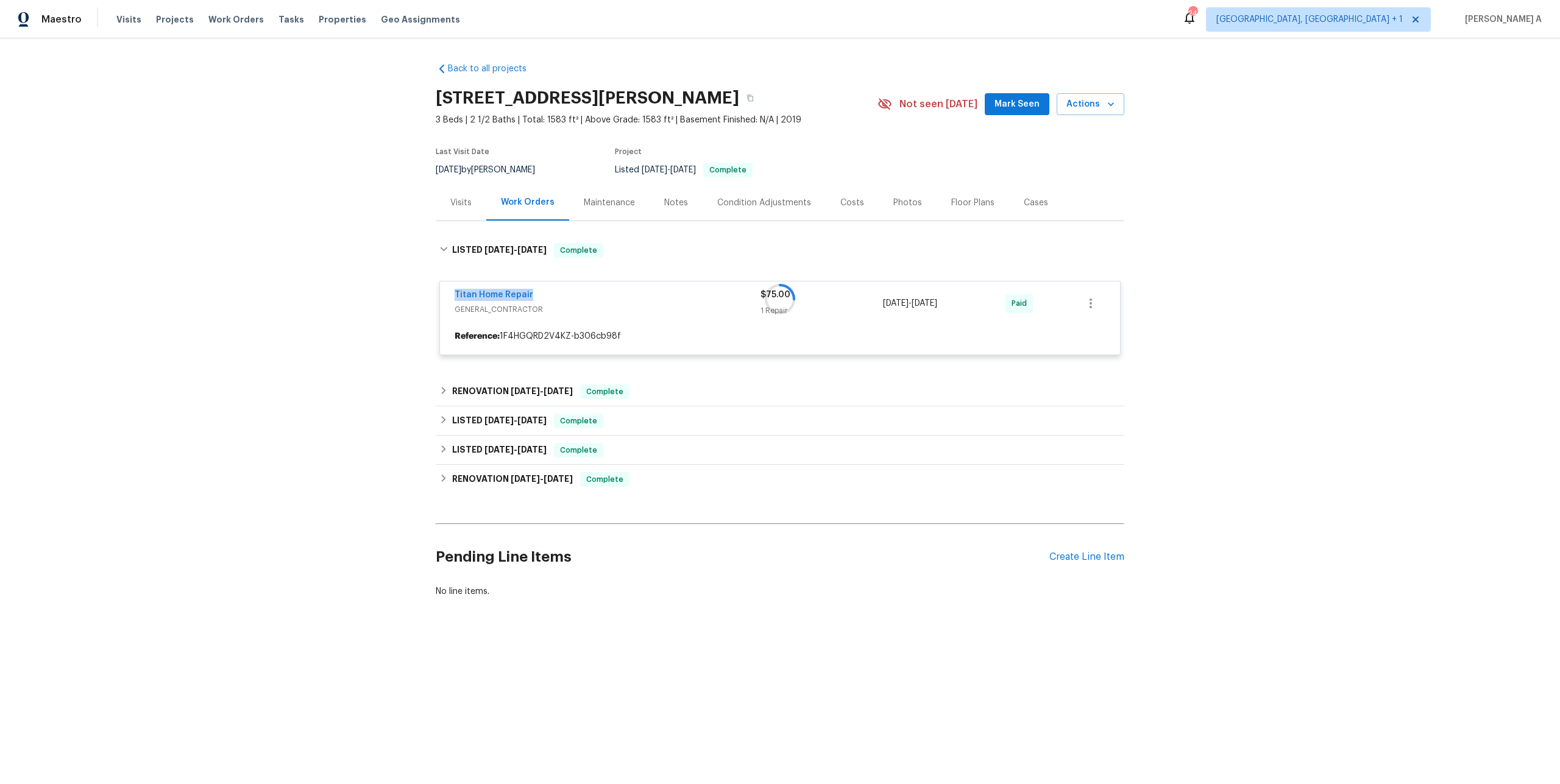
copy link "Titan Home Repair"
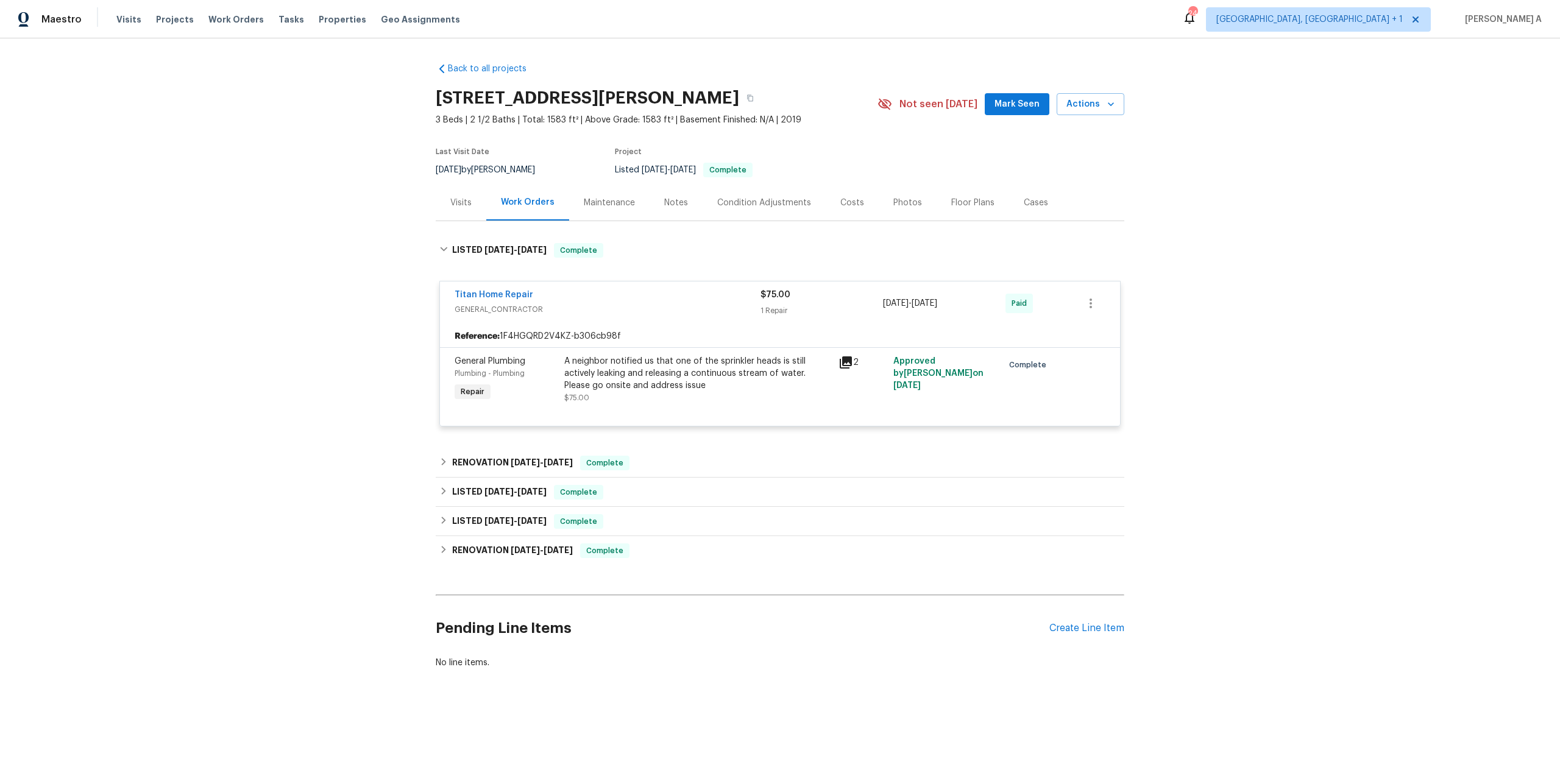
click at [459, 191] on div "Visits" at bounding box center [460, 202] width 50 height 36
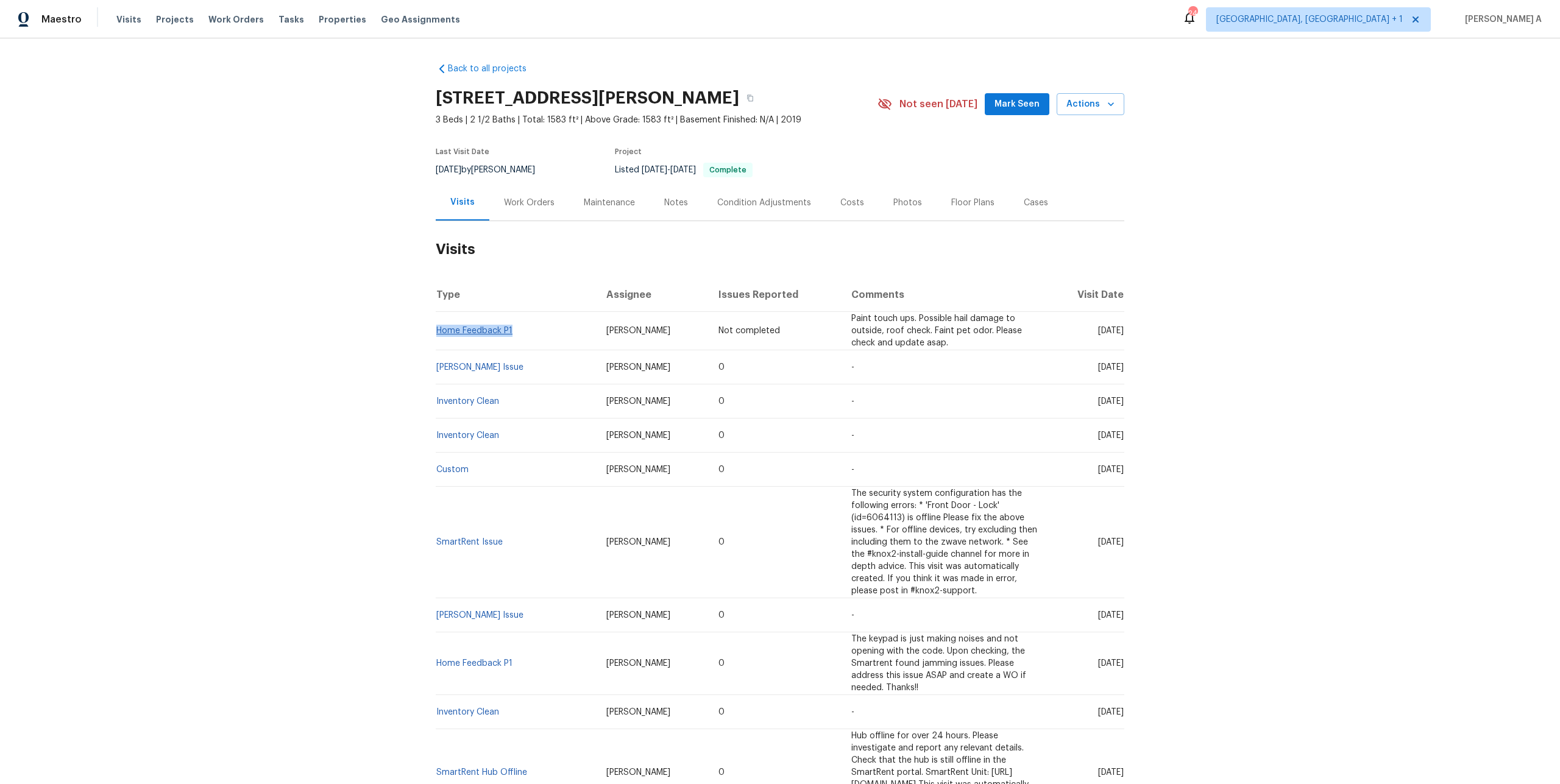
drag, startPoint x: 522, startPoint y: 335, endPoint x: 438, endPoint y: 331, distance: 84.1
click at [438, 331] on td "Home Feedback P1" at bounding box center [515, 330] width 161 height 38
copy link "Home Feedback P1"
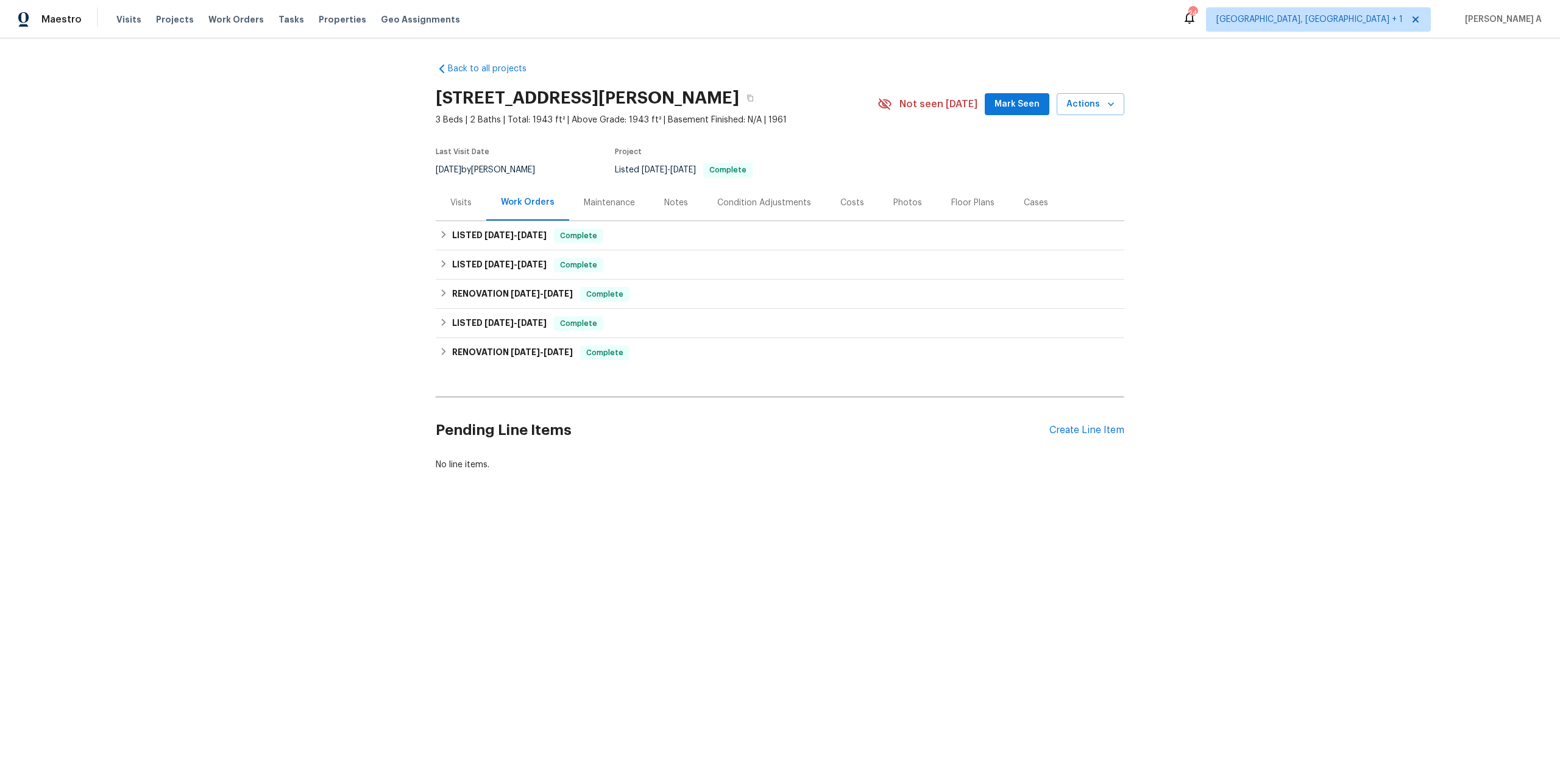
click at [458, 207] on div "Visits" at bounding box center [460, 202] width 21 height 12
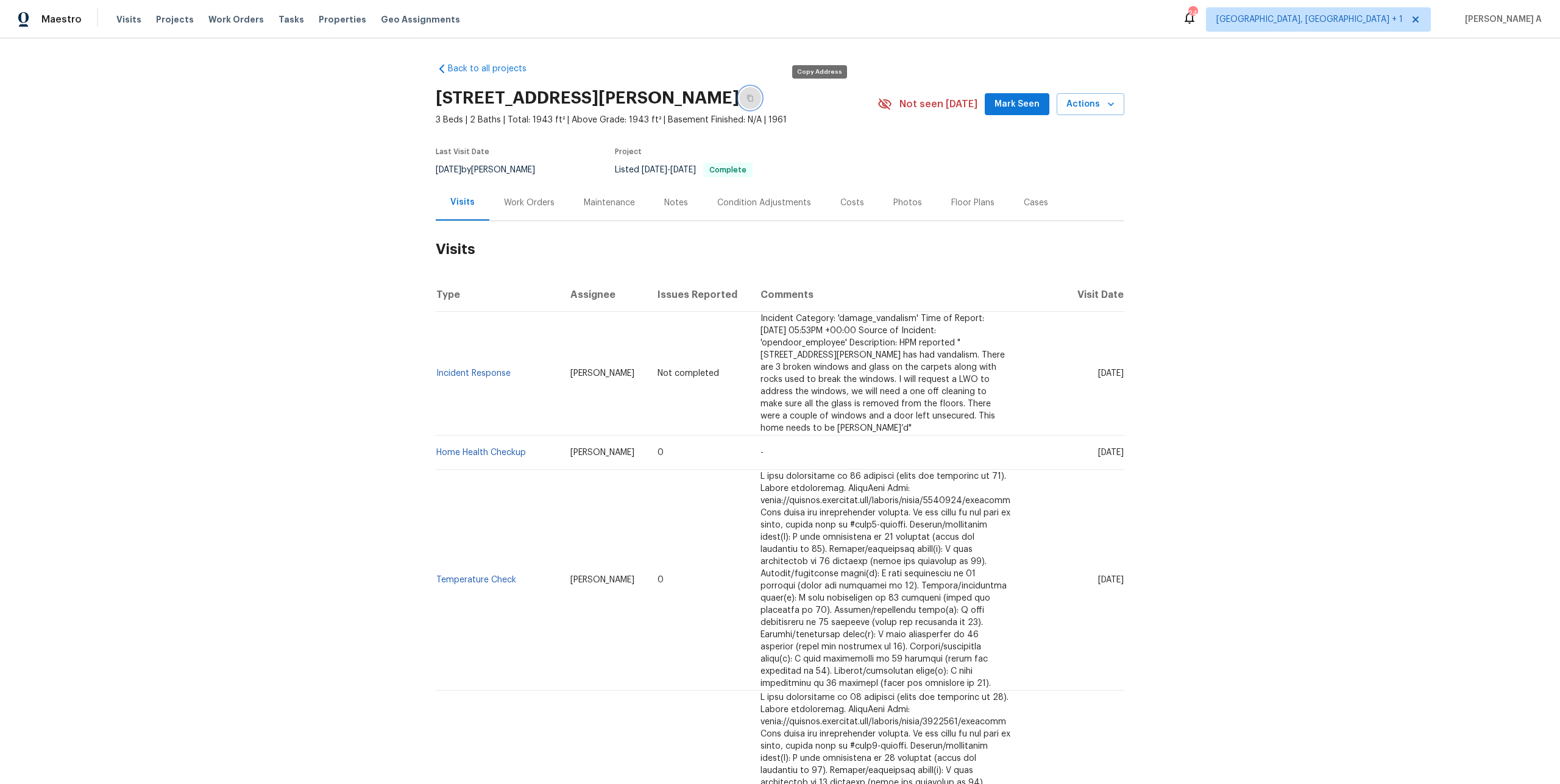
click at [761, 99] on button "button" at bounding box center [750, 98] width 22 height 22
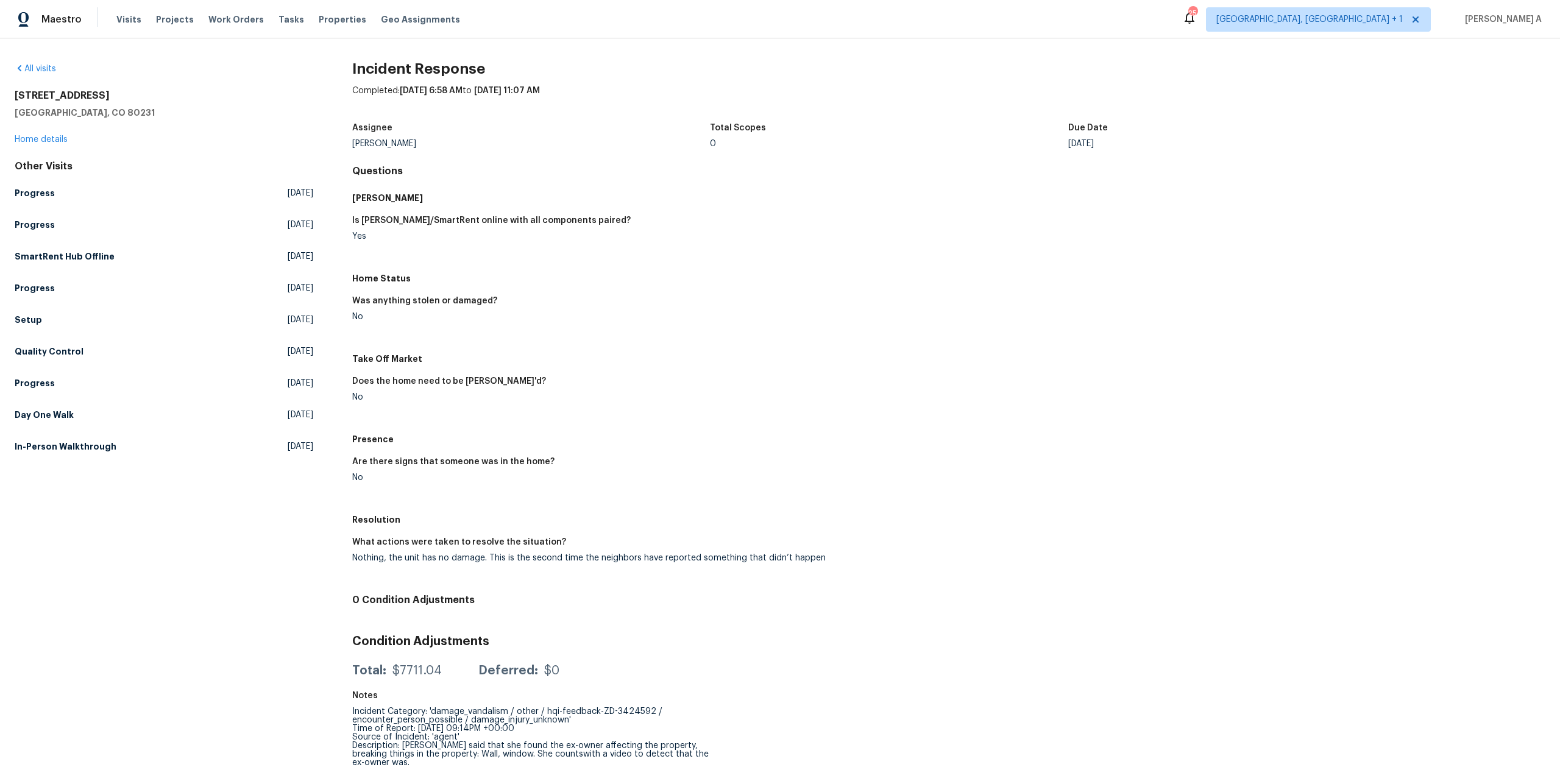
click at [359, 559] on div "Nothing, the unit has no damage. This is the second time the neighbors have rep…" at bounding box center [646, 558] width 587 height 8
copy div "Nothing, the unit has no damage. This is the second time the neighbors have rep…"
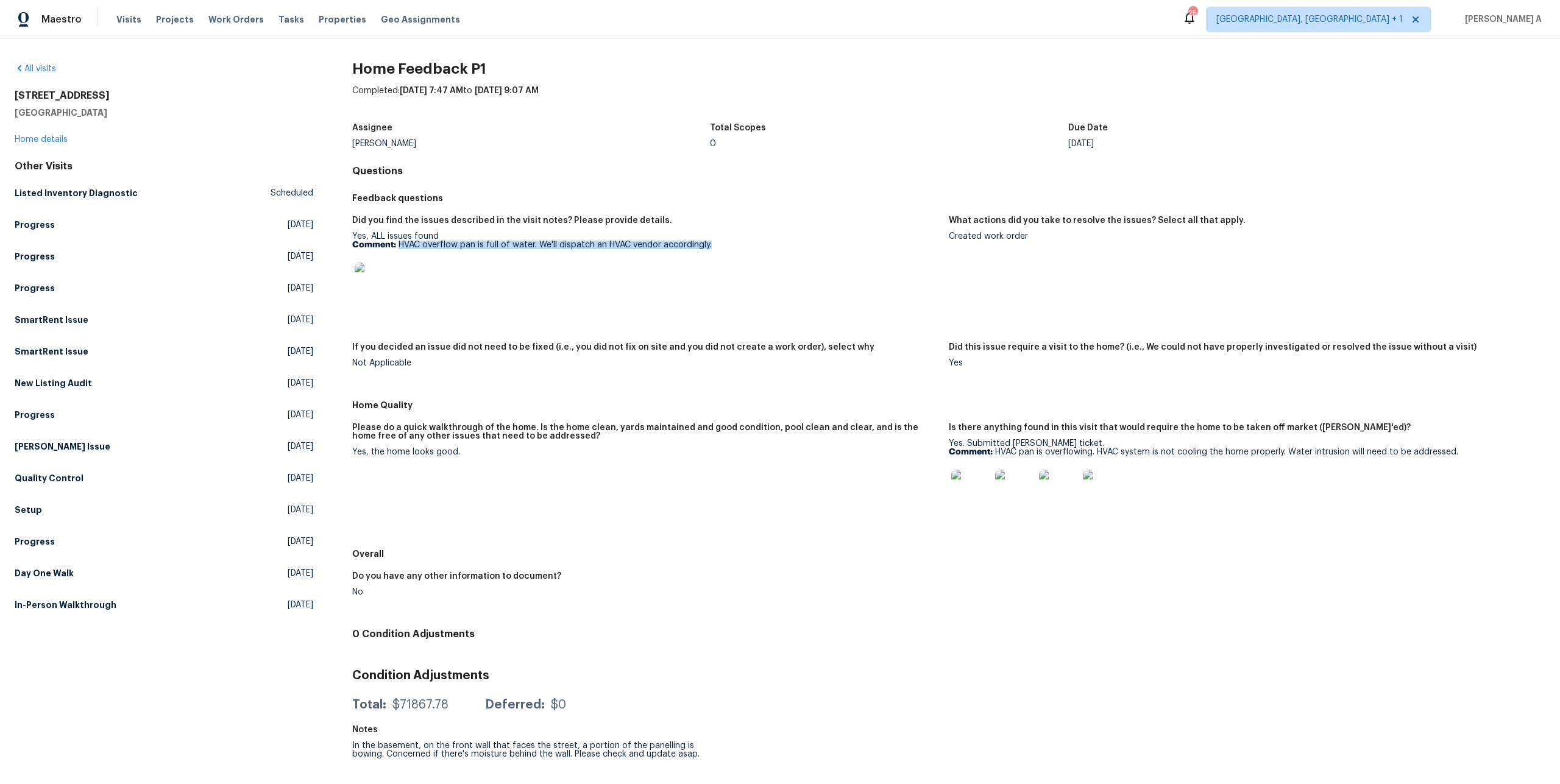
drag, startPoint x: 400, startPoint y: 244, endPoint x: 720, endPoint y: 246, distance: 320.0
click at [720, 246] on p "Comment: HVAC overflow pan is full of water. We'll dispatch an HVAC vendor acco…" at bounding box center [646, 244] width 587 height 8
copy p "HVAC overflow pan is full of water. We'll dispatch an HVAC vendor accordingly."
drag, startPoint x: 967, startPoint y: 443, endPoint x: 1077, endPoint y: 443, distance: 110.0
click at [1077, 443] on div "Yes. Submitted TOM ticket. Comment: HVAC pan is overflowing. HVAC system is not…" at bounding box center [1242, 477] width 587 height 77
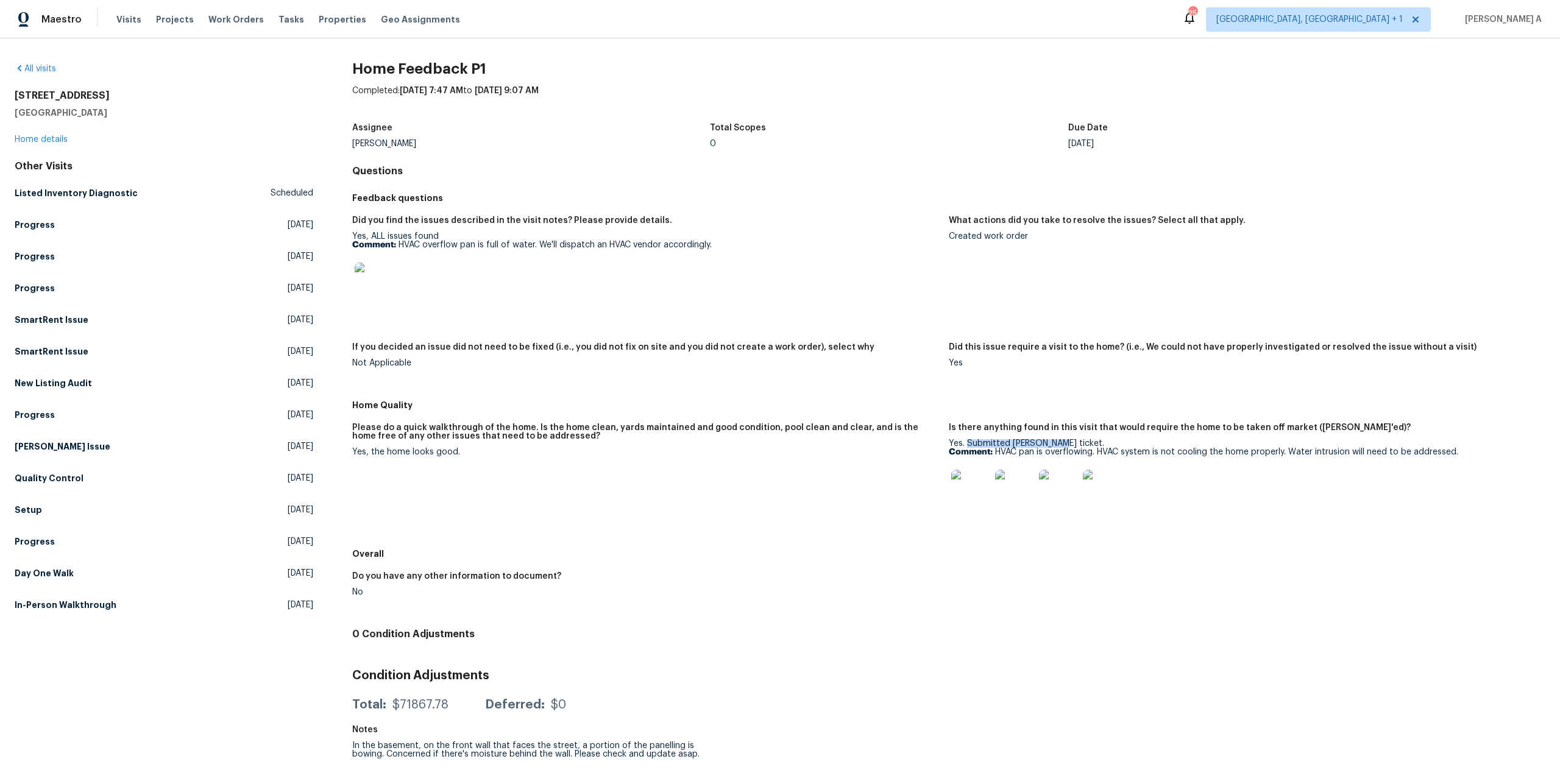
copy div "Submitted TOM ticket."
click at [47, 137] on link "Home details" at bounding box center [41, 139] width 53 height 8
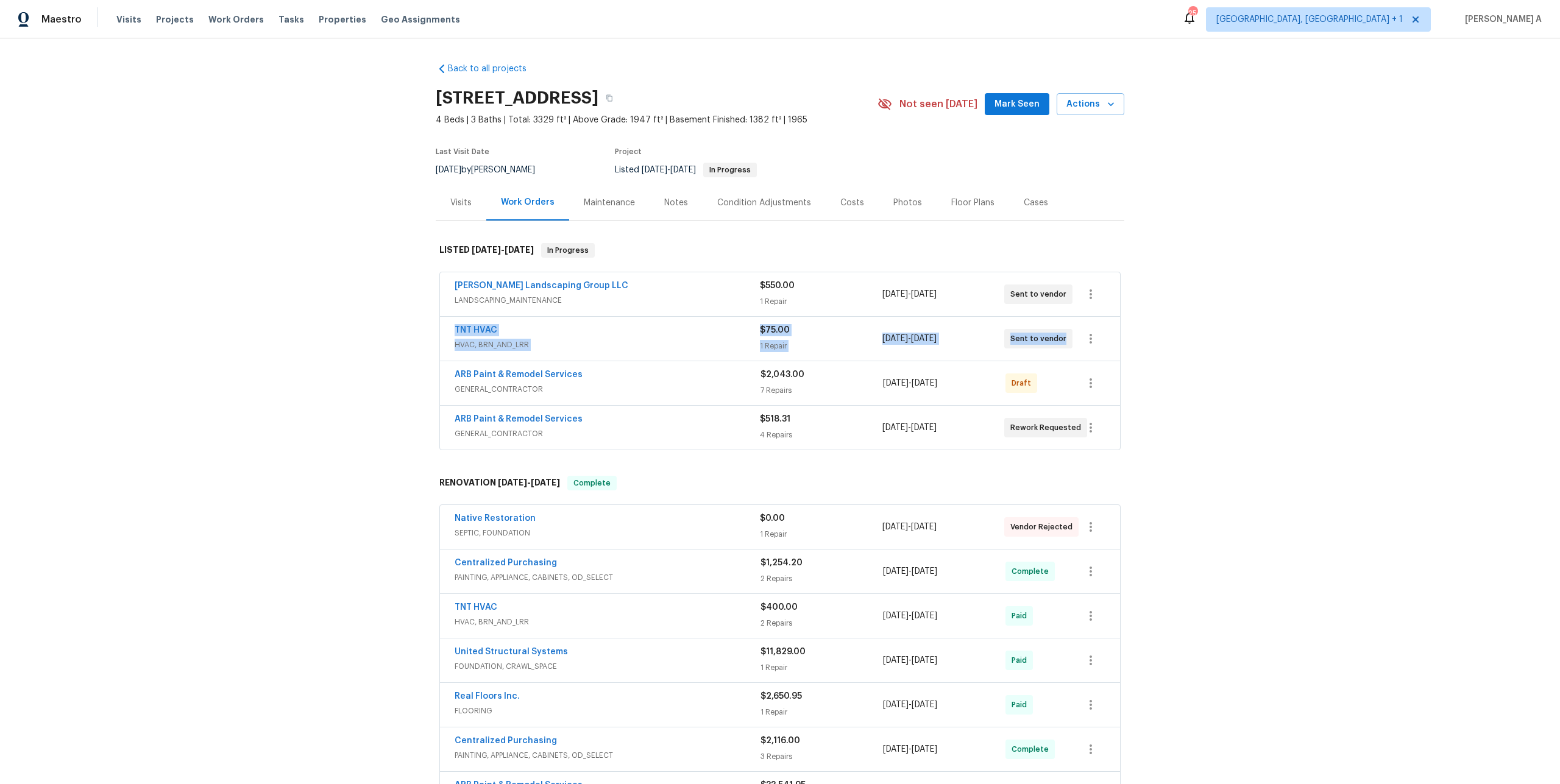
drag, startPoint x: 450, startPoint y: 329, endPoint x: 1064, endPoint y: 338, distance: 614.1
click at [1064, 338] on div "TNT HVAC HVAC, BRN_AND_LRR $75.00 1 Repair 8/20/2025 - 8/23/2025 Sent to vendor" at bounding box center [780, 338] width 680 height 44
copy div "TNT HVAC HVAC, BRN_AND_LRR $75.00 1 Repair 8/20/2025 - 8/23/2025 Sent to vendor"
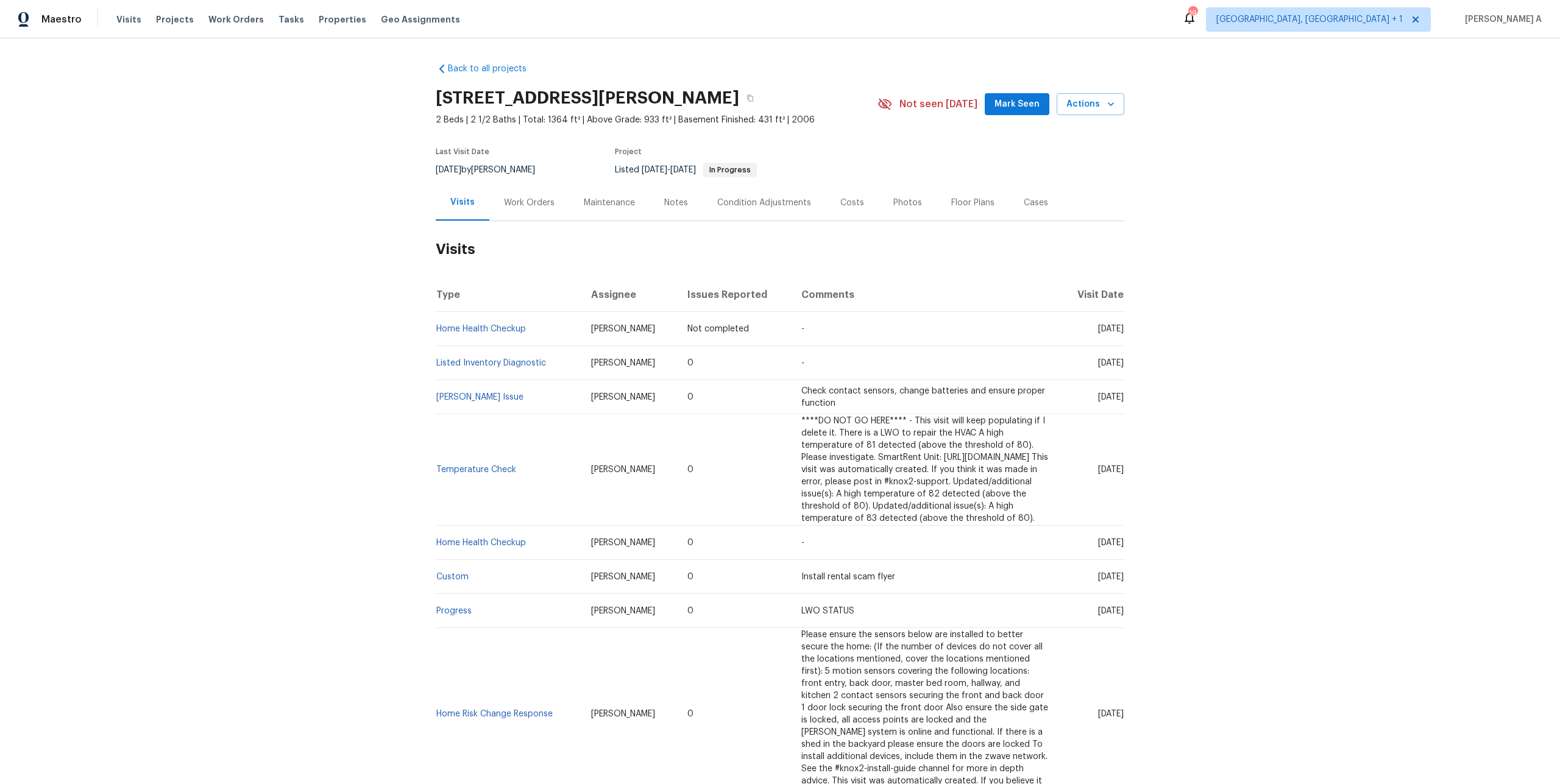
click at [534, 197] on div "Work Orders" at bounding box center [529, 202] width 50 height 12
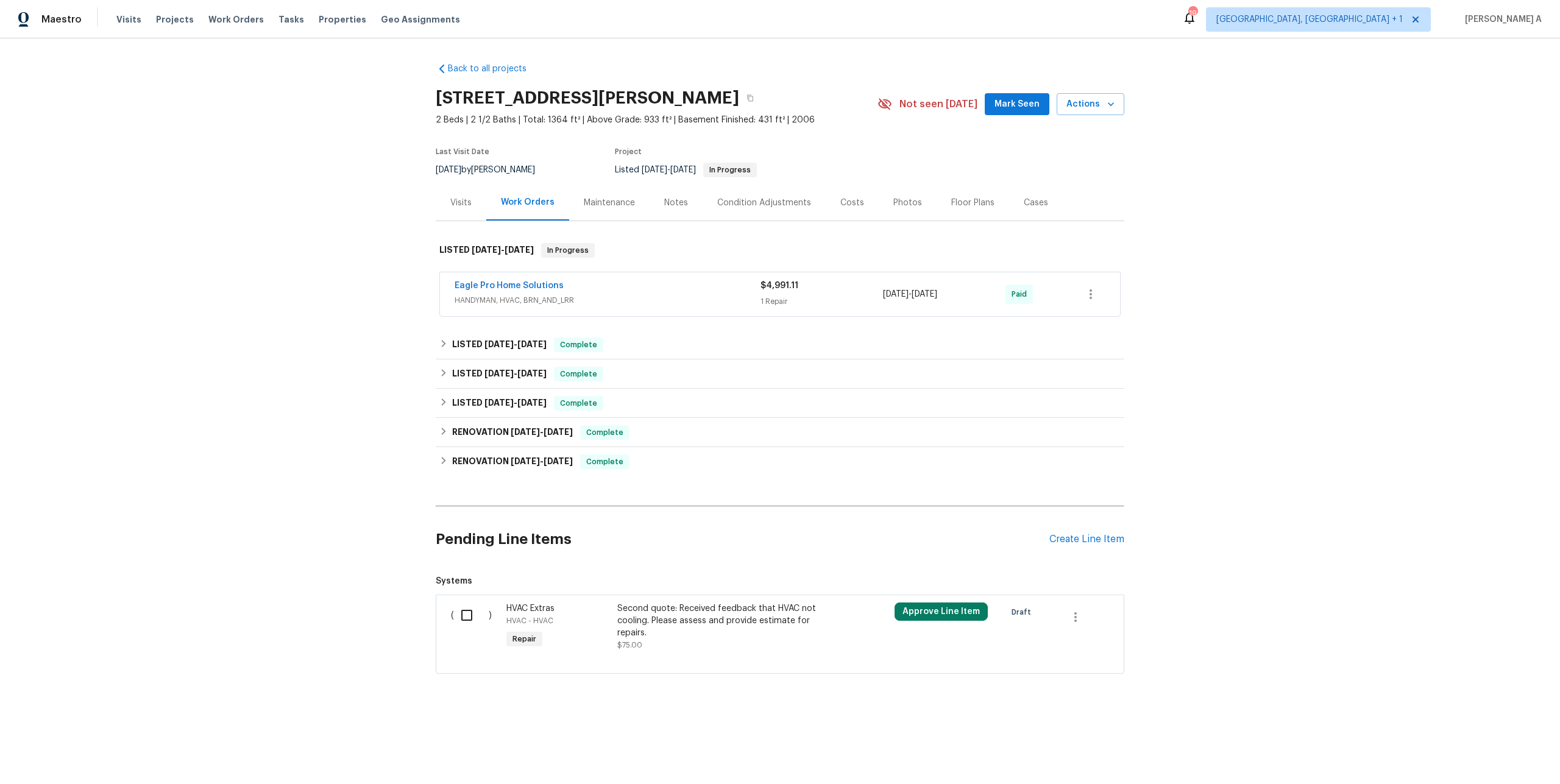
click at [470, 218] on div "Visits" at bounding box center [460, 202] width 50 height 36
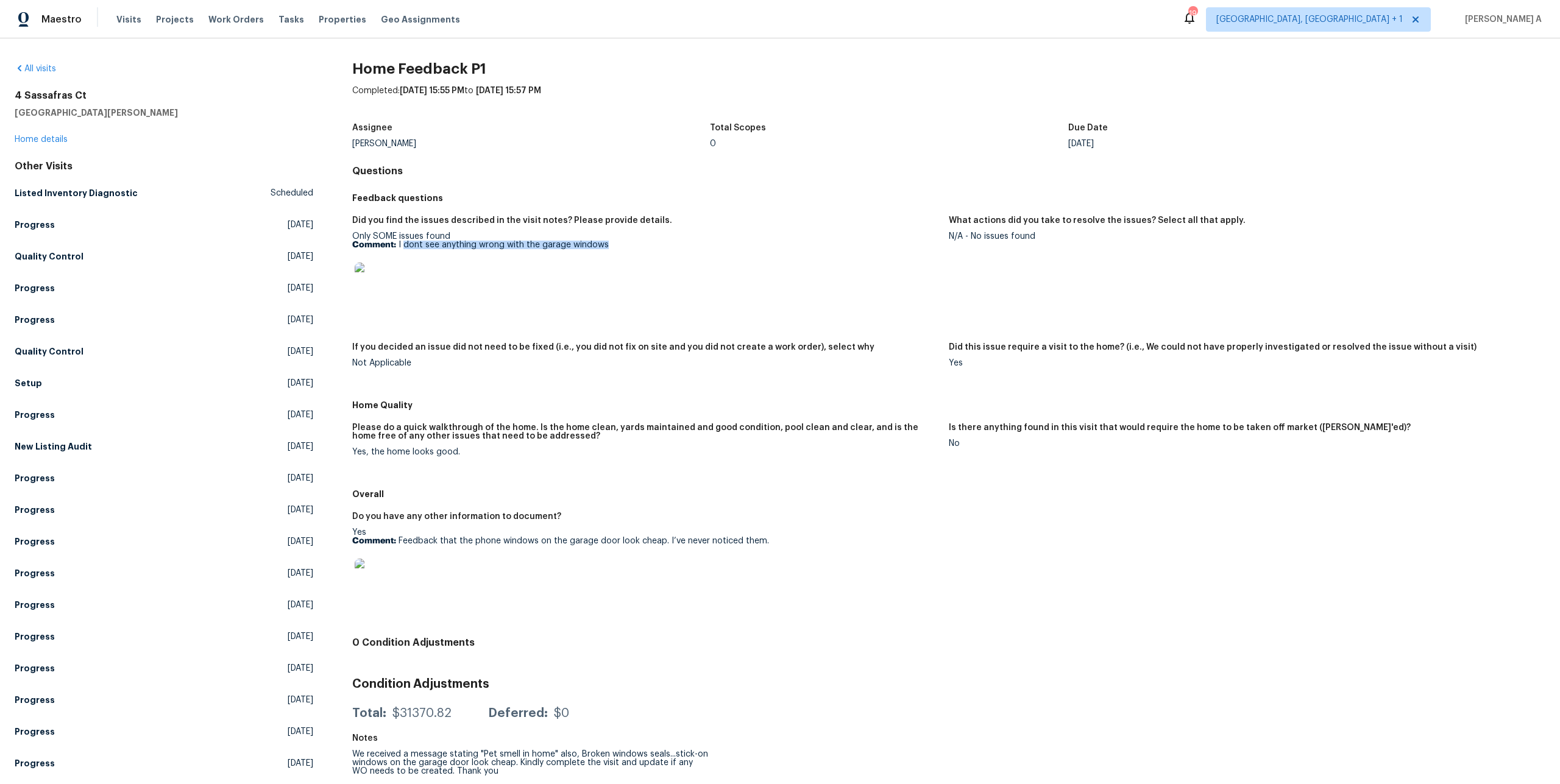
drag, startPoint x: 404, startPoint y: 244, endPoint x: 618, endPoint y: 246, distance: 214.0
click at [618, 246] on p "Comment: I dont see anything wrong with the garage windows" at bounding box center [646, 244] width 587 height 8
copy p "dont see anything wrong with the garage windows"
drag, startPoint x: 398, startPoint y: 540, endPoint x: 782, endPoint y: 542, distance: 384.0
click at [782, 542] on p "Comment: Feedback that the phone windows on the garage door look cheap. I’ve ne…" at bounding box center [646, 540] width 587 height 8
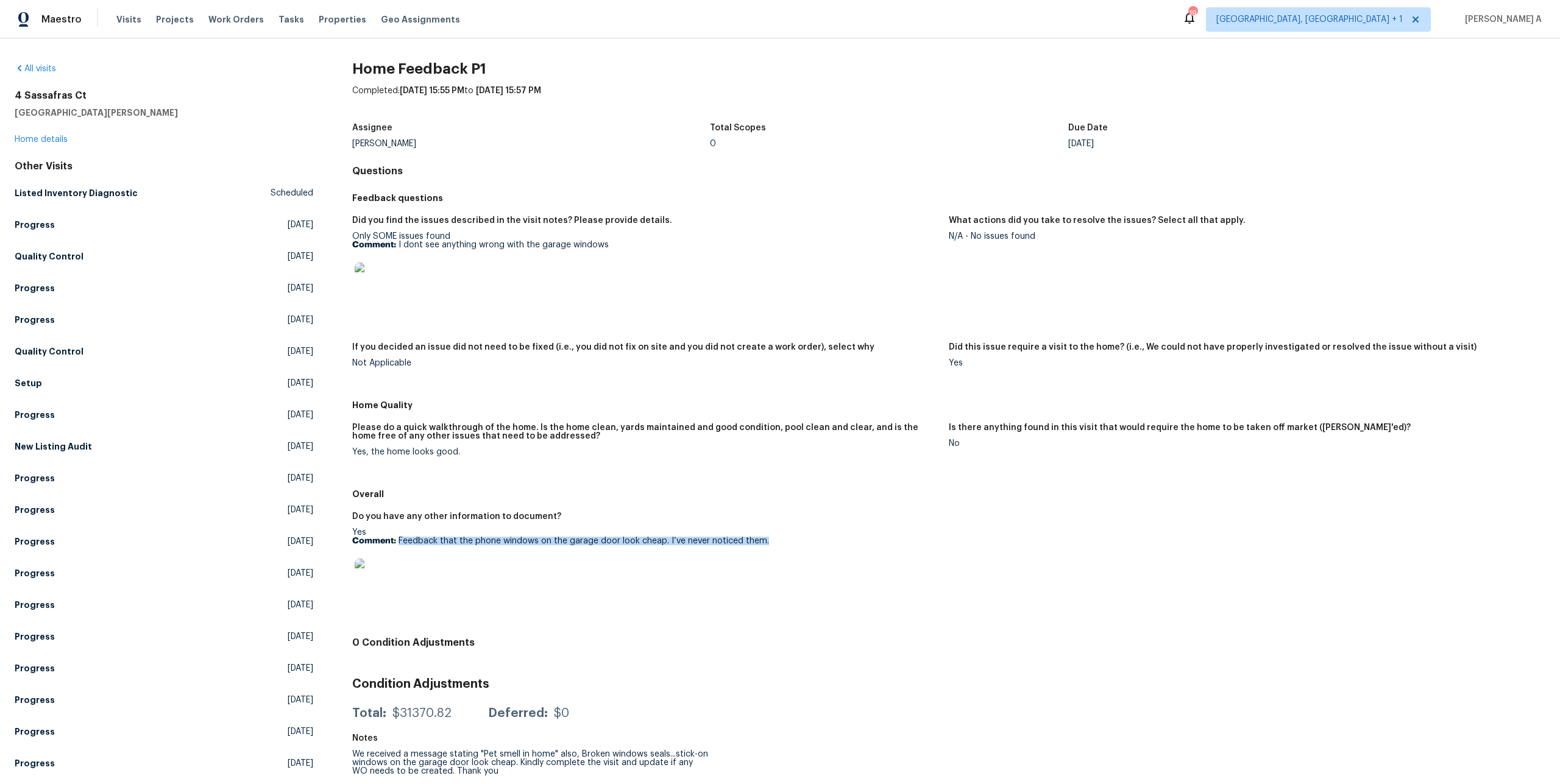
copy p "Feedback that the phone windows on the garage door look cheap. I’ve never notic…"
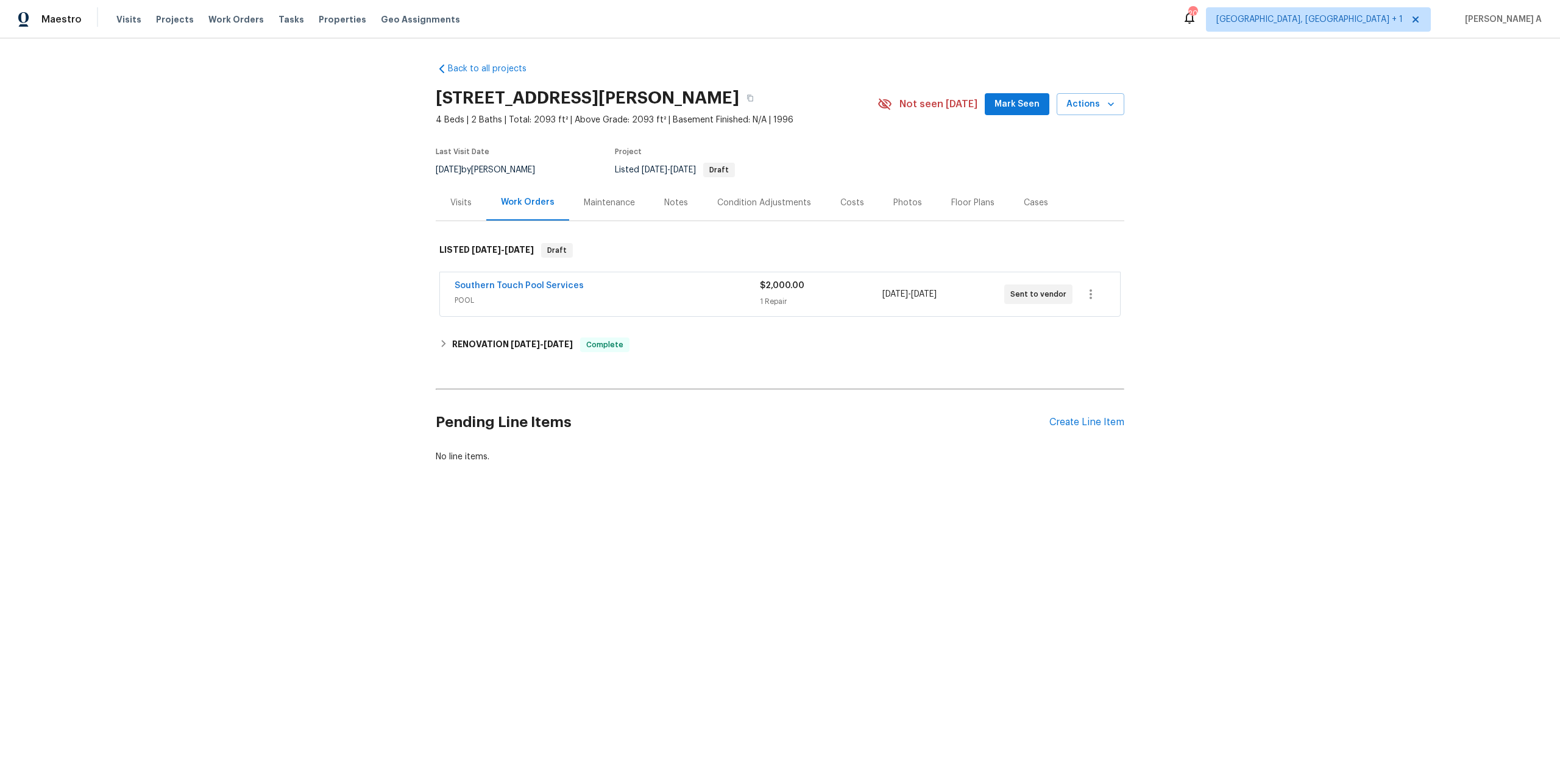
click at [641, 285] on div "Southern Touch Pool Services" at bounding box center [607, 287] width 305 height 15
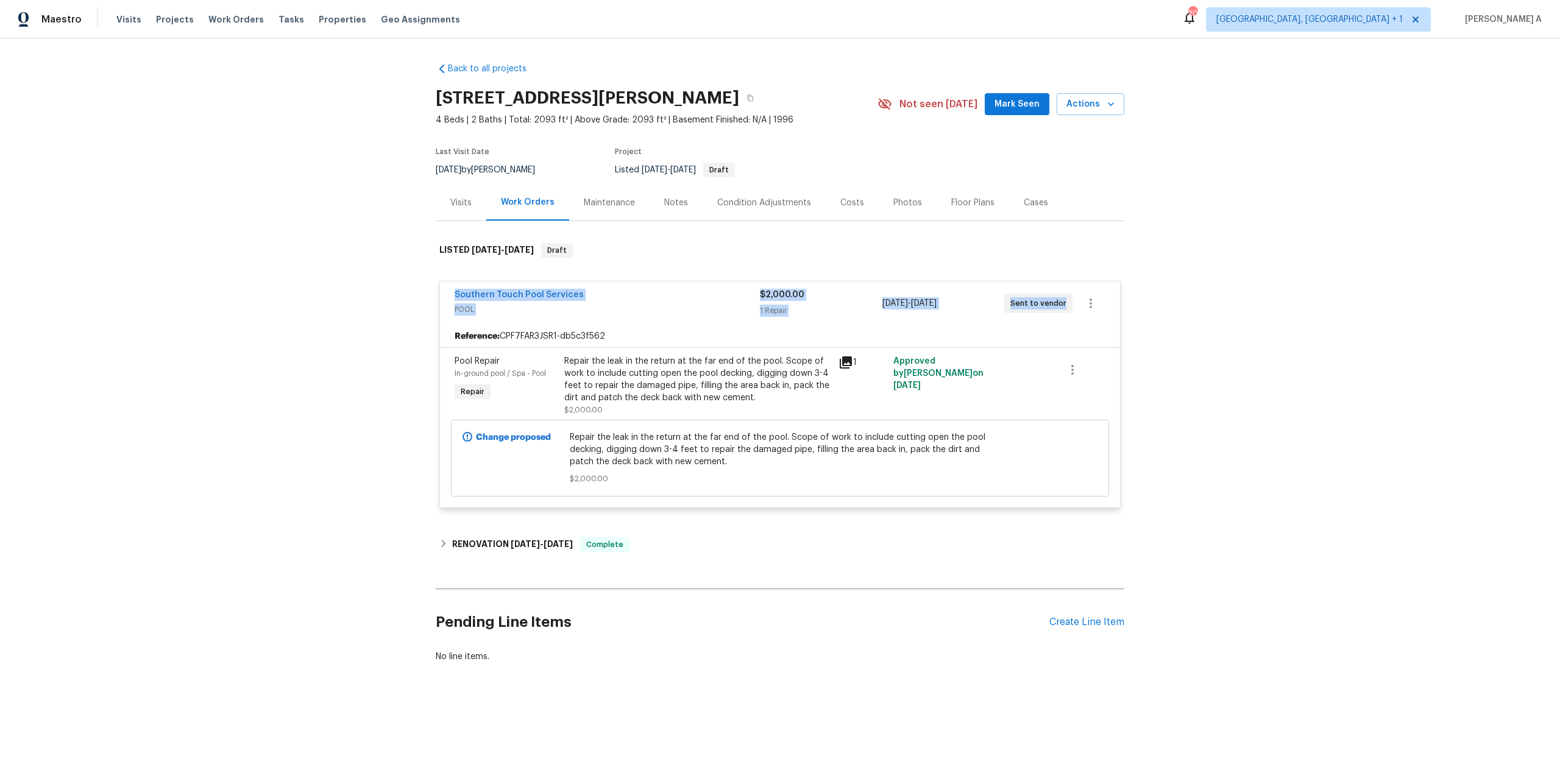
drag, startPoint x: 443, startPoint y: 294, endPoint x: 1046, endPoint y: 315, distance: 603.4
click at [1046, 315] on div "Southern Touch Pool Services POOL $2,000.00 1 Repair 8/20/2025 - 8/22/2025 Sent…" at bounding box center [780, 302] width 680 height 44
copy div "Southern Touch Pool Services POOL $2,000.00 1 Repair 8/20/2025 - 8/22/2025 Sent…"
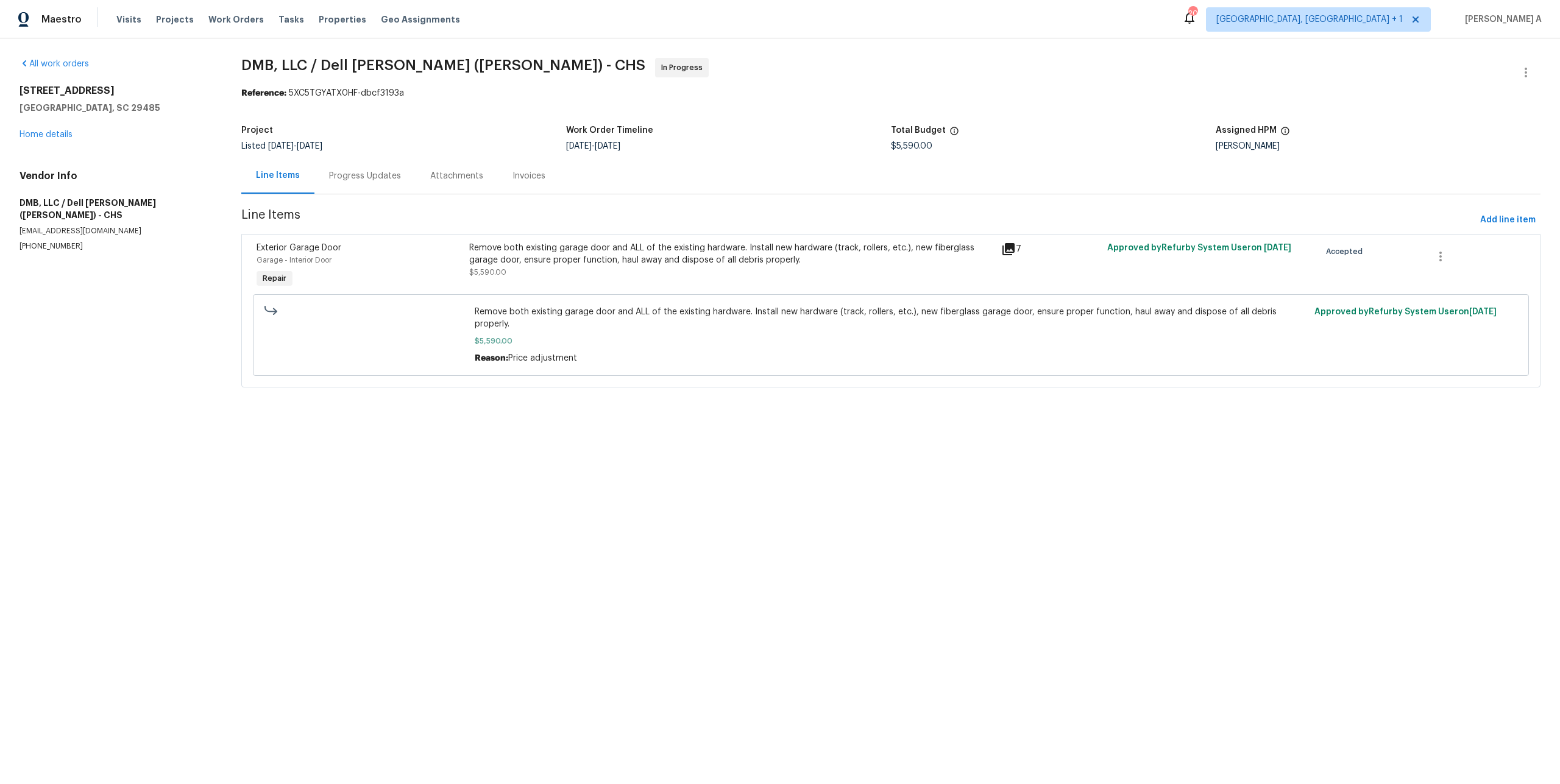
click at [357, 166] on div "Progress Updates" at bounding box center [365, 175] width 101 height 36
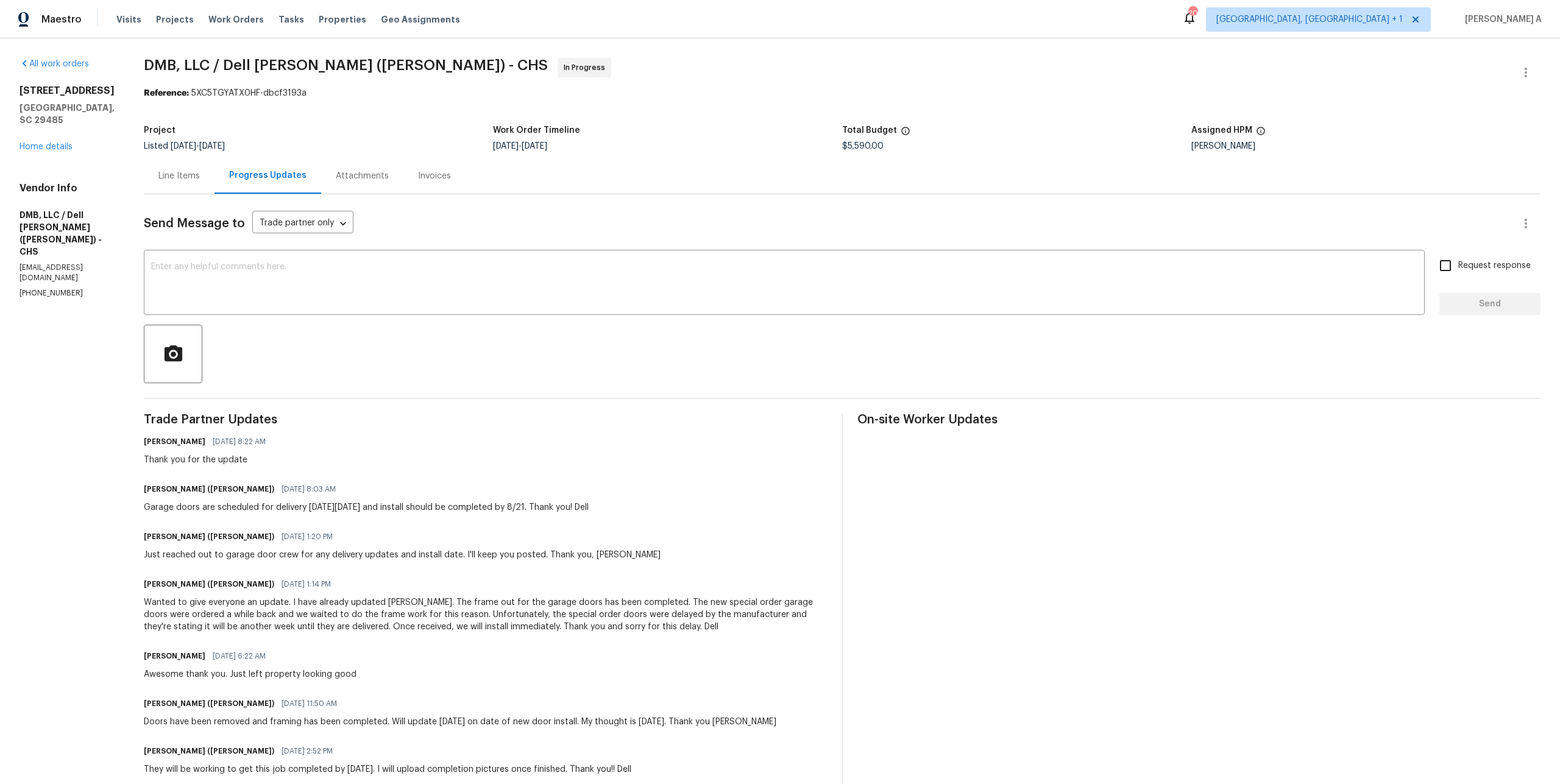
click at [159, 173] on div "Line Items" at bounding box center [179, 175] width 42 height 12
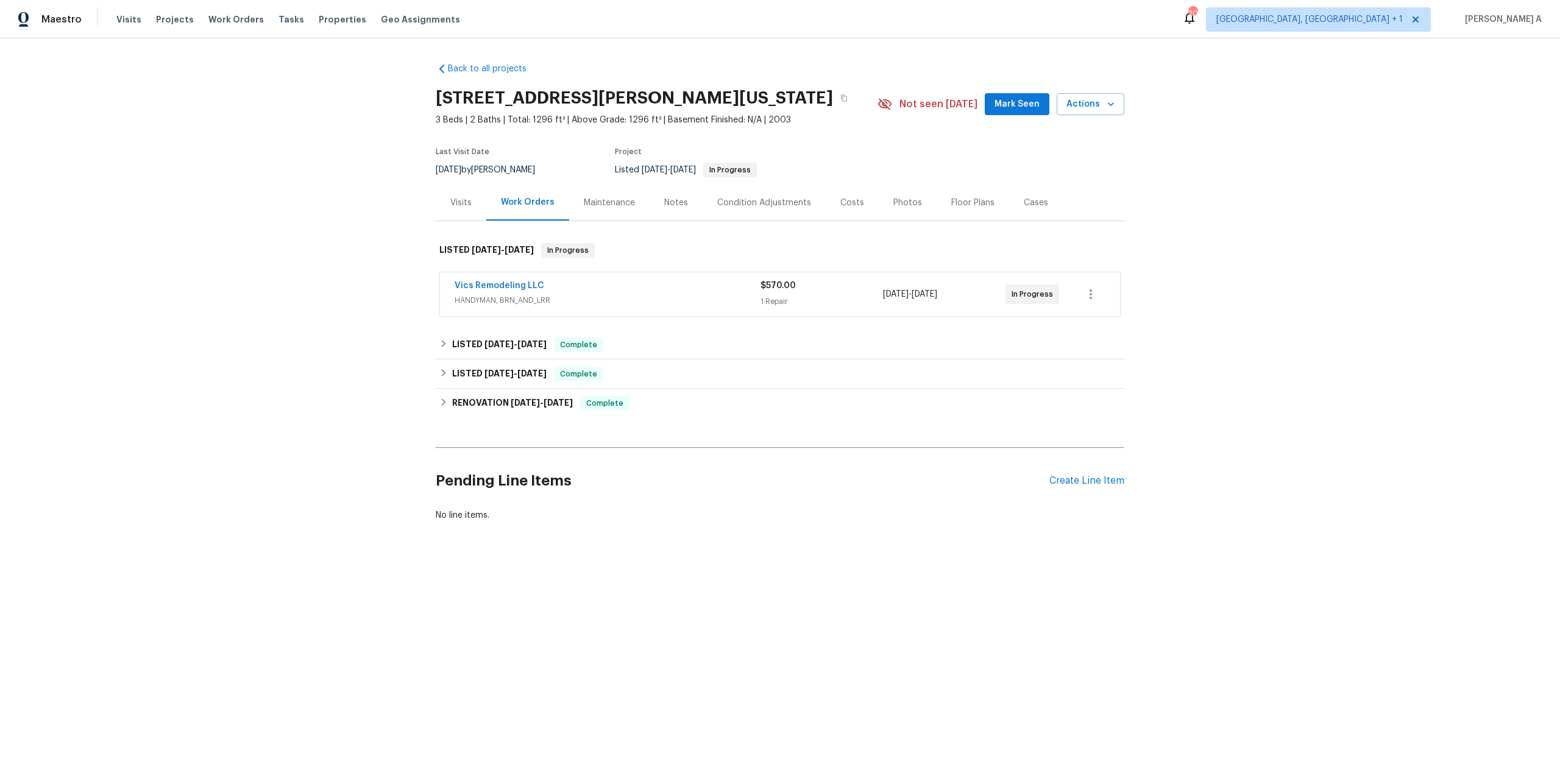
click at [603, 299] on span "HANDYMAN, BRN_AND_LRR" at bounding box center [608, 300] width 306 height 12
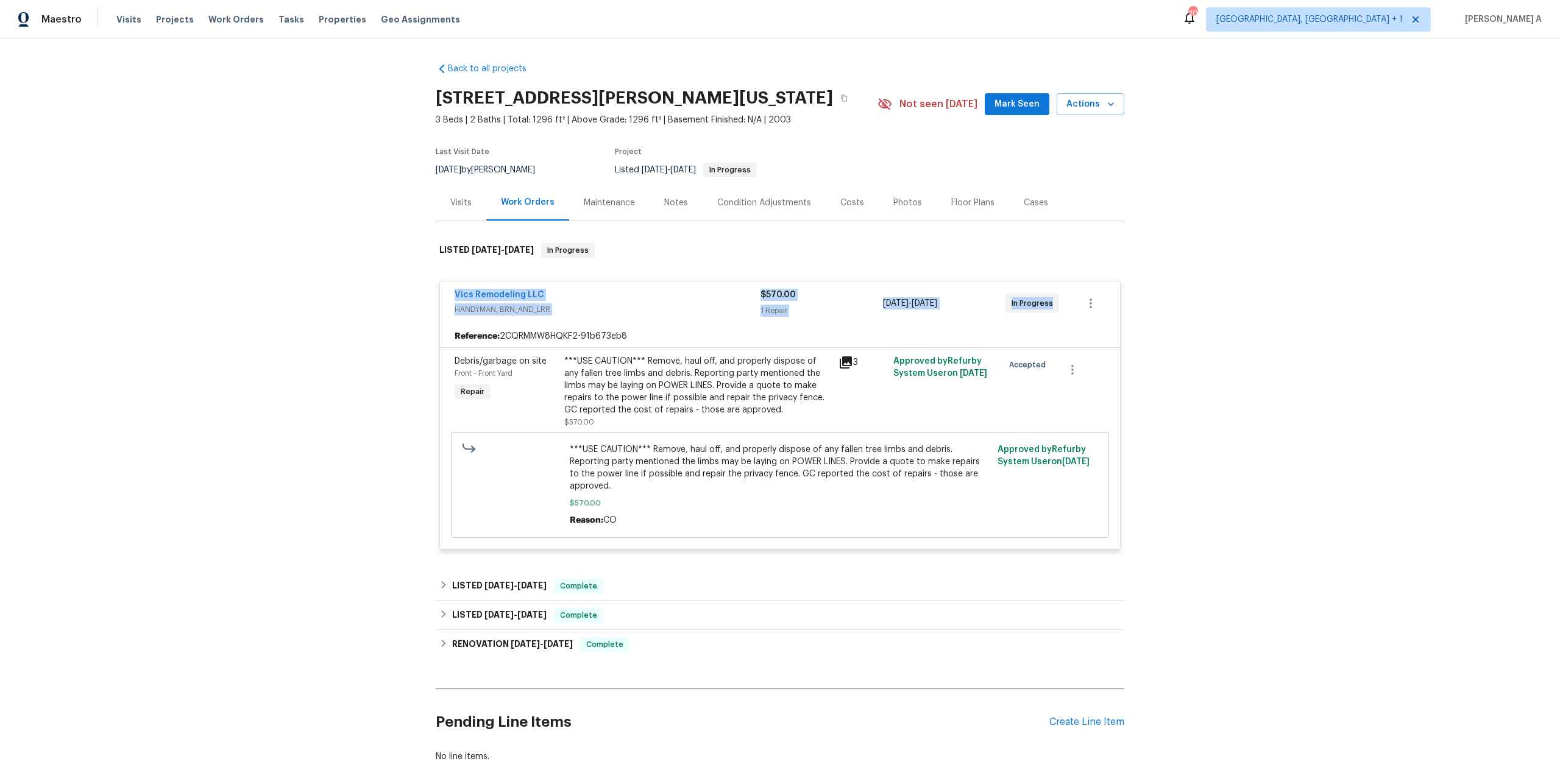
drag, startPoint x: 452, startPoint y: 296, endPoint x: 1053, endPoint y: 304, distance: 601.1
click at [1053, 304] on div "Vics Remodeling LLC HANDYMAN, BRN_AND_LRR $570.00 1 Repair 8/15/2025 - 8/17/202…" at bounding box center [780, 302] width 680 height 44
copy div "Vics Remodeling LLC HANDYMAN, BRN_AND_LRR $570.00 1 Repair 8/15/2025 - 8/17/202…"
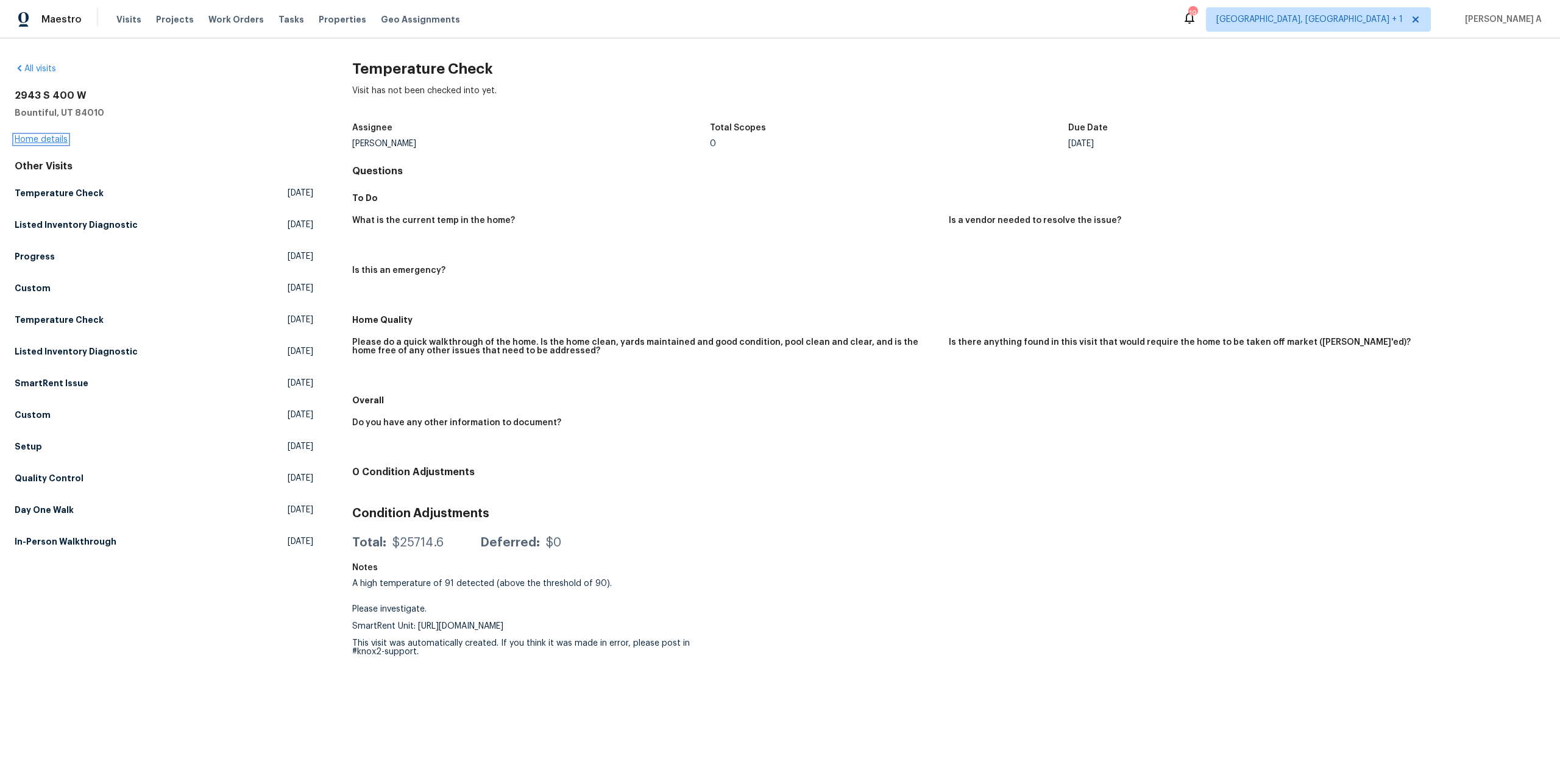
click at [65, 139] on link "Home details" at bounding box center [41, 139] width 53 height 8
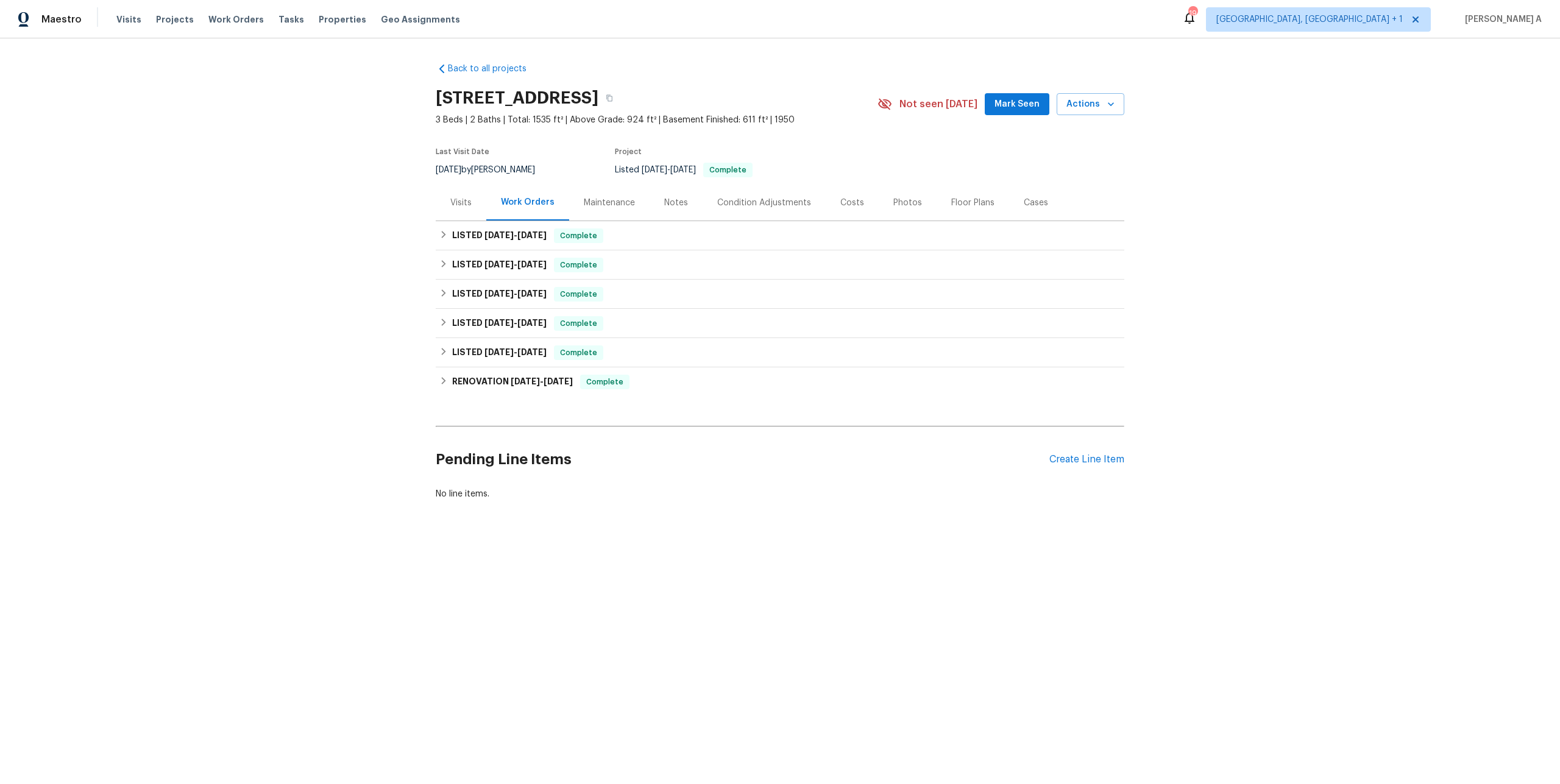
click at [439, 202] on div "Visits" at bounding box center [460, 202] width 50 height 36
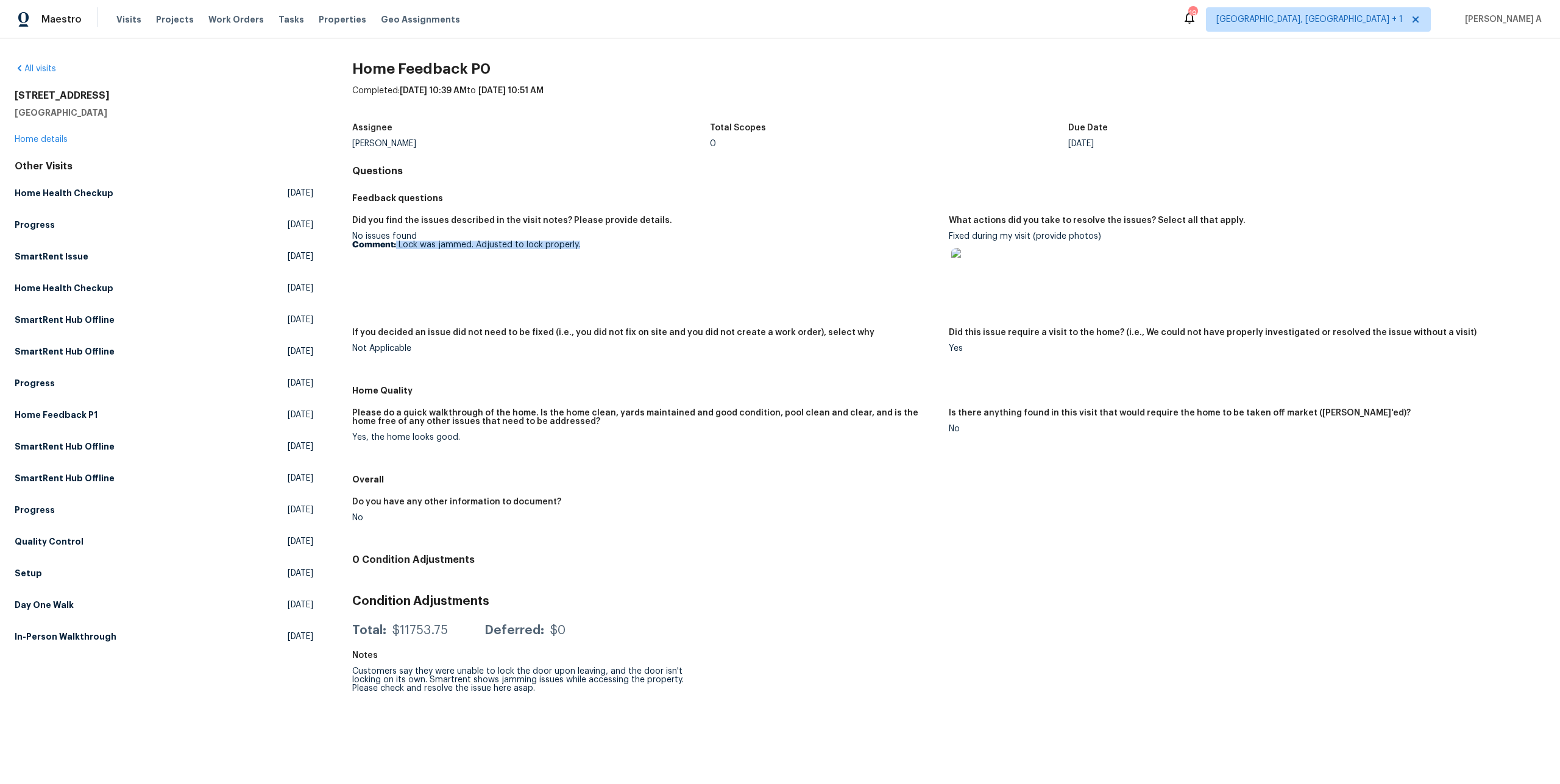
drag, startPoint x: 396, startPoint y: 242, endPoint x: 586, endPoint y: 245, distance: 190.0
click at [587, 245] on p "Comment: Lock was jammed. Adjusted to lock properly." at bounding box center [646, 244] width 587 height 8
copy p "Lock was jammed. Adjusted to lock properly."
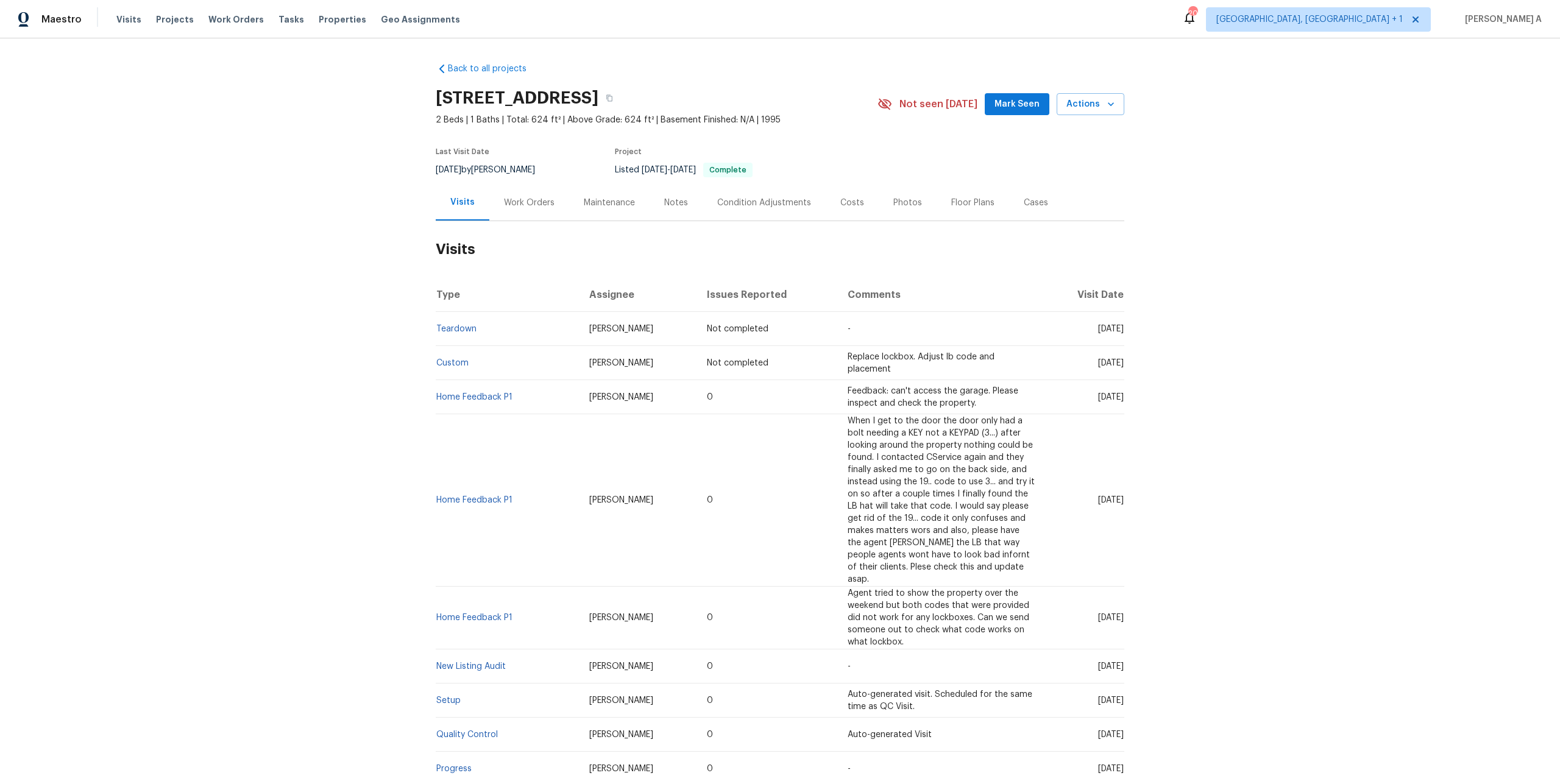
click at [504, 212] on div "Work Orders" at bounding box center [529, 202] width 80 height 36
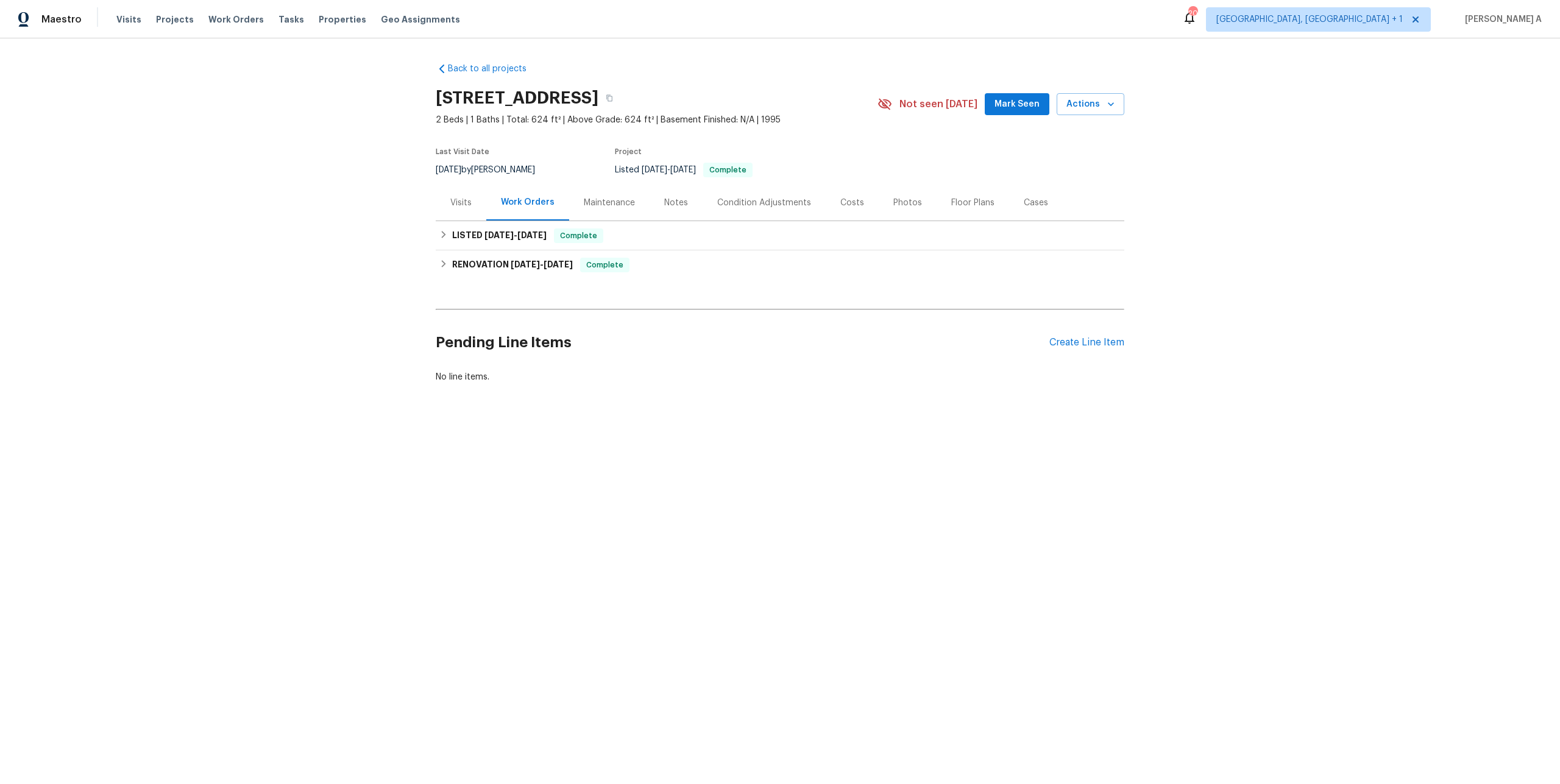
click at [473, 207] on div "Visits" at bounding box center [460, 202] width 50 height 36
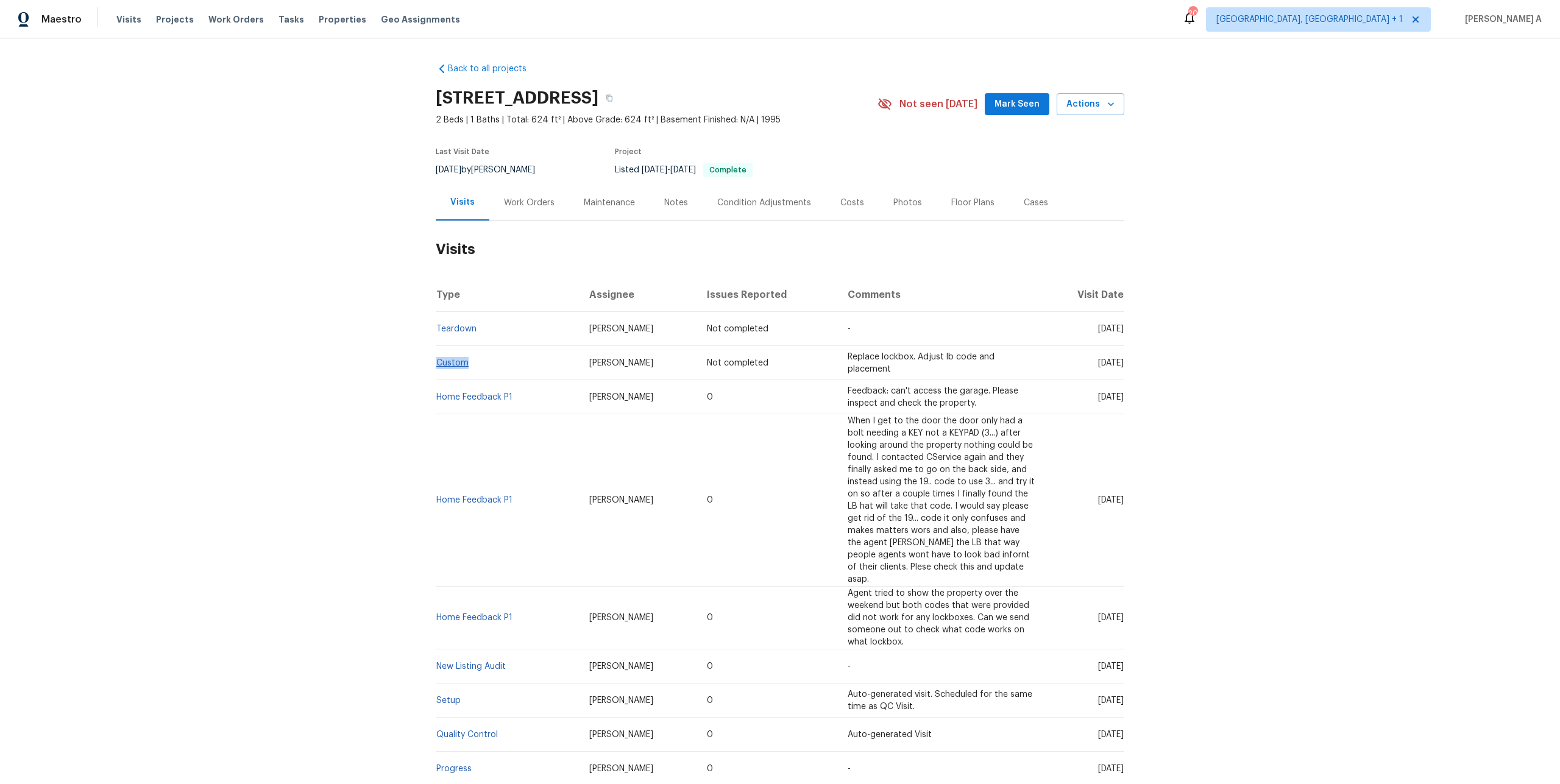
drag, startPoint x: 478, startPoint y: 365, endPoint x: 439, endPoint y: 364, distance: 39.0
click at [439, 364] on td "Custom" at bounding box center [507, 363] width 144 height 34
copy link "Custom"
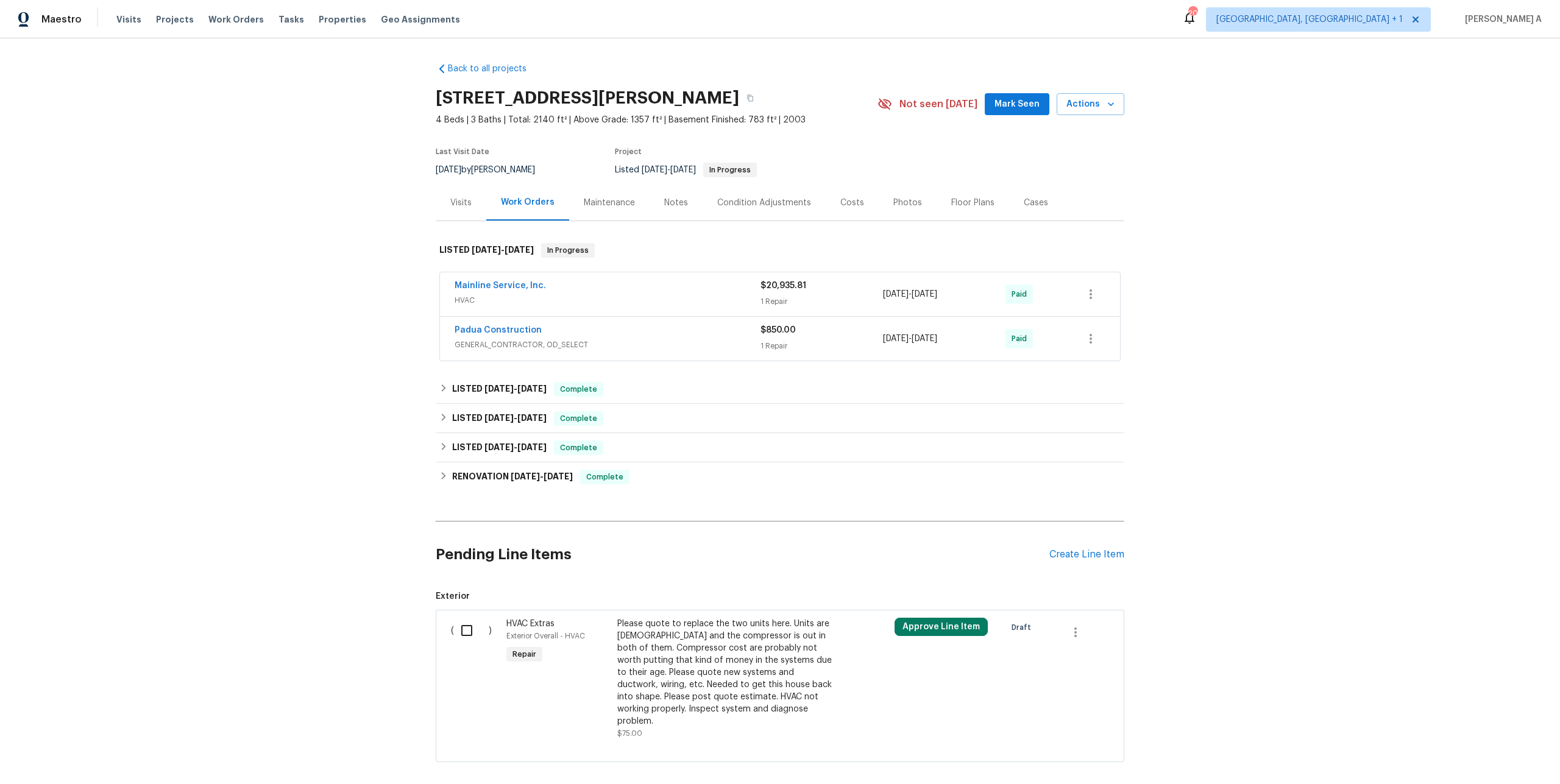
click at [478, 202] on div "Visits" at bounding box center [460, 202] width 50 height 36
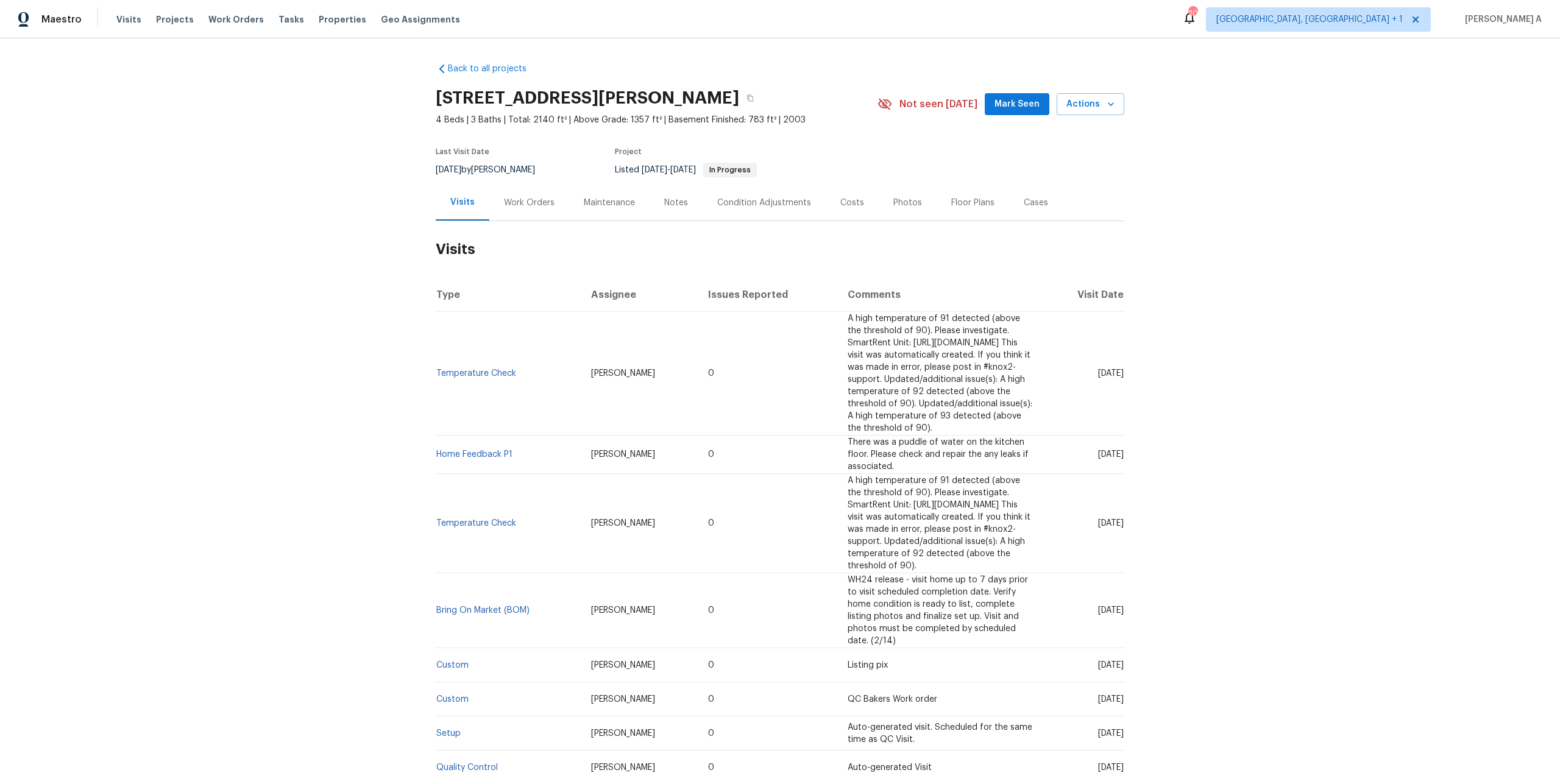
click at [553, 191] on div "Work Orders" at bounding box center [529, 202] width 80 height 36
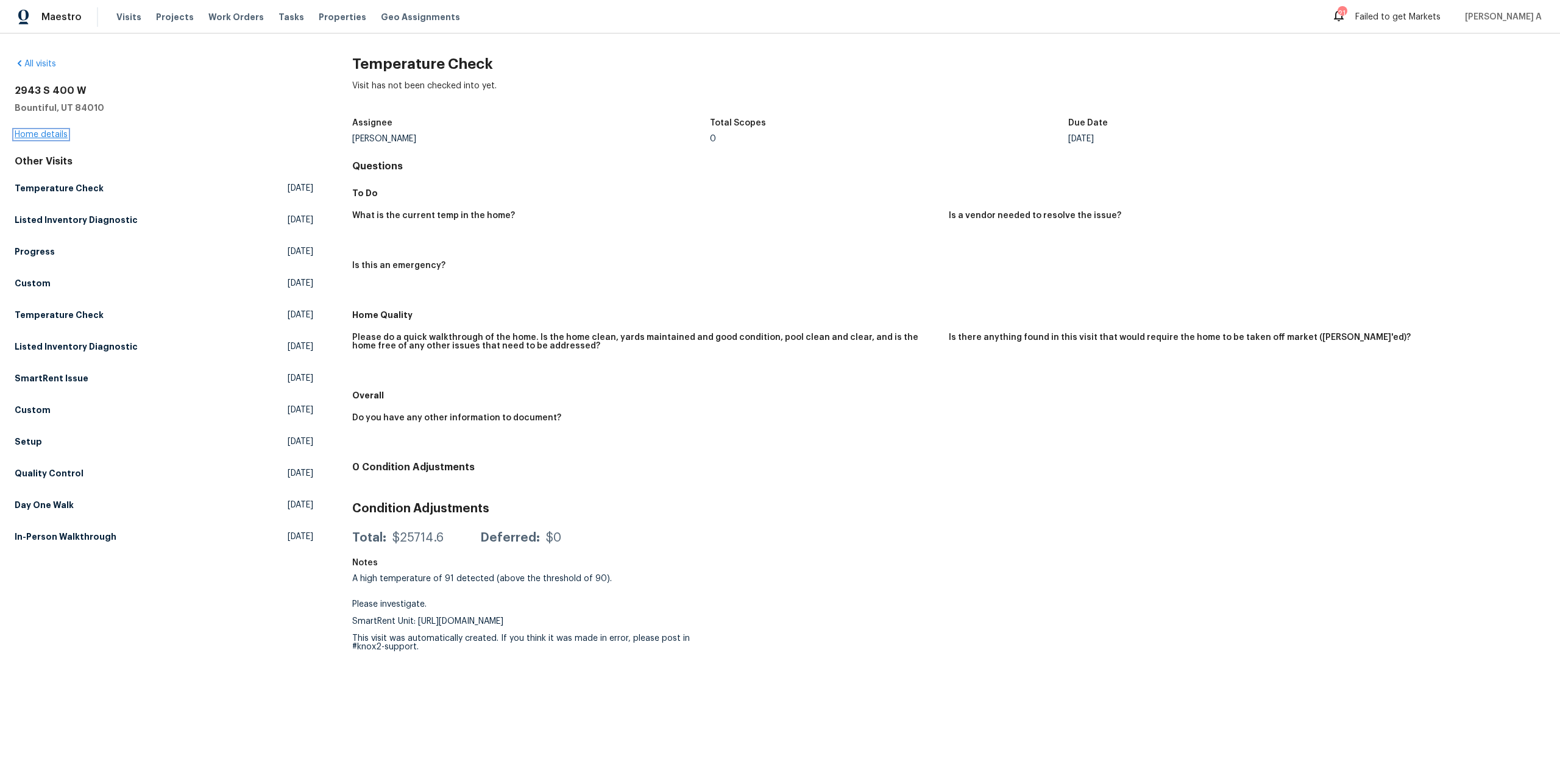
click at [58, 134] on link "Home details" at bounding box center [41, 135] width 53 height 8
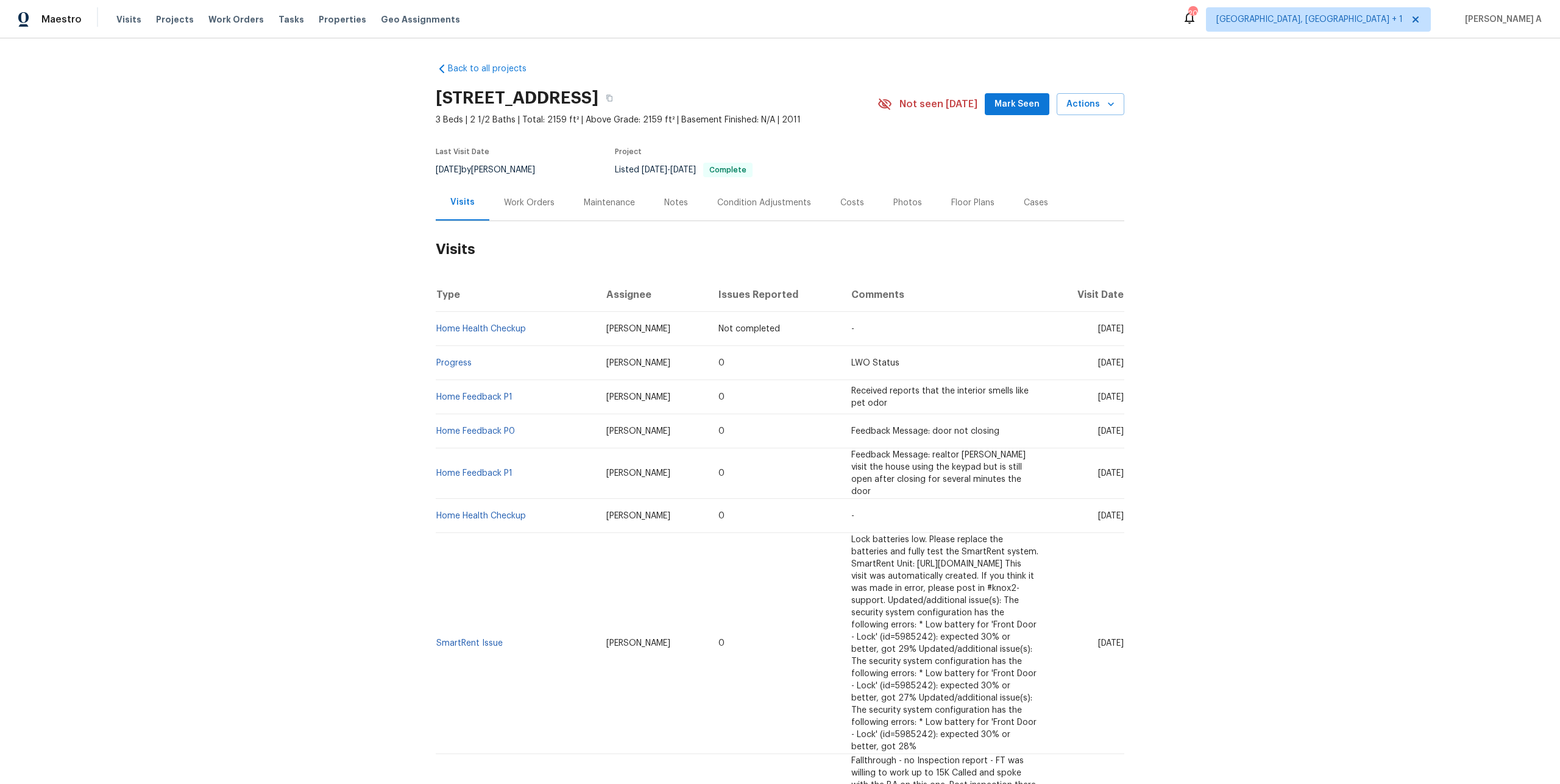
click at [515, 217] on div "Work Orders" at bounding box center [529, 202] width 80 height 36
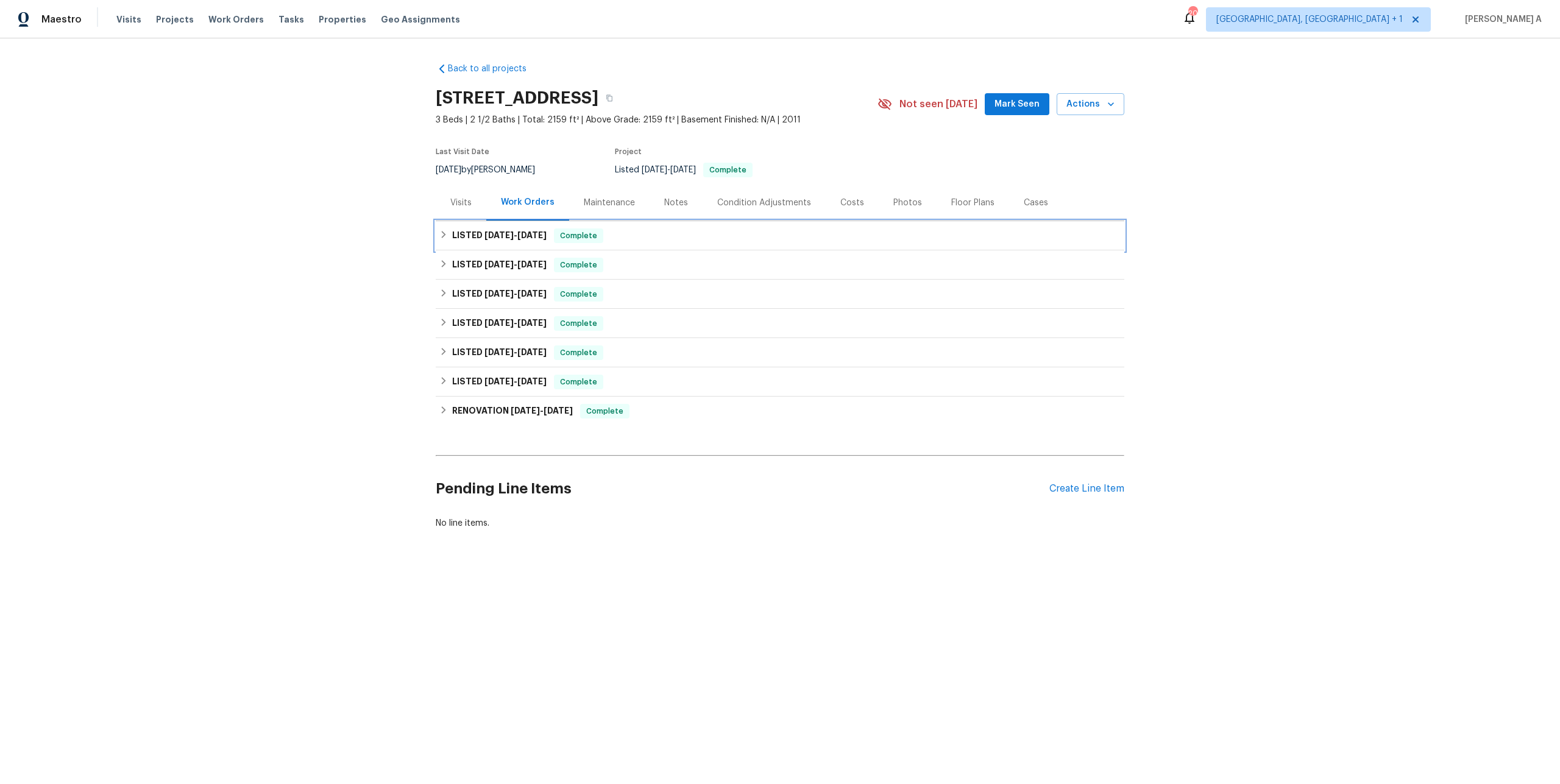
click at [520, 236] on span "[DATE]" at bounding box center [532, 235] width 30 height 8
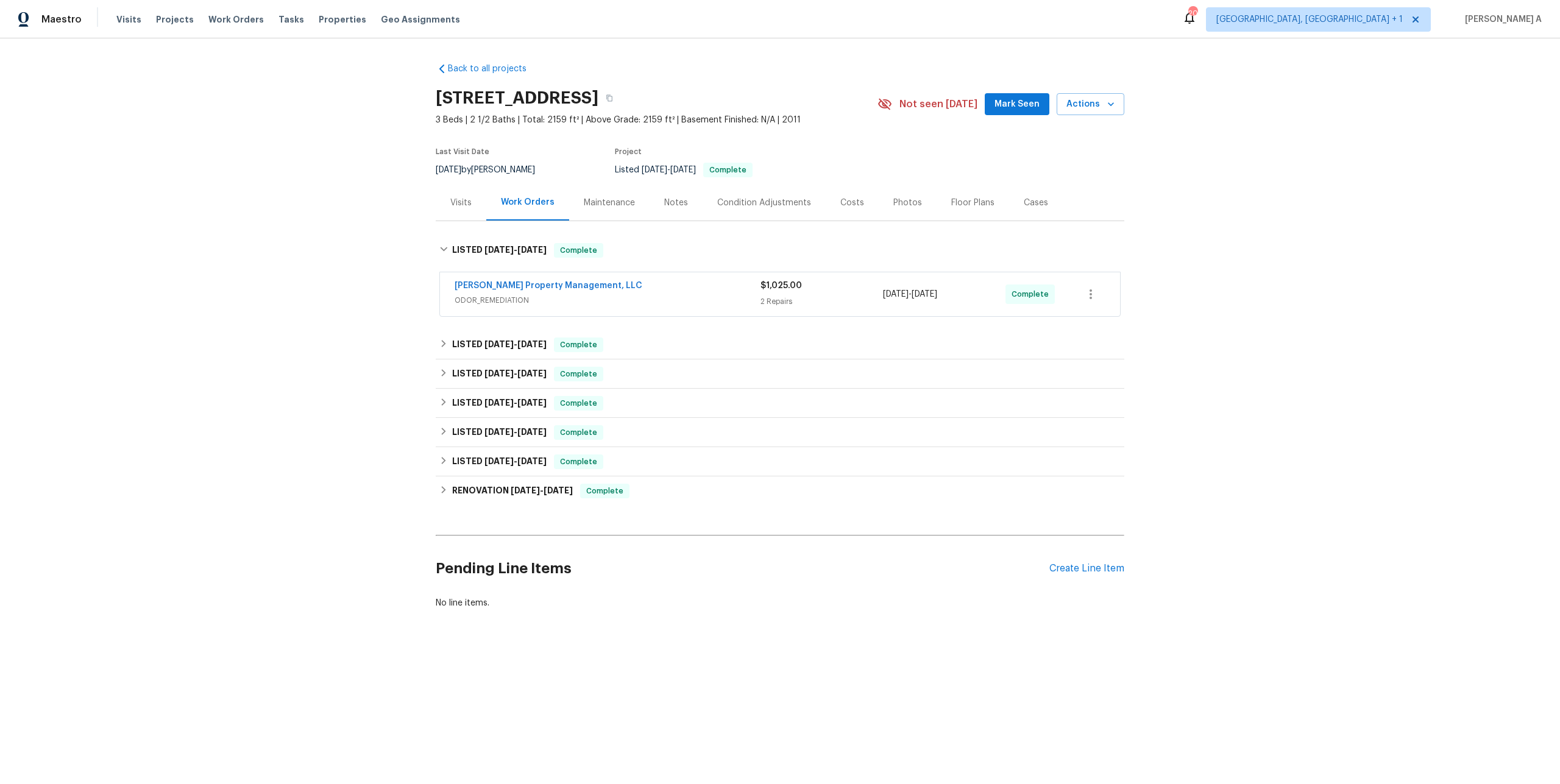
click at [555, 299] on span "ODOR_REMEDIATION" at bounding box center [608, 300] width 306 height 12
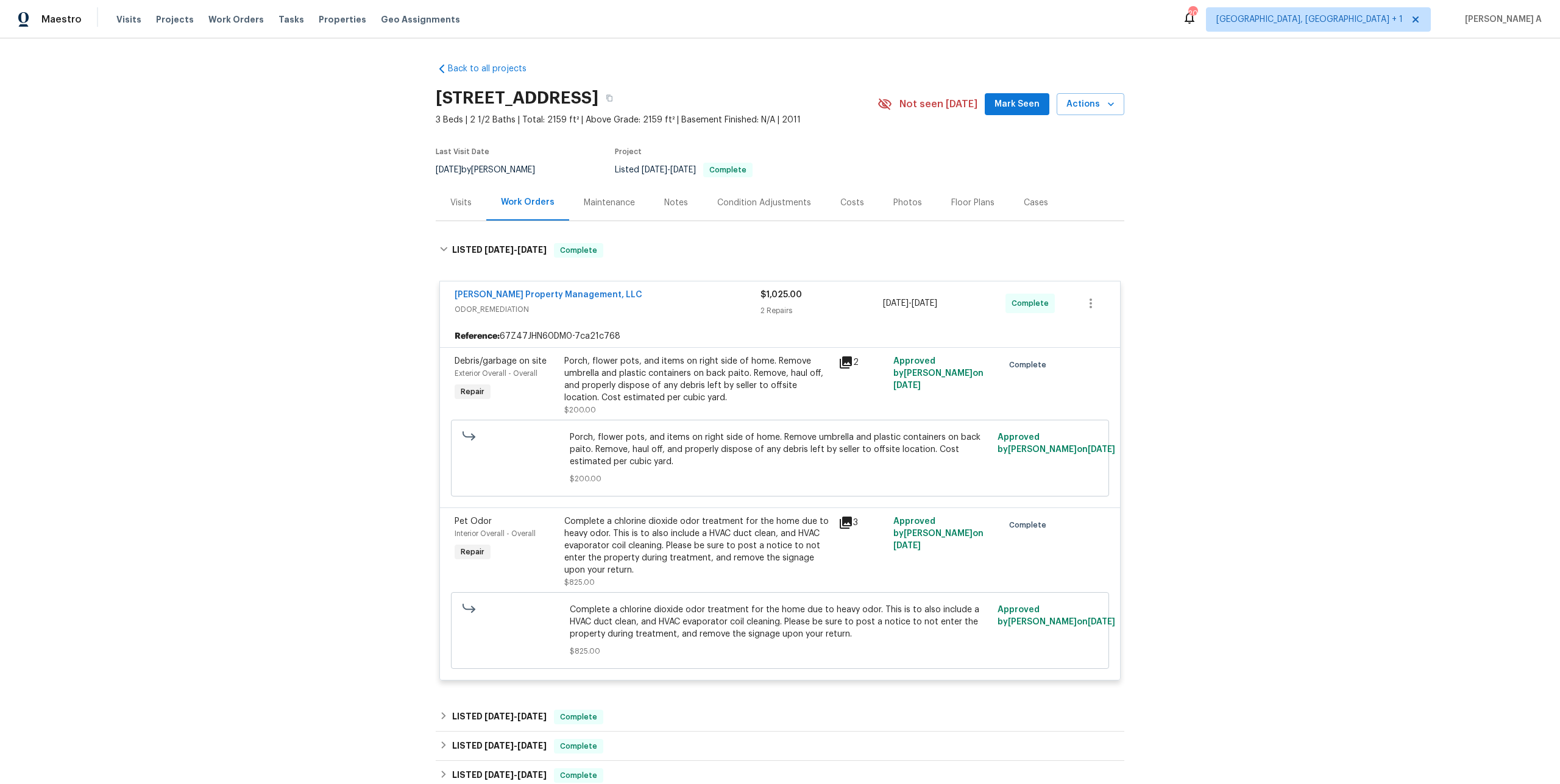
click at [567, 313] on span "ODOR_REMEDIATION" at bounding box center [608, 309] width 306 height 12
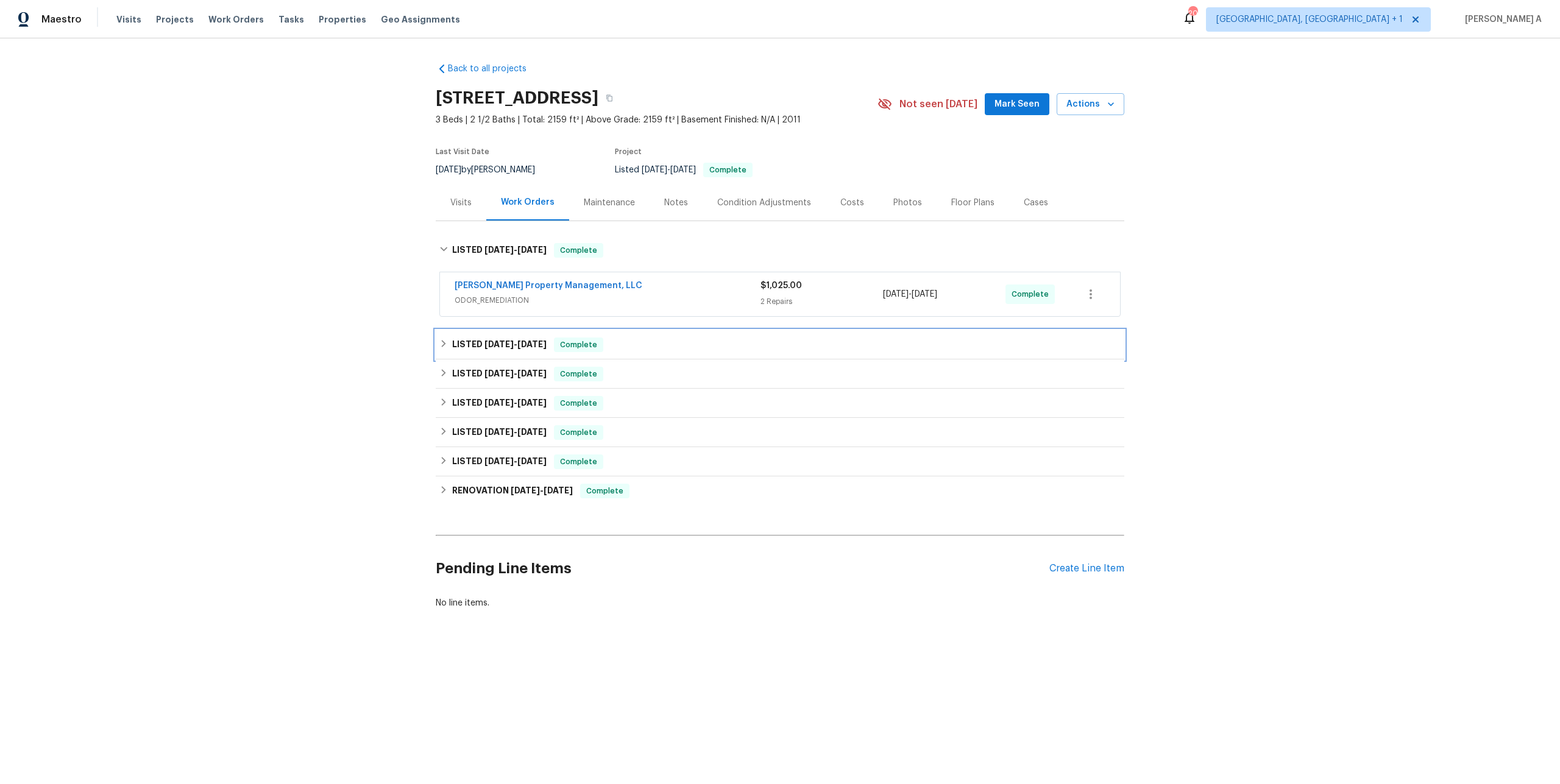
click at [570, 357] on div "LISTED [DATE] - [DATE] Complete" at bounding box center [780, 345] width 689 height 30
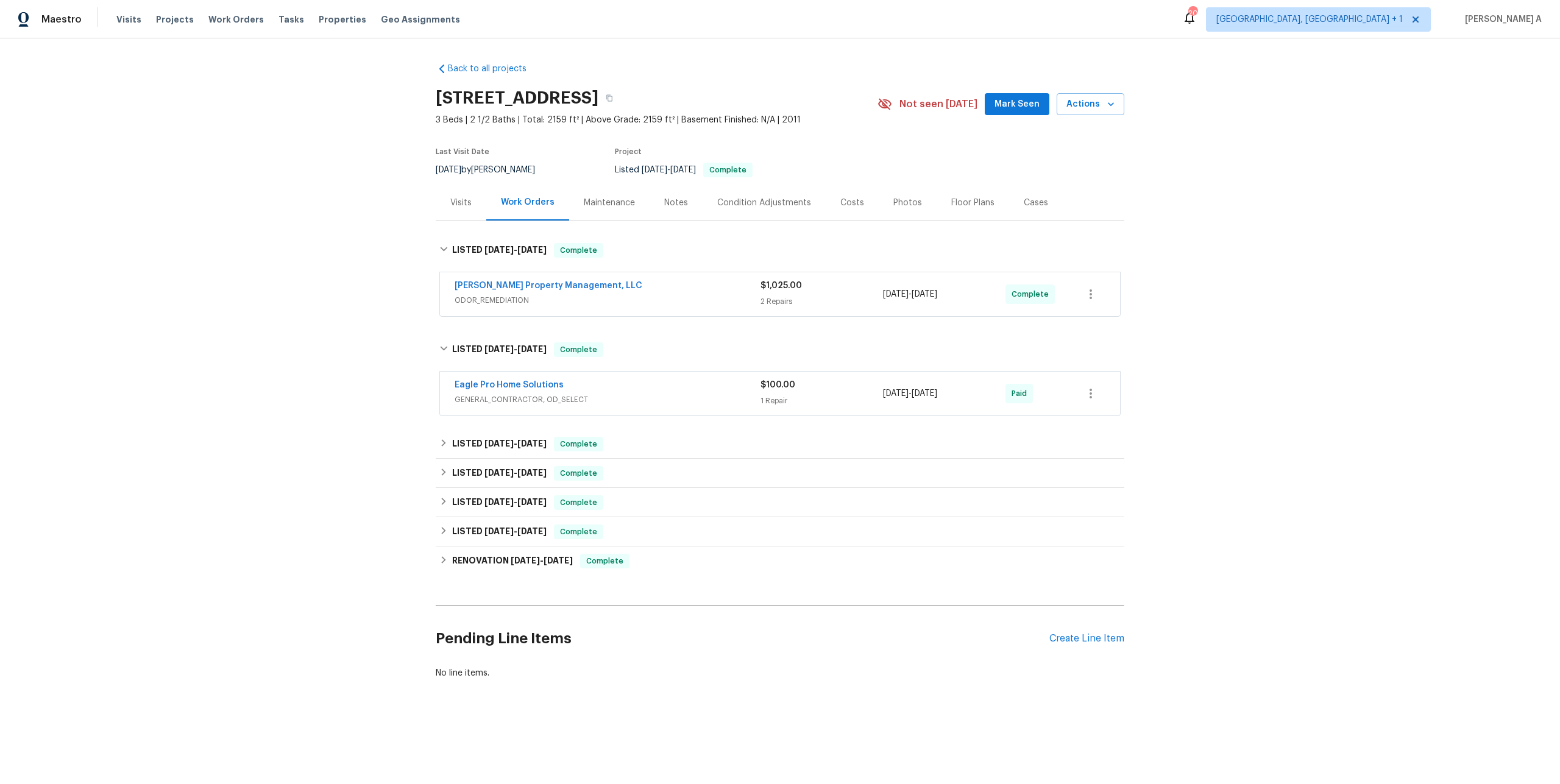
click at [596, 400] on span "GENERAL_CONTRACTOR, OD_SELECT" at bounding box center [608, 399] width 306 height 12
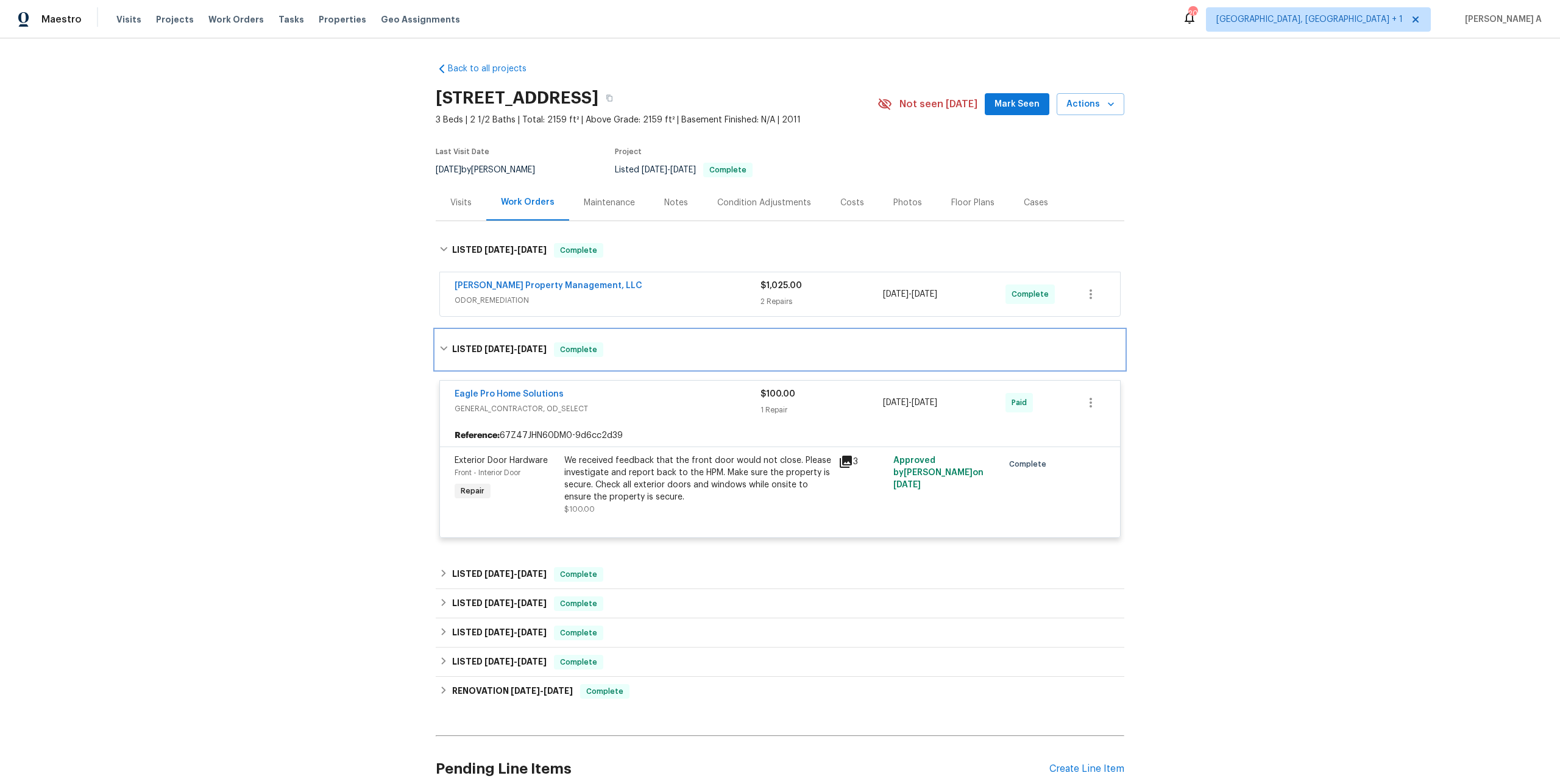
click at [596, 352] on span "Complete" at bounding box center [578, 349] width 47 height 12
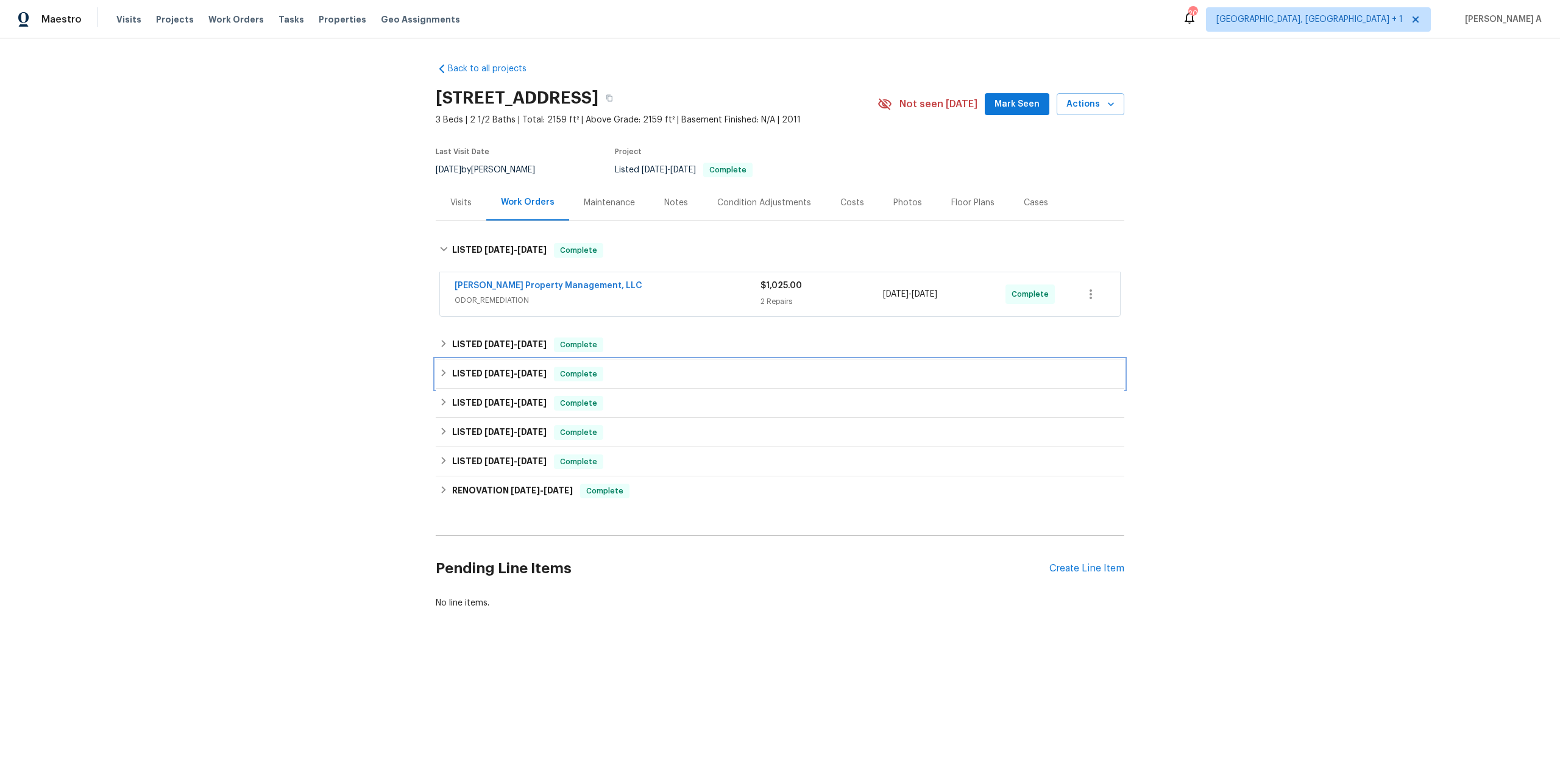
click at [577, 383] on div "LISTED [DATE] - [DATE] Complete" at bounding box center [780, 374] width 689 height 30
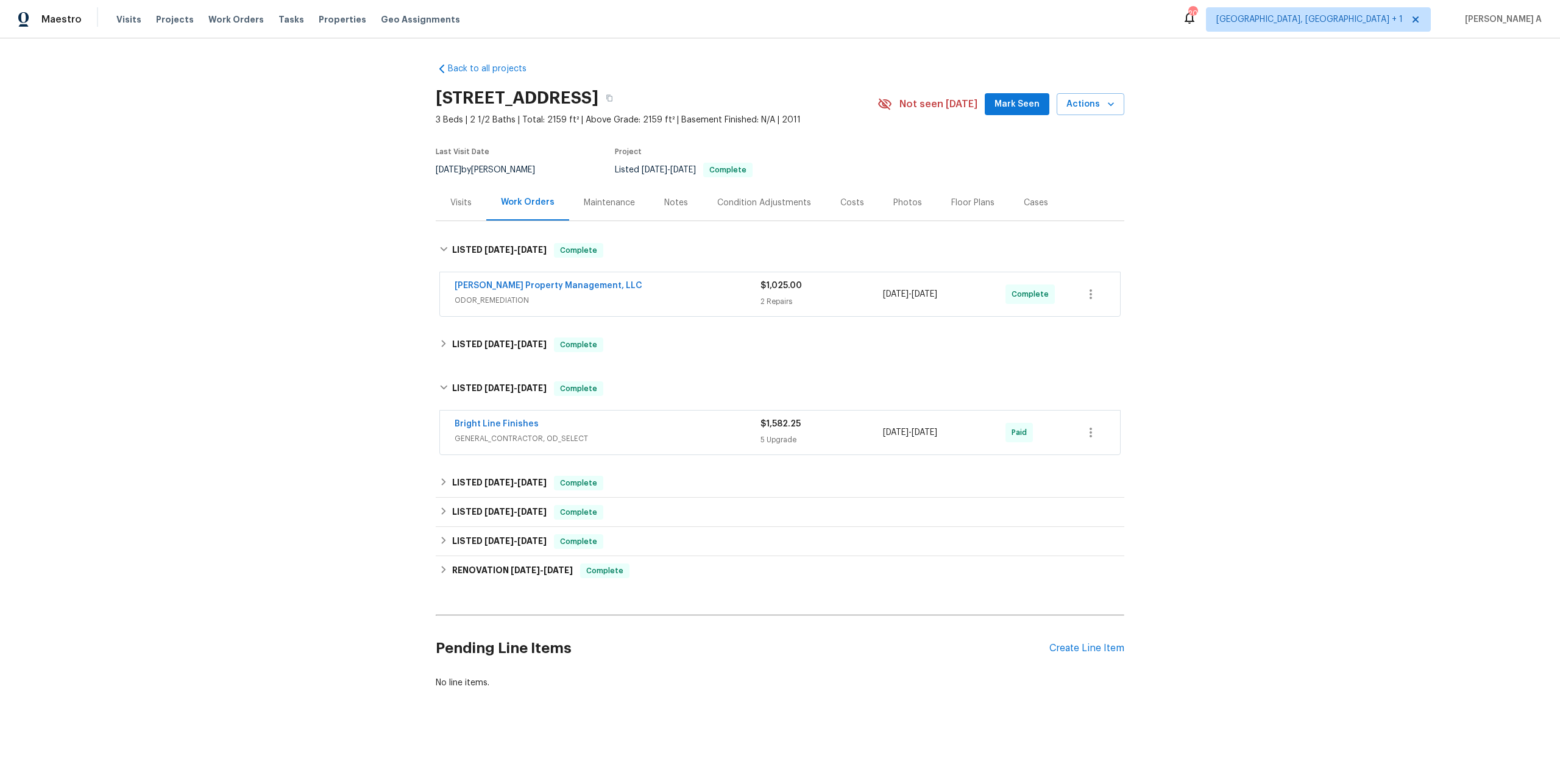
click at [609, 423] on div "Bright Line Finishes" at bounding box center [608, 425] width 306 height 15
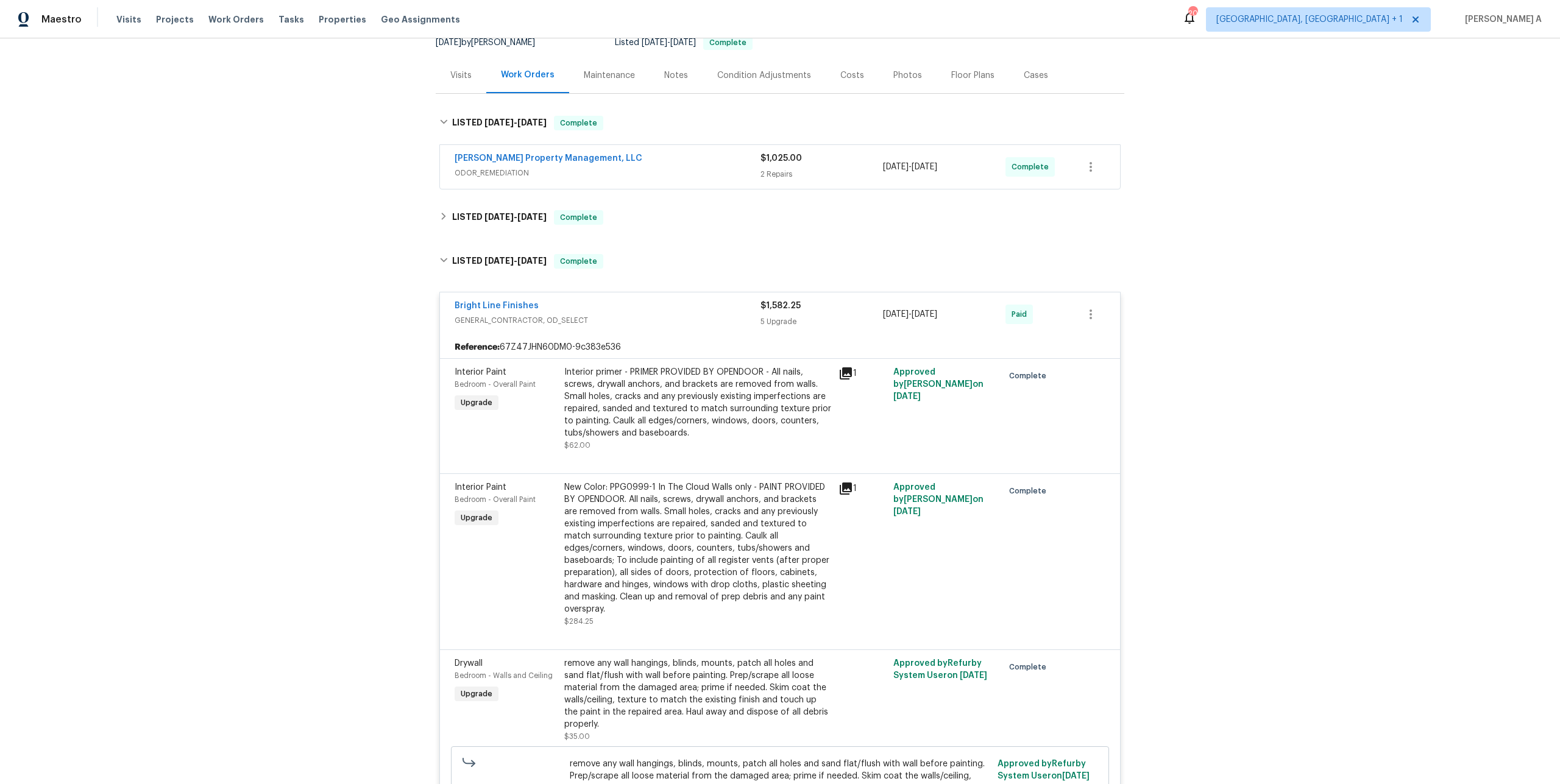
scroll to position [11, 0]
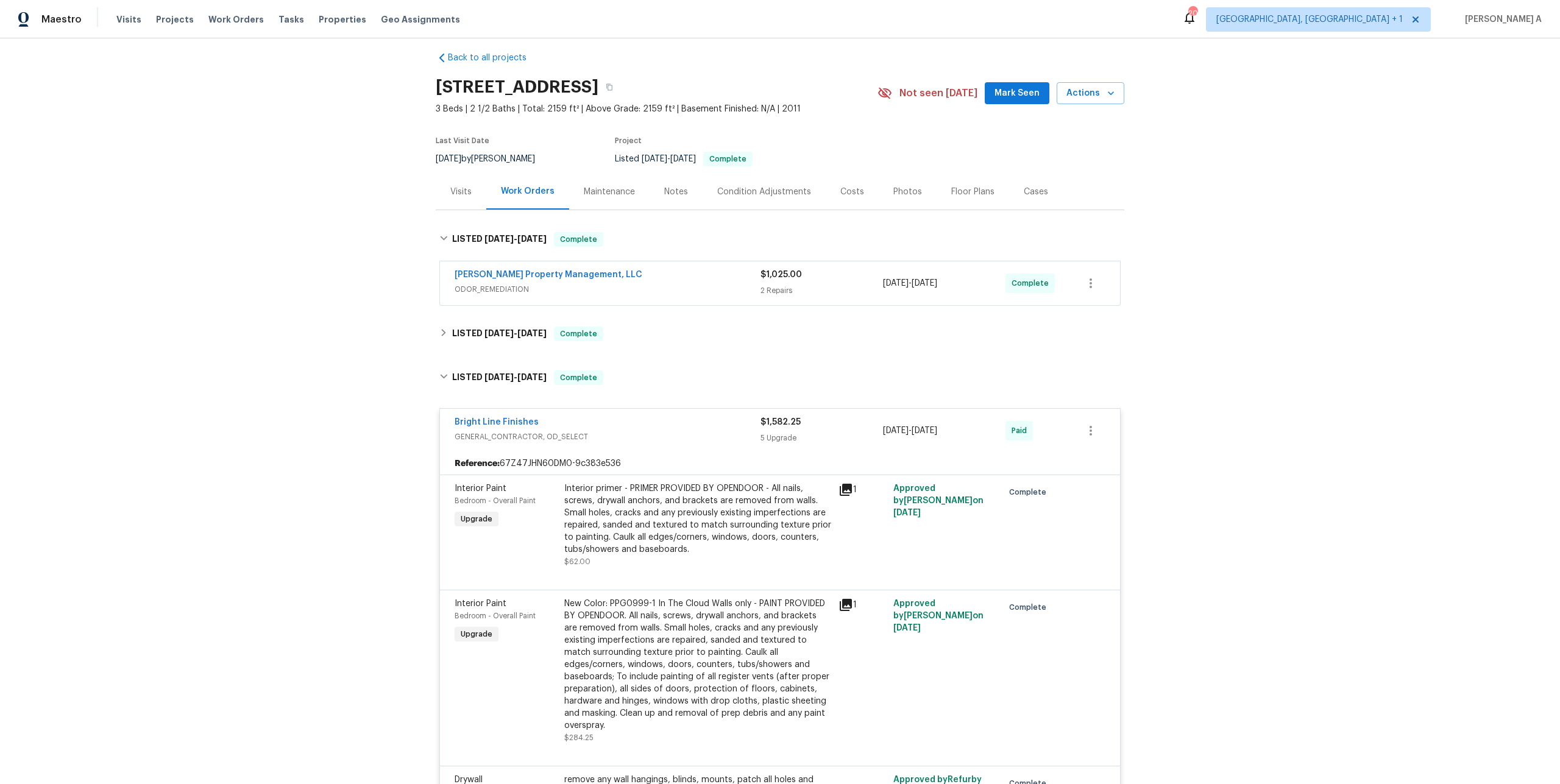
click at [610, 429] on div "Bright Line Finishes" at bounding box center [608, 423] width 306 height 15
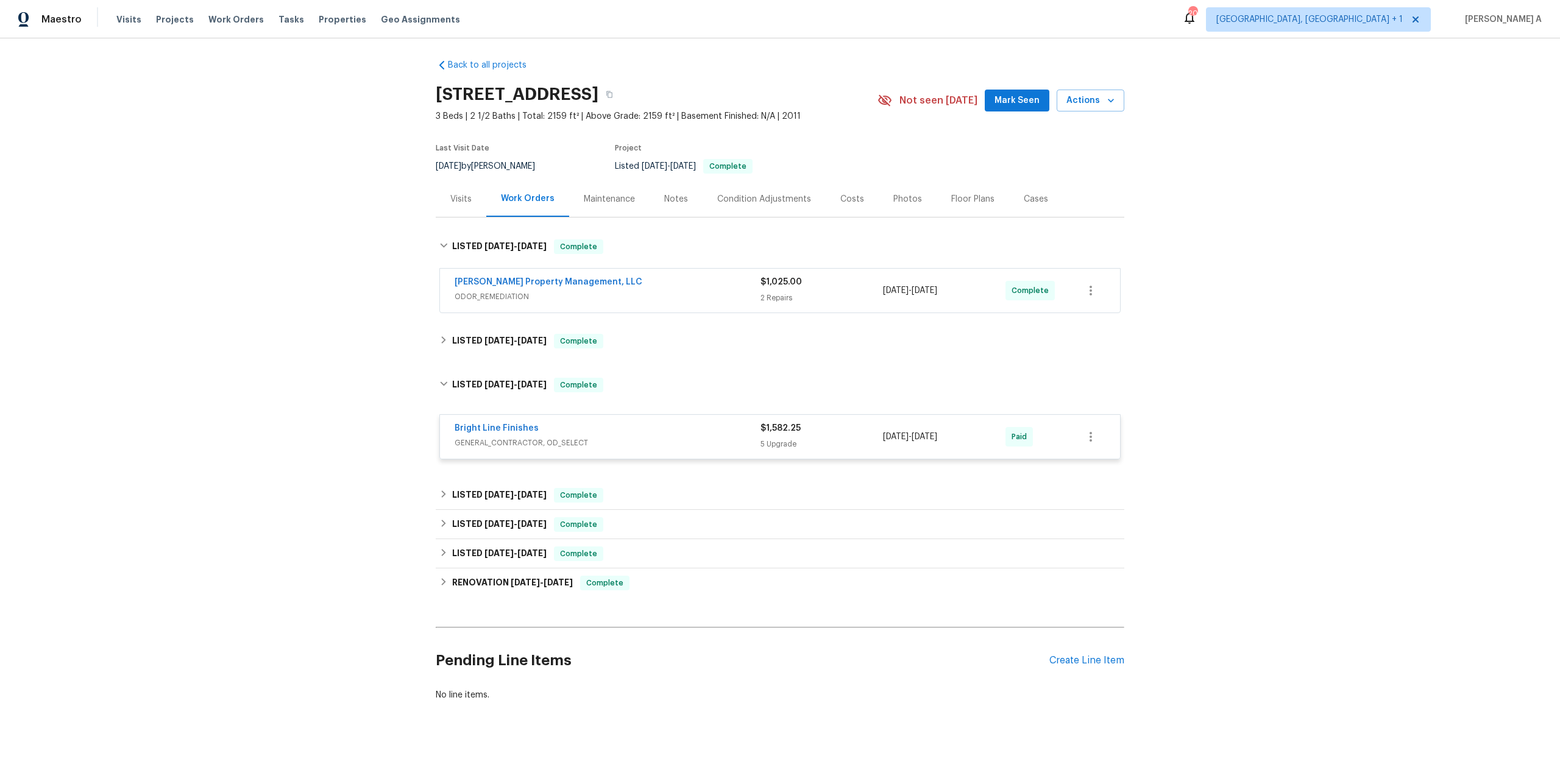
scroll to position [0, 0]
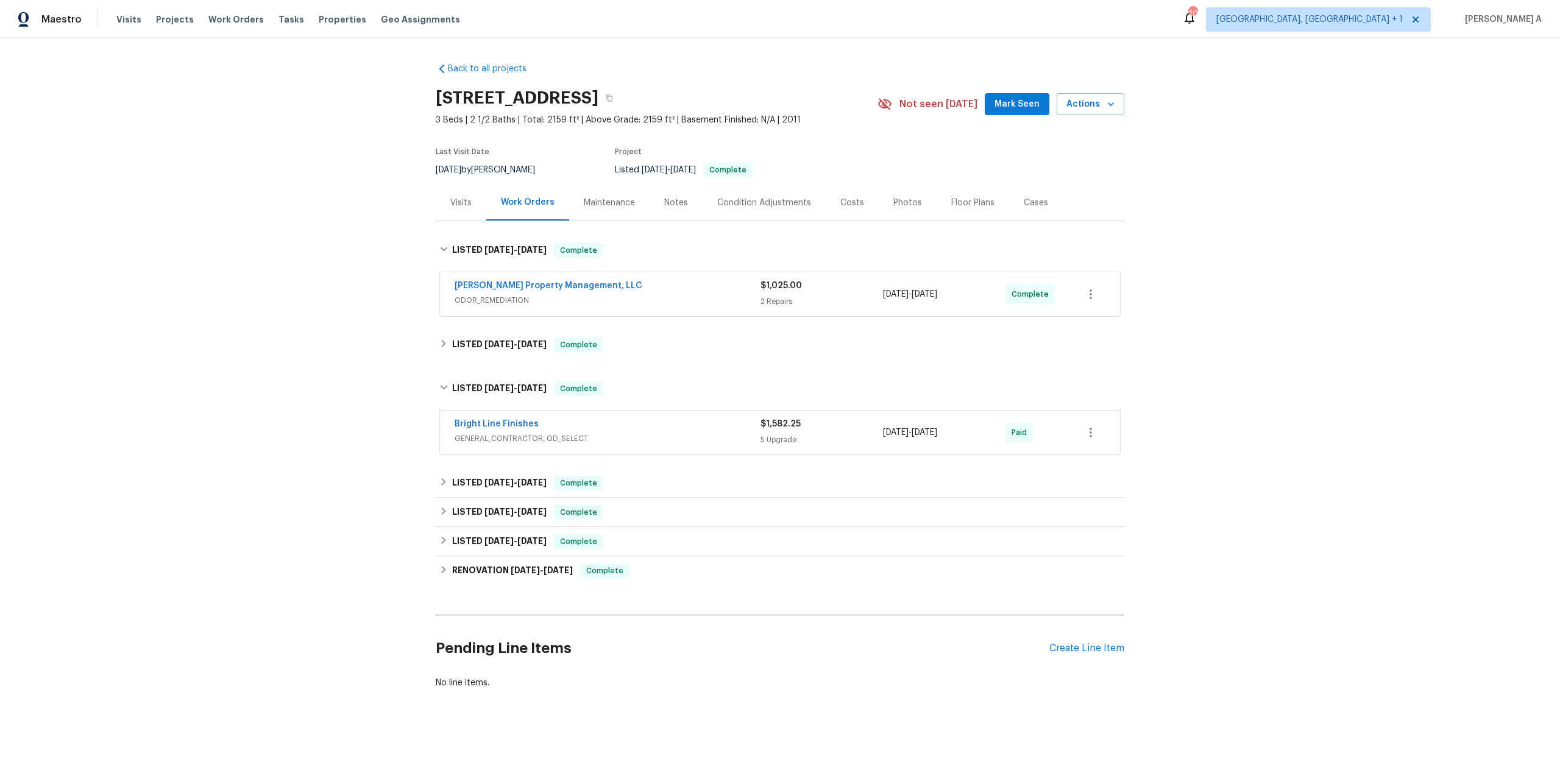
click at [468, 206] on div "Visits" at bounding box center [460, 202] width 21 height 12
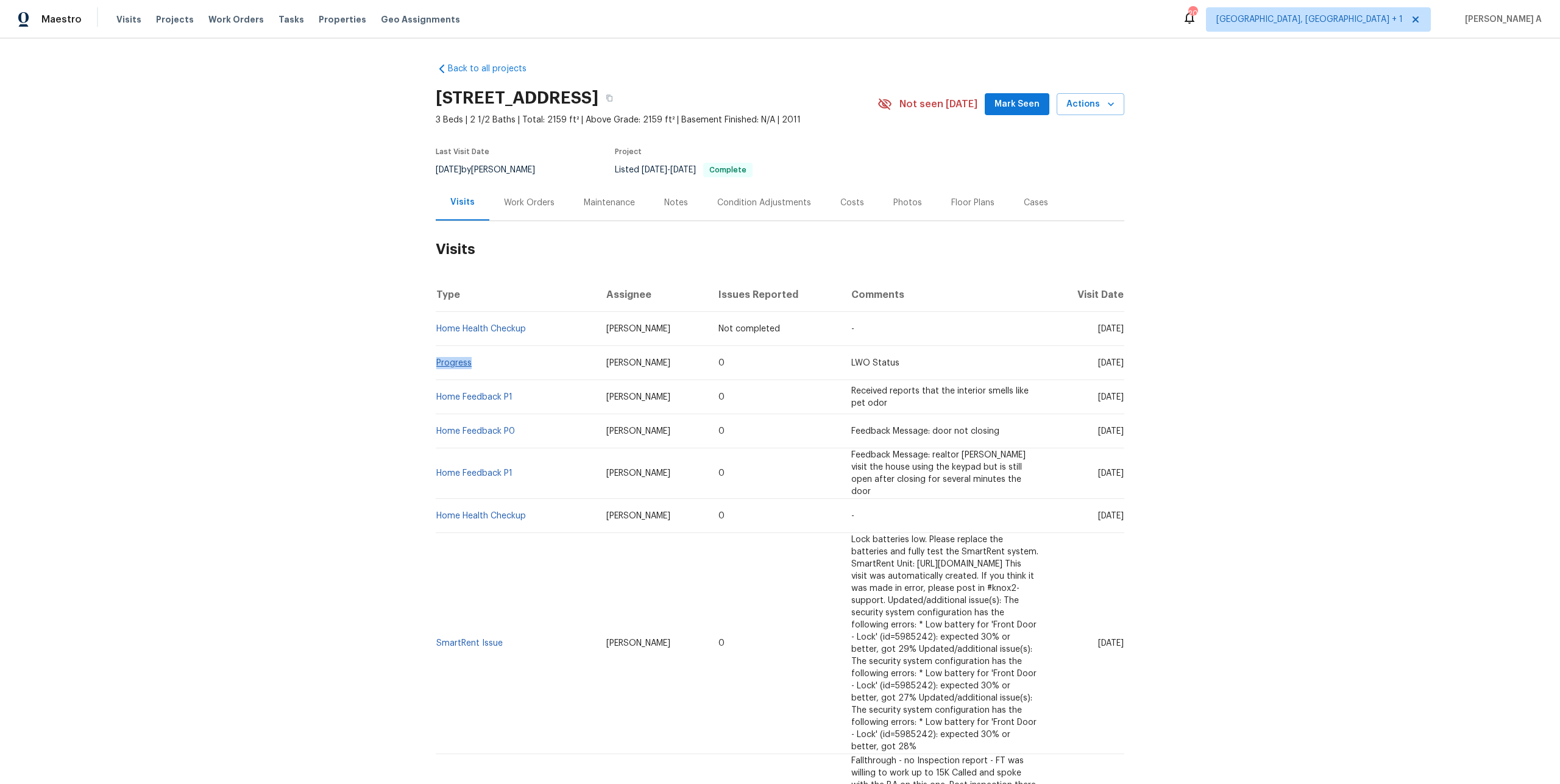
drag, startPoint x: 482, startPoint y: 361, endPoint x: 438, endPoint y: 358, distance: 44.1
click at [438, 358] on td "Progress" at bounding box center [515, 363] width 161 height 34
copy link "Progress"
click at [520, 180] on div "Last Visit Date [DATE] by [PERSON_NAME] Project Listed [DATE] - [DATE] Complete" at bounding box center [641, 162] width 413 height 44
click at [520, 190] on div "Work Orders" at bounding box center [529, 202] width 80 height 36
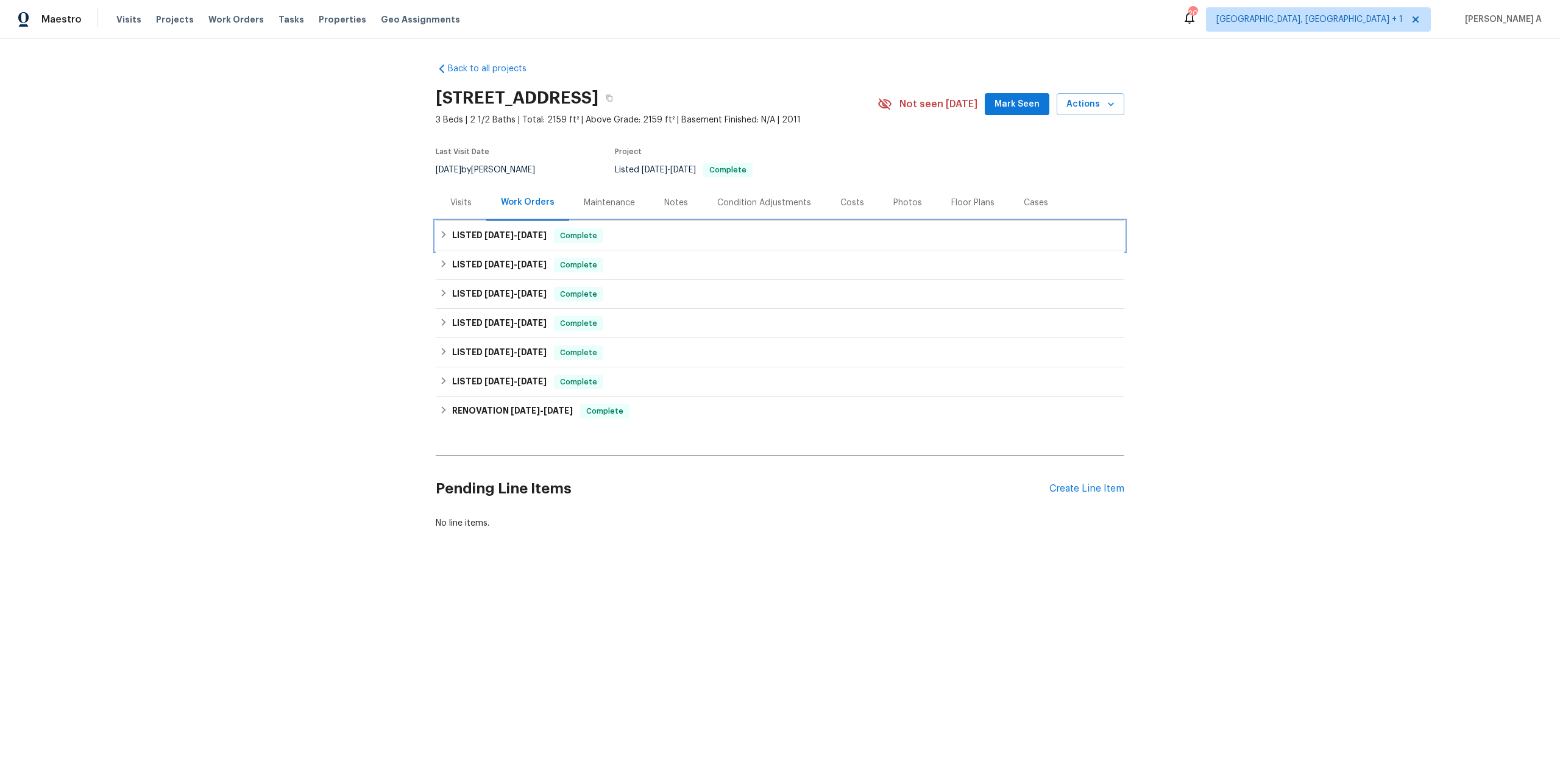
click at [547, 242] on h6 "LISTED [DATE] - [DATE]" at bounding box center [499, 236] width 95 height 15
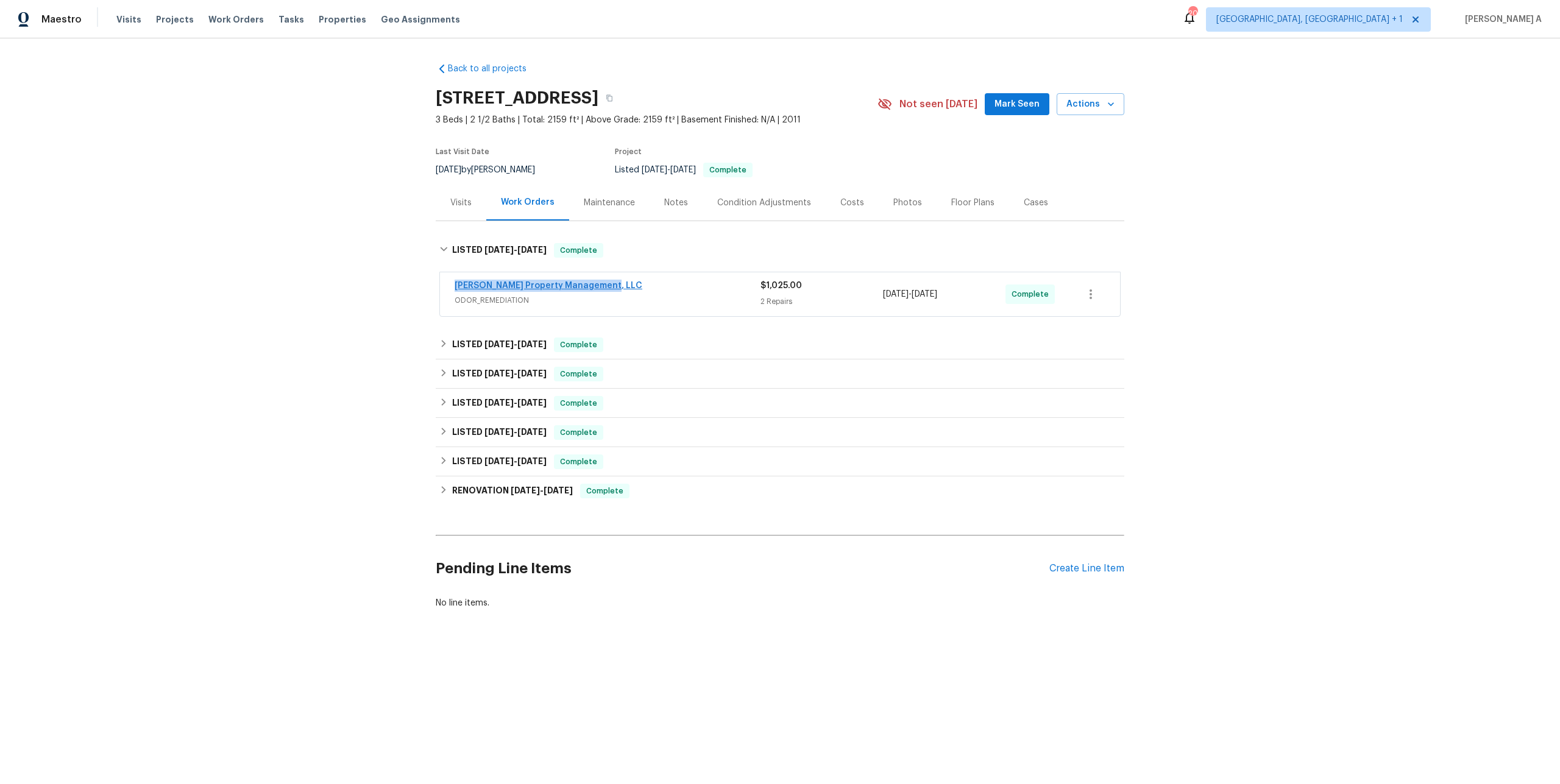
drag, startPoint x: 610, startPoint y: 284, endPoint x: 455, endPoint y: 282, distance: 155.0
click at [455, 282] on div "[PERSON_NAME] Property Management, LLC" at bounding box center [608, 287] width 306 height 15
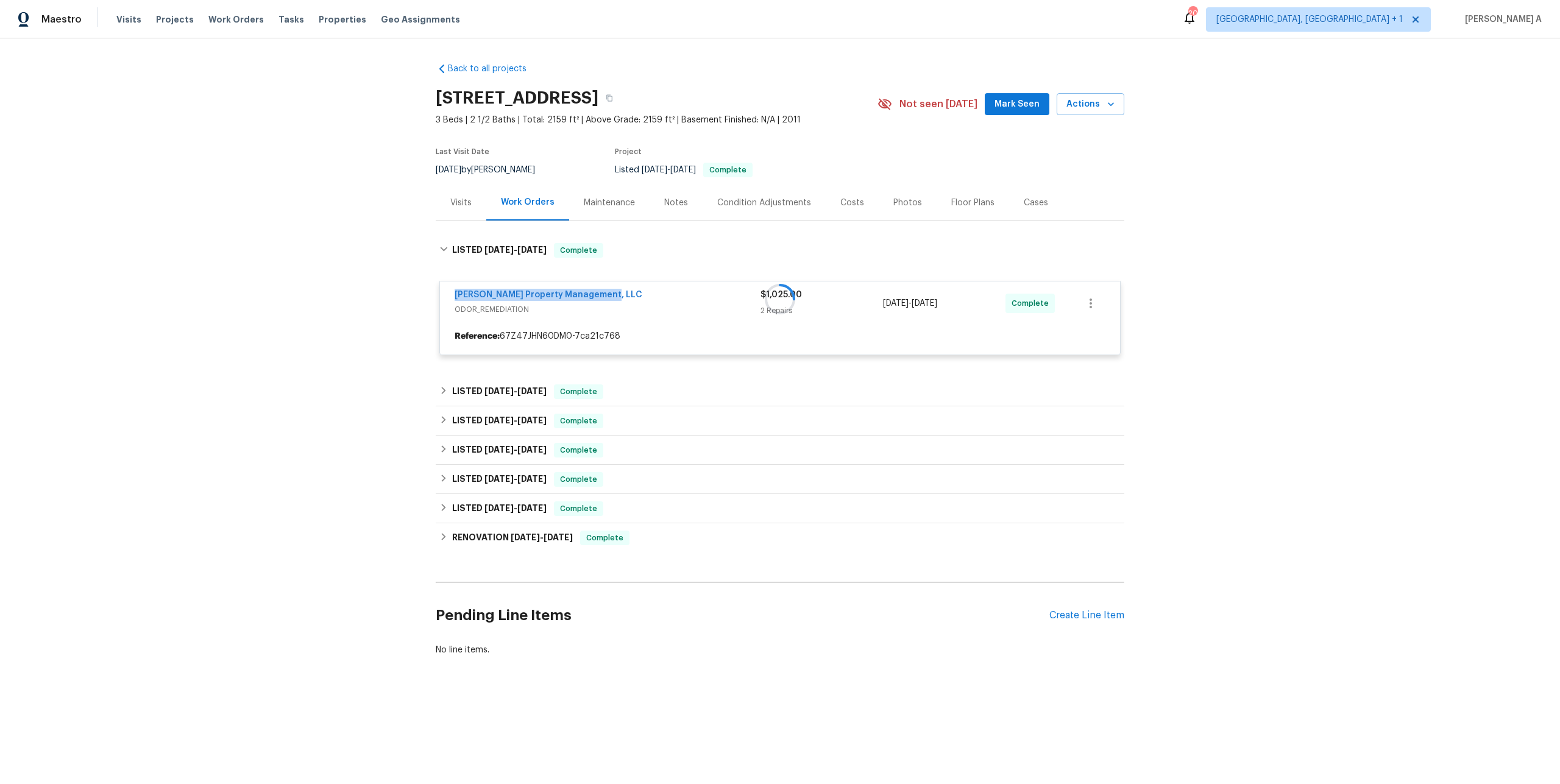
copy link "[PERSON_NAME] Property Management, LLC"
